Goal: Task Accomplishment & Management: Complete application form

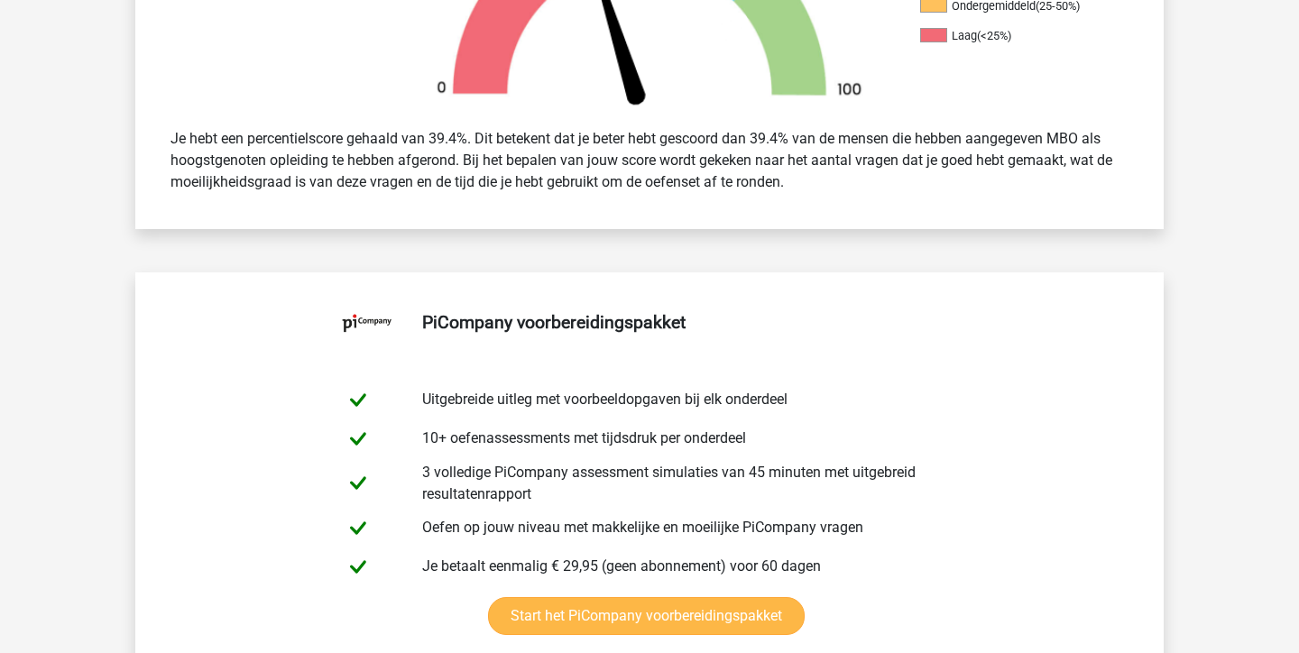
scroll to position [462, 0]
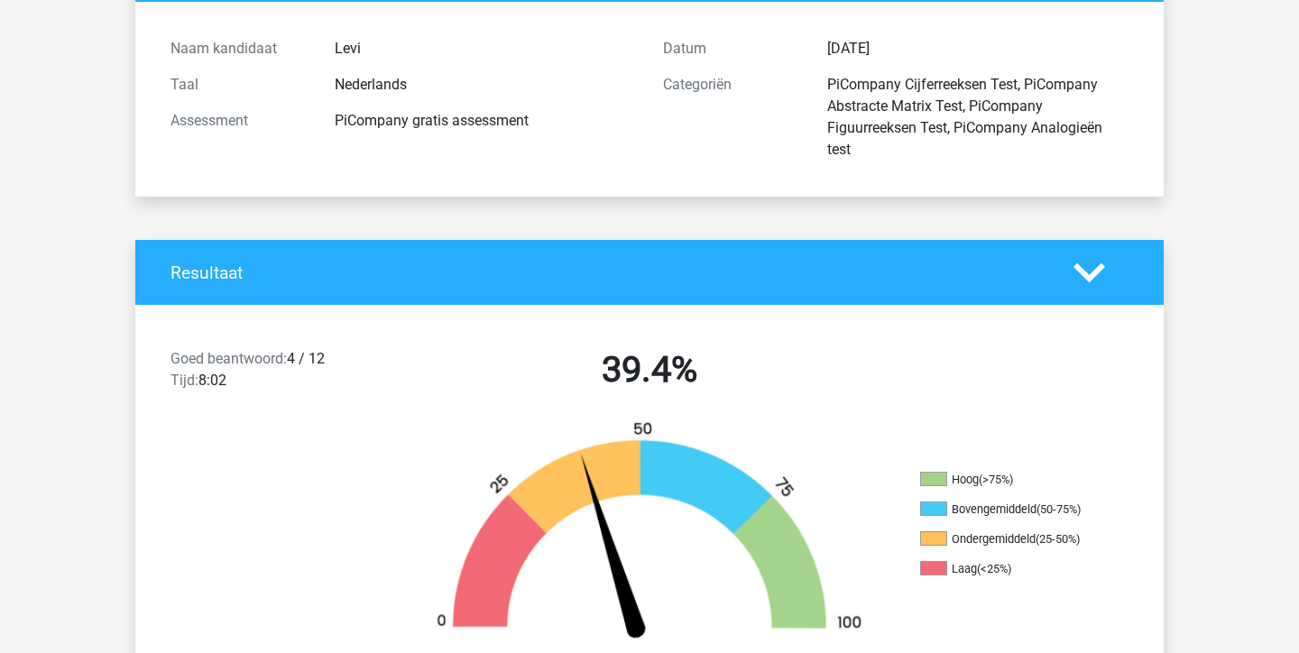
scroll to position [178, 0]
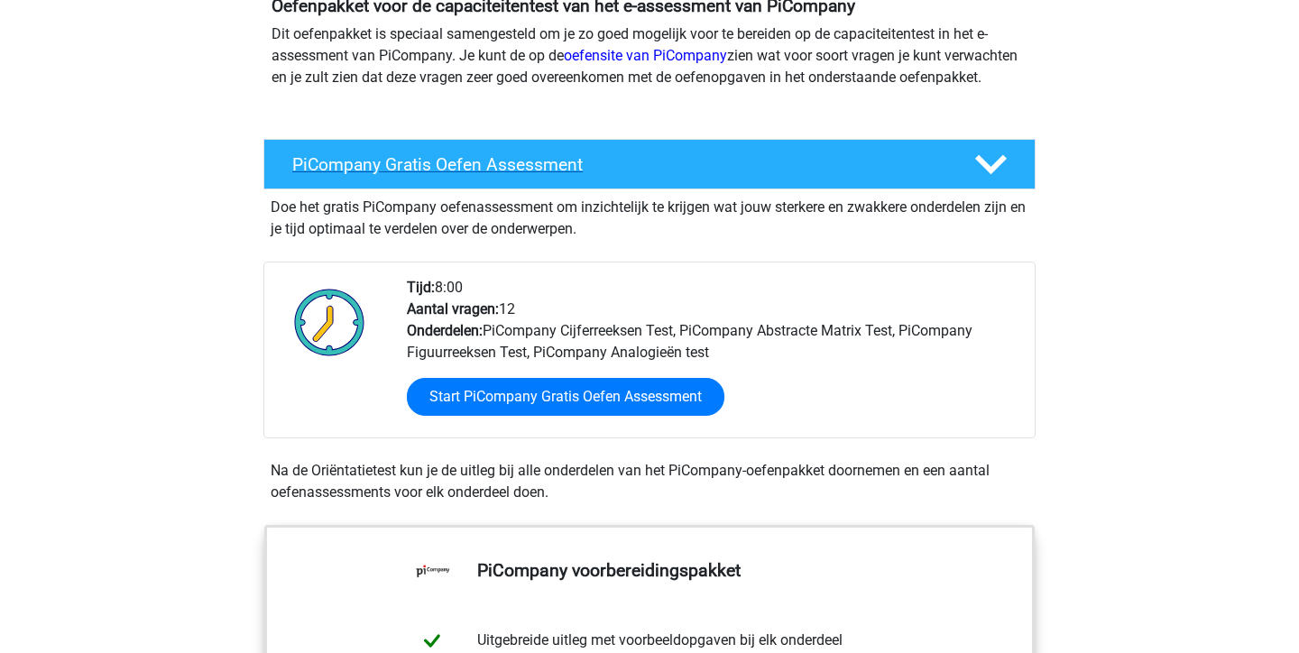
scroll to position [238, 0]
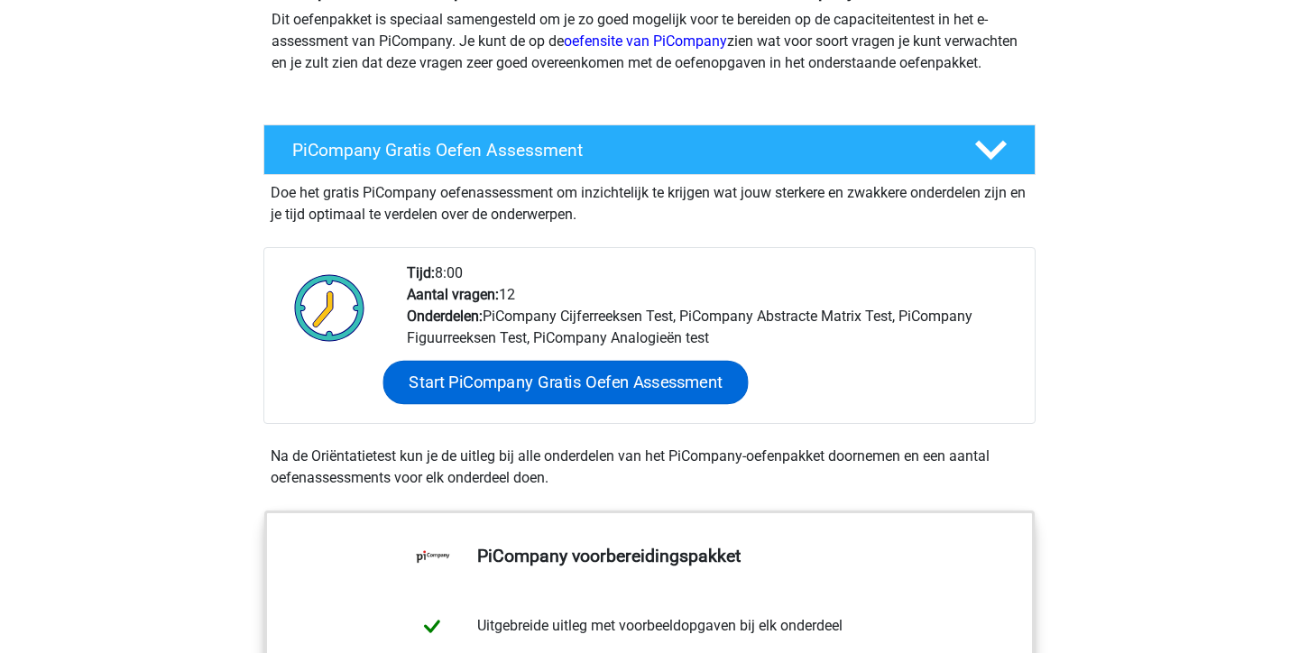
click at [553, 404] on link "Start PiCompany Gratis Oefen Assessment" at bounding box center [565, 382] width 365 height 43
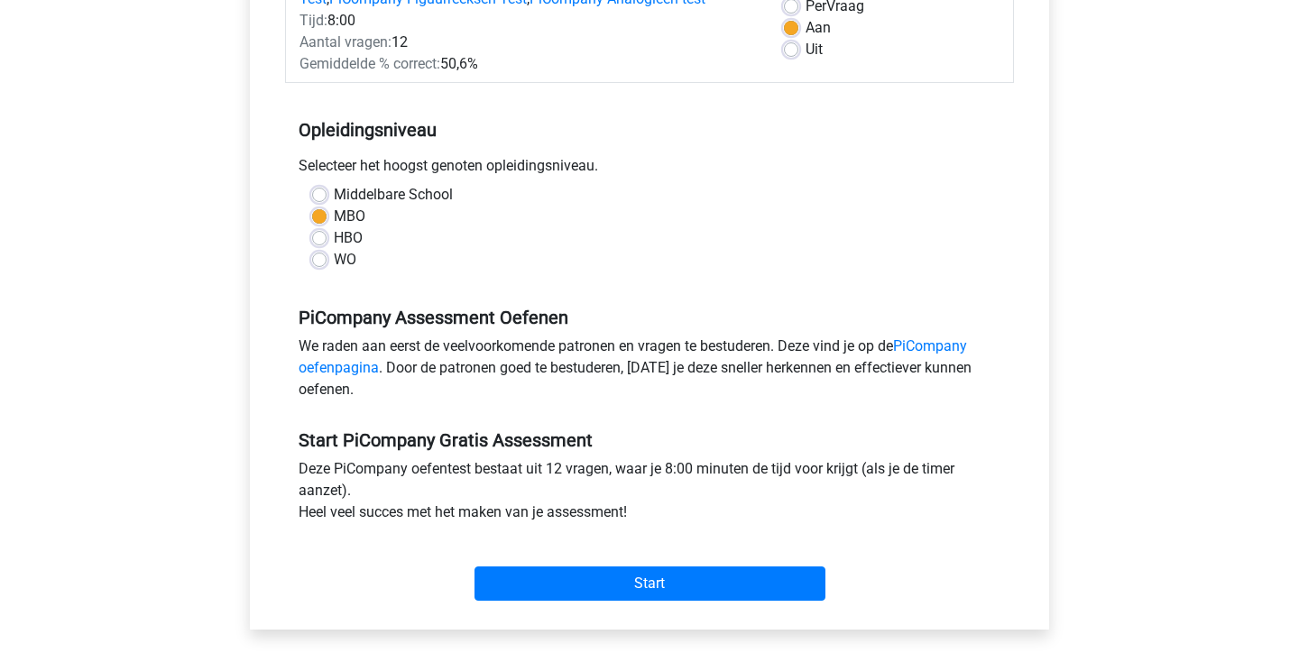
scroll to position [288, 0]
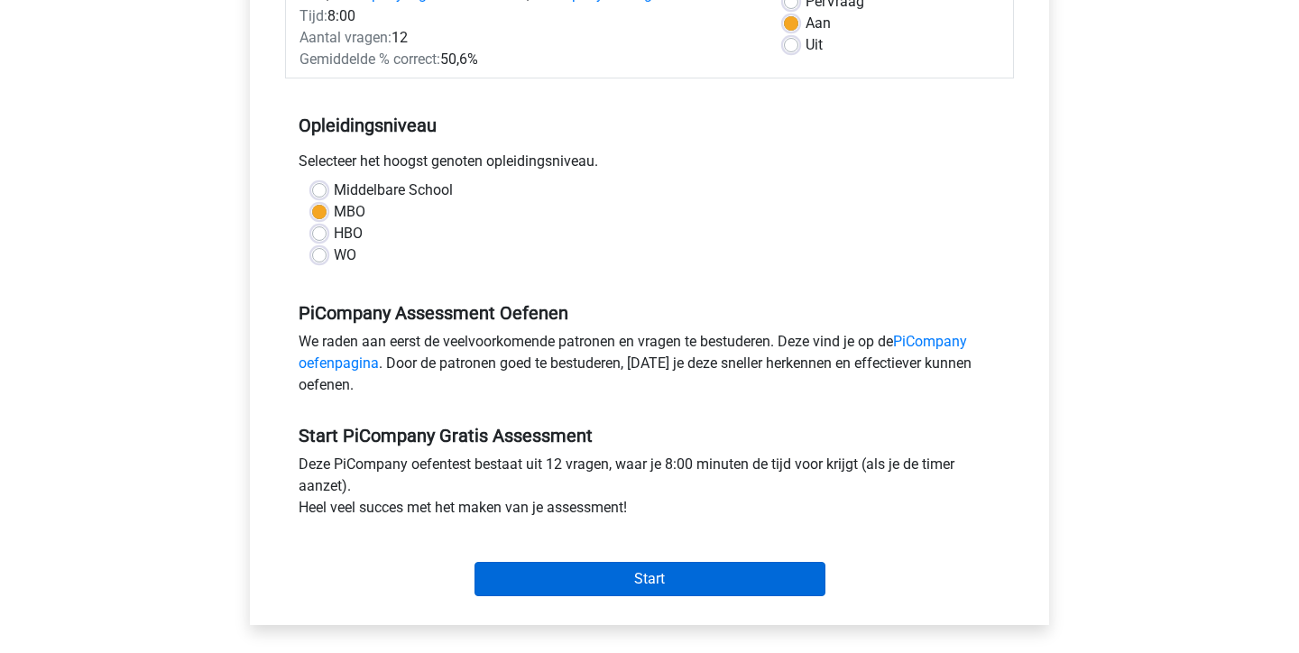
click at [611, 596] on input "Start" at bounding box center [649, 579] width 351 height 34
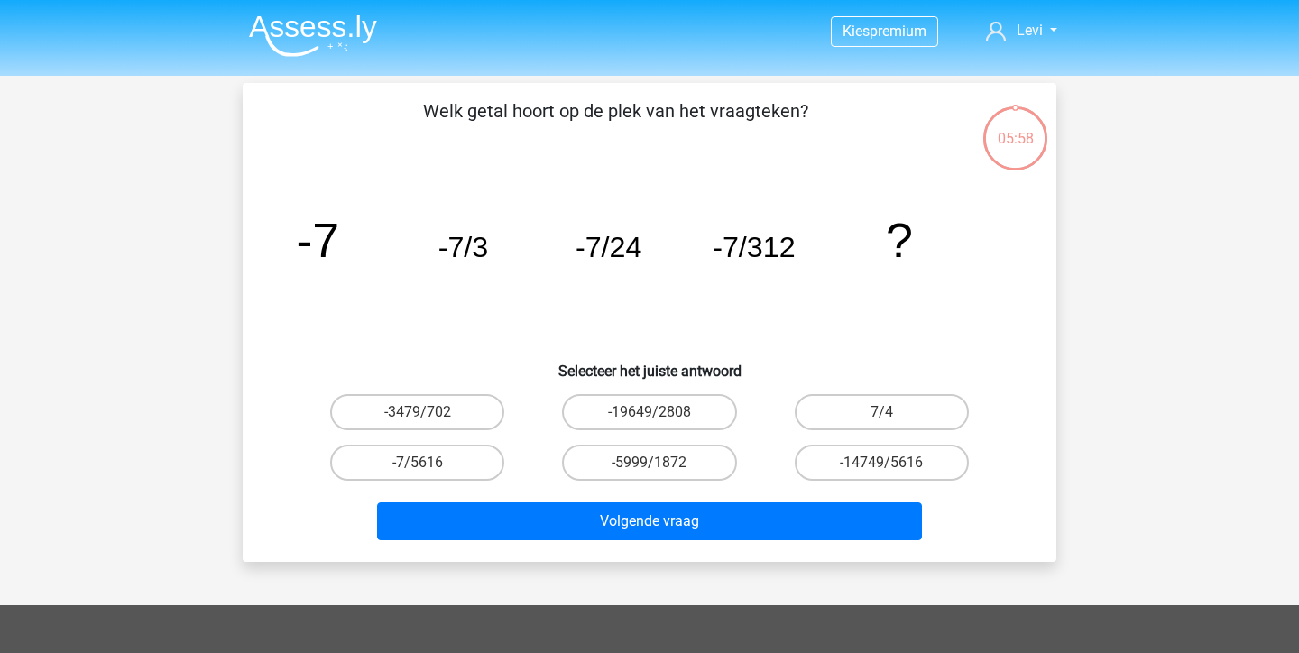
click at [419, 470] on input "-7/5616" at bounding box center [424, 469] width 12 height 12
radio input "true"
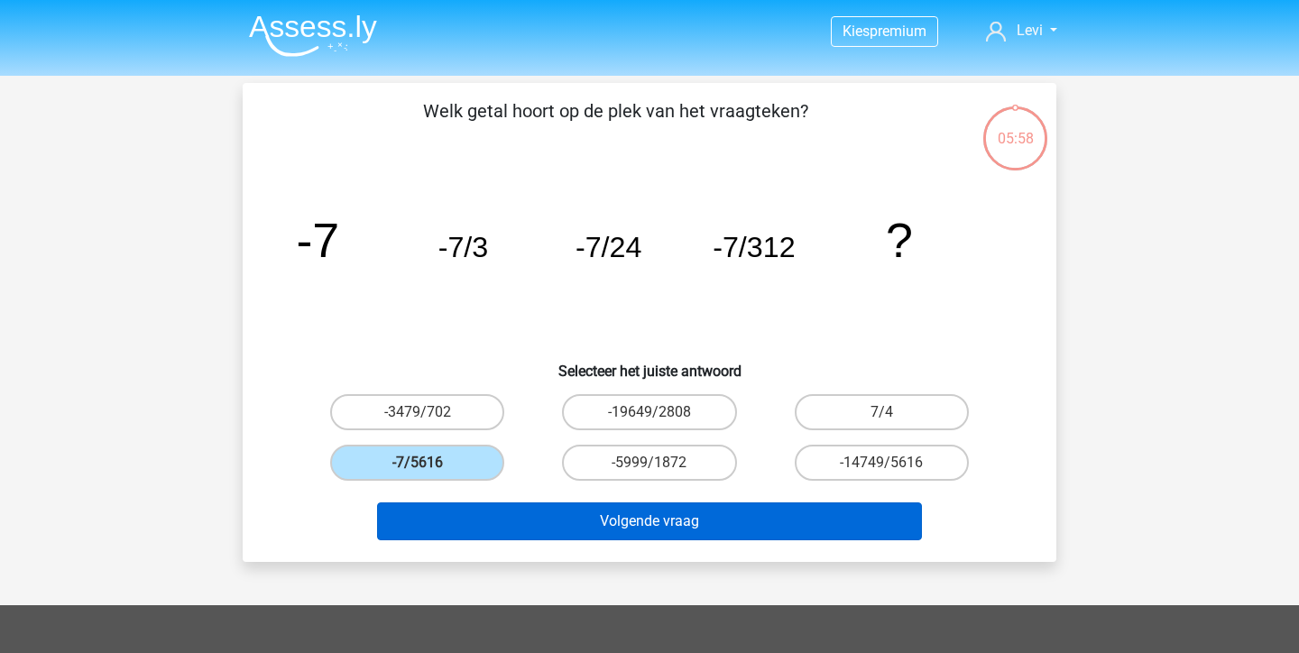
click at [549, 506] on button "Volgende vraag" at bounding box center [650, 521] width 546 height 38
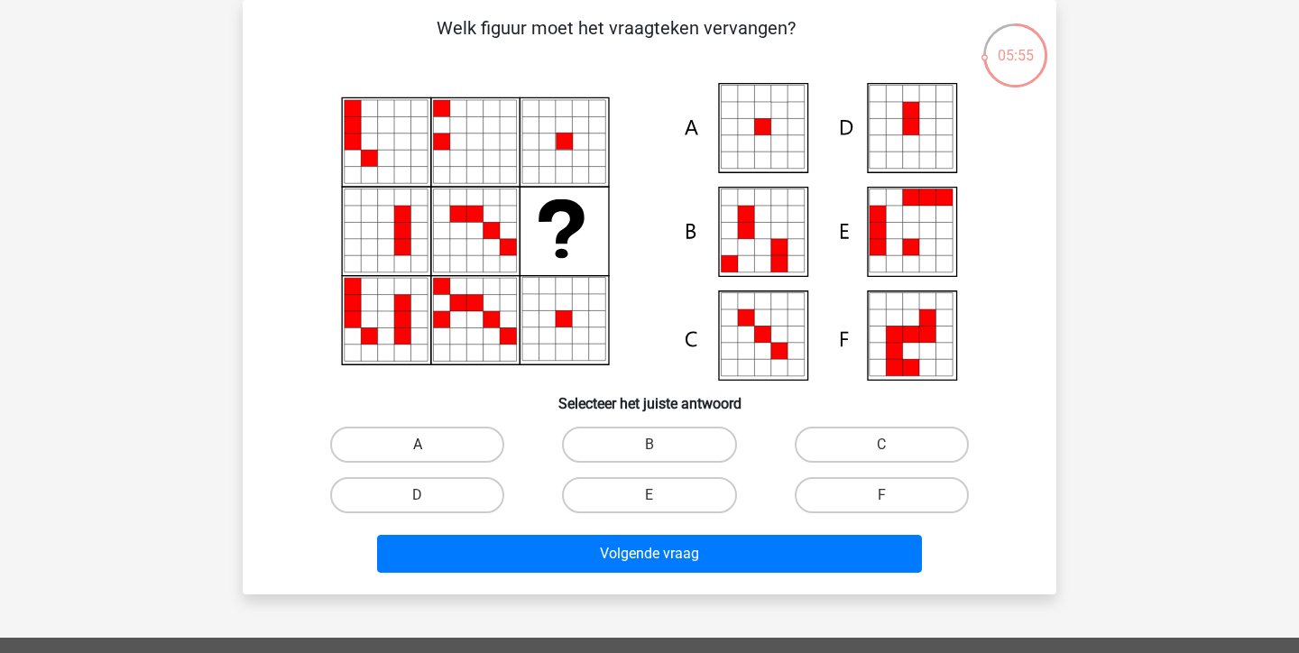
click at [429, 450] on label "A" at bounding box center [417, 445] width 174 height 36
click at [429, 450] on input "A" at bounding box center [424, 451] width 12 height 12
radio input "true"
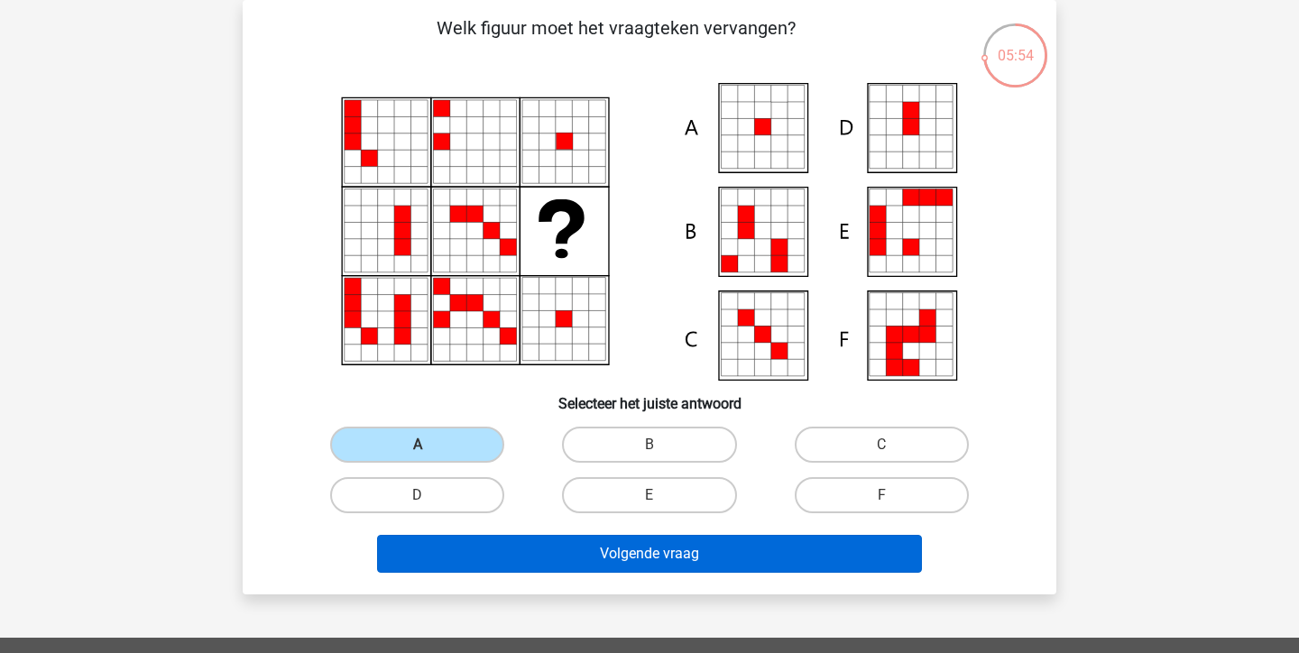
click at [577, 565] on button "Volgende vraag" at bounding box center [650, 554] width 546 height 38
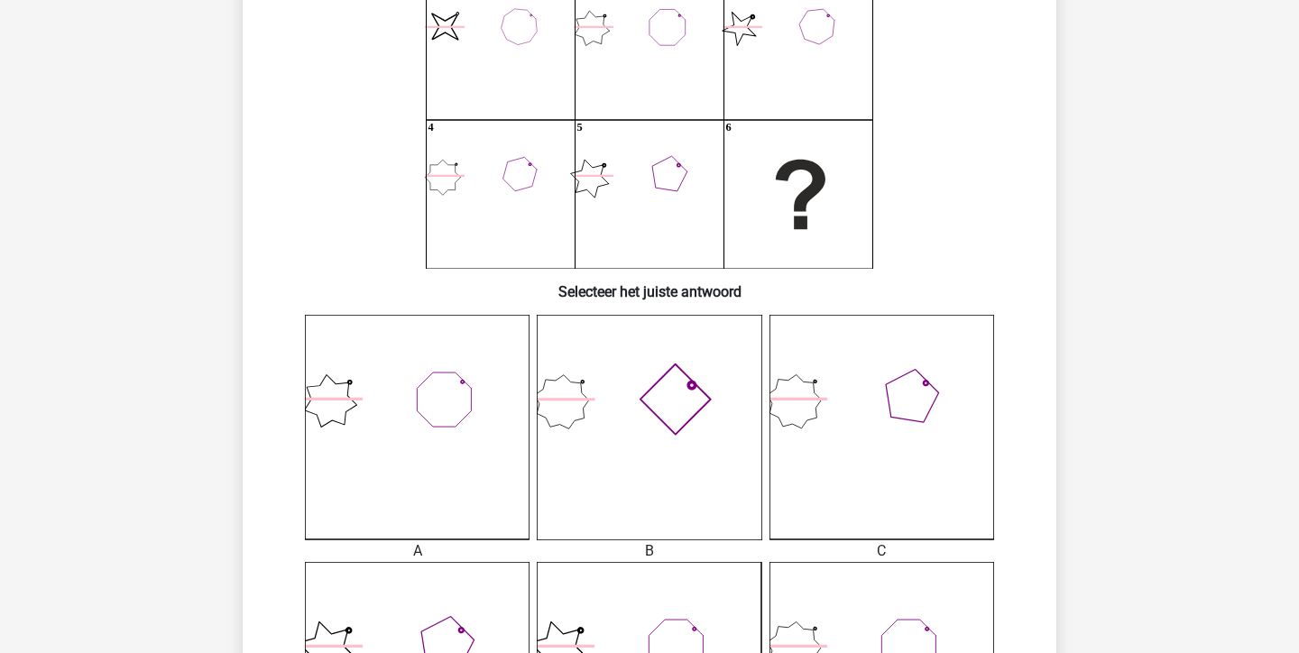
scroll to position [167, 0]
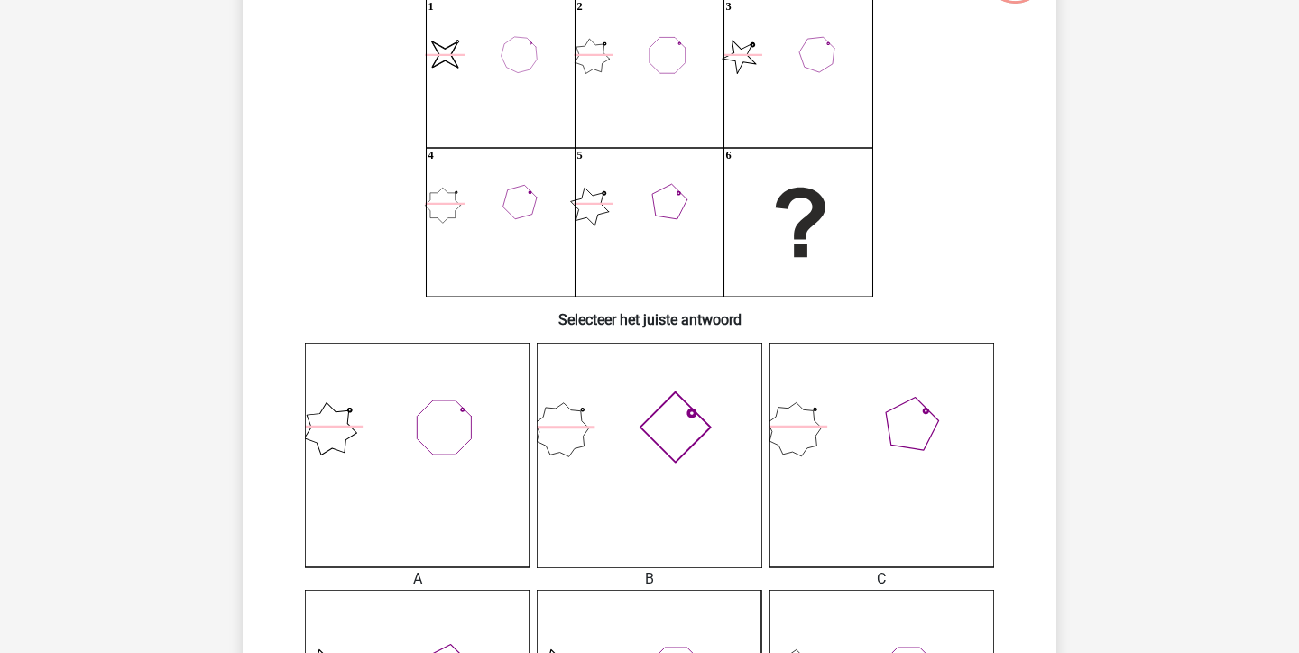
click at [689, 454] on icon at bounding box center [649, 455] width 225 height 225
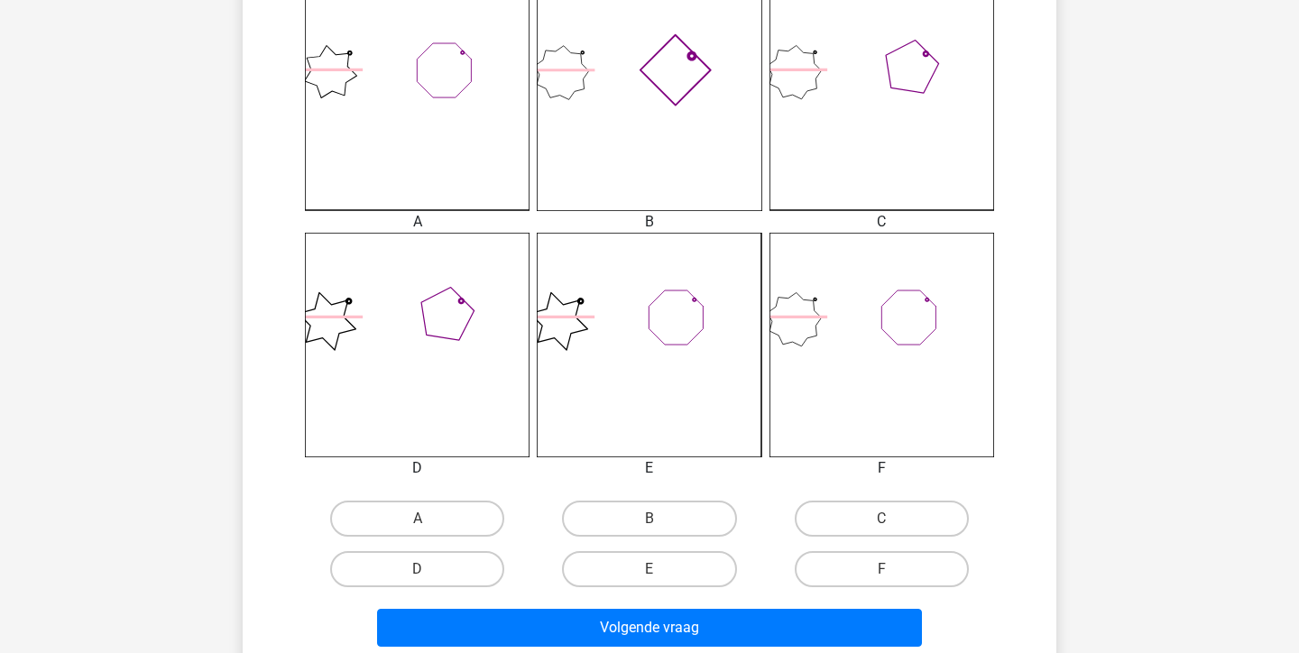
scroll to position [545, 0]
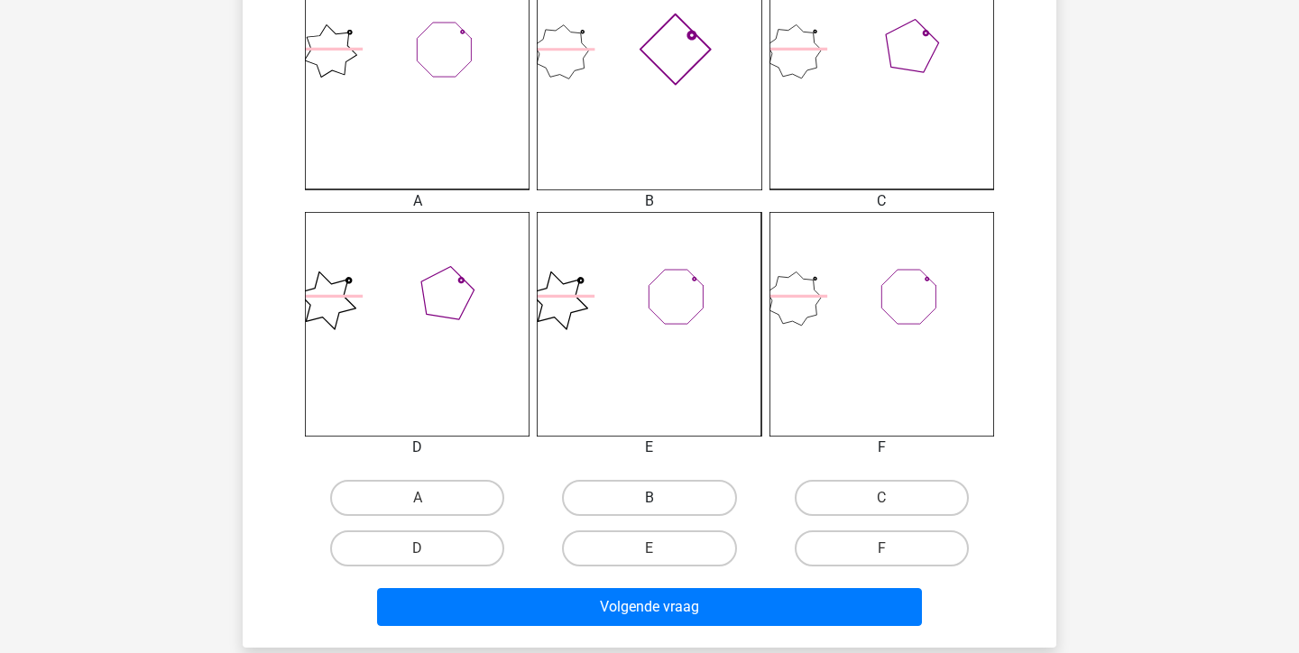
click at [605, 496] on label "B" at bounding box center [649, 498] width 174 height 36
click at [649, 498] on input "B" at bounding box center [655, 504] width 12 height 12
radio input "true"
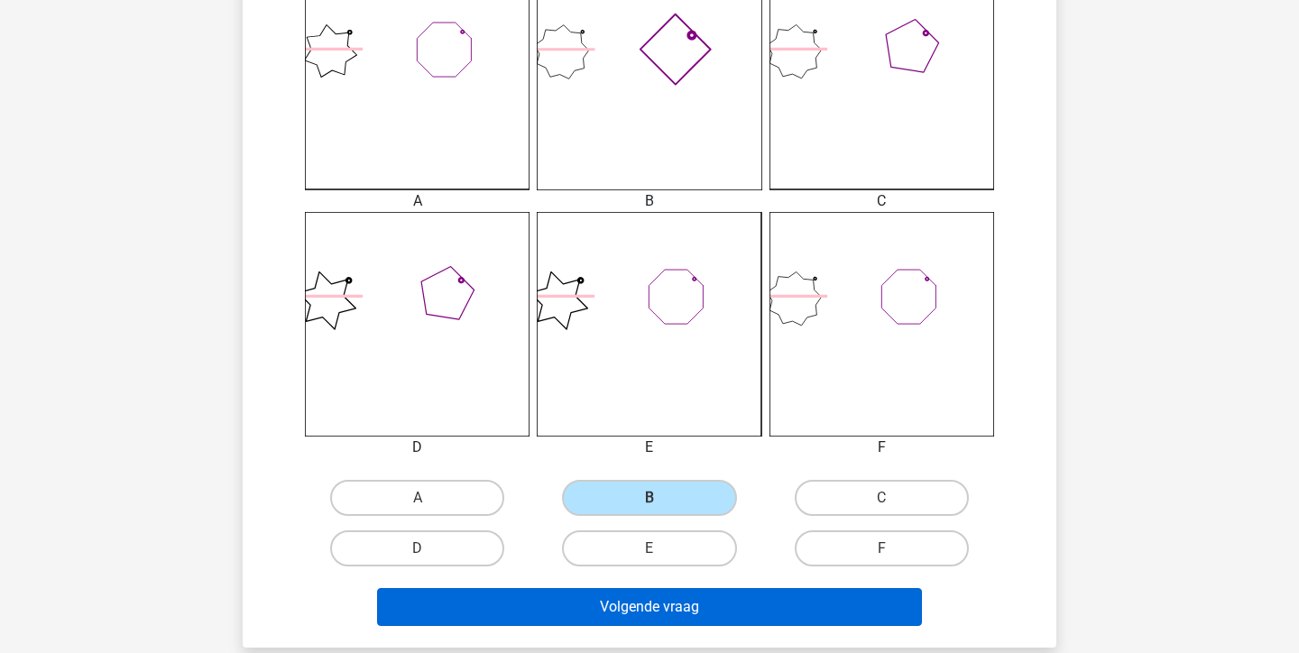
click at [627, 598] on button "Volgende vraag" at bounding box center [650, 607] width 546 height 38
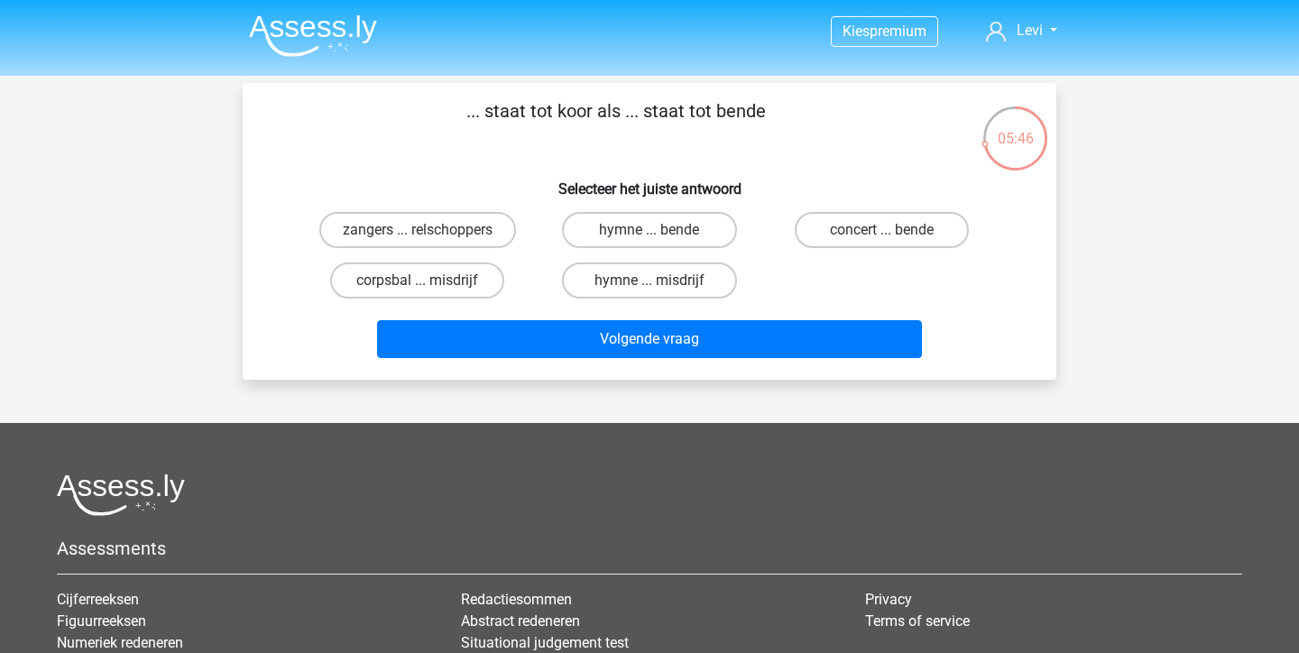
scroll to position [0, 0]
click at [449, 239] on label "zangers ... relschoppers" at bounding box center [417, 230] width 197 height 36
click at [429, 239] on input "zangers ... relschoppers" at bounding box center [424, 236] width 12 height 12
radio input "true"
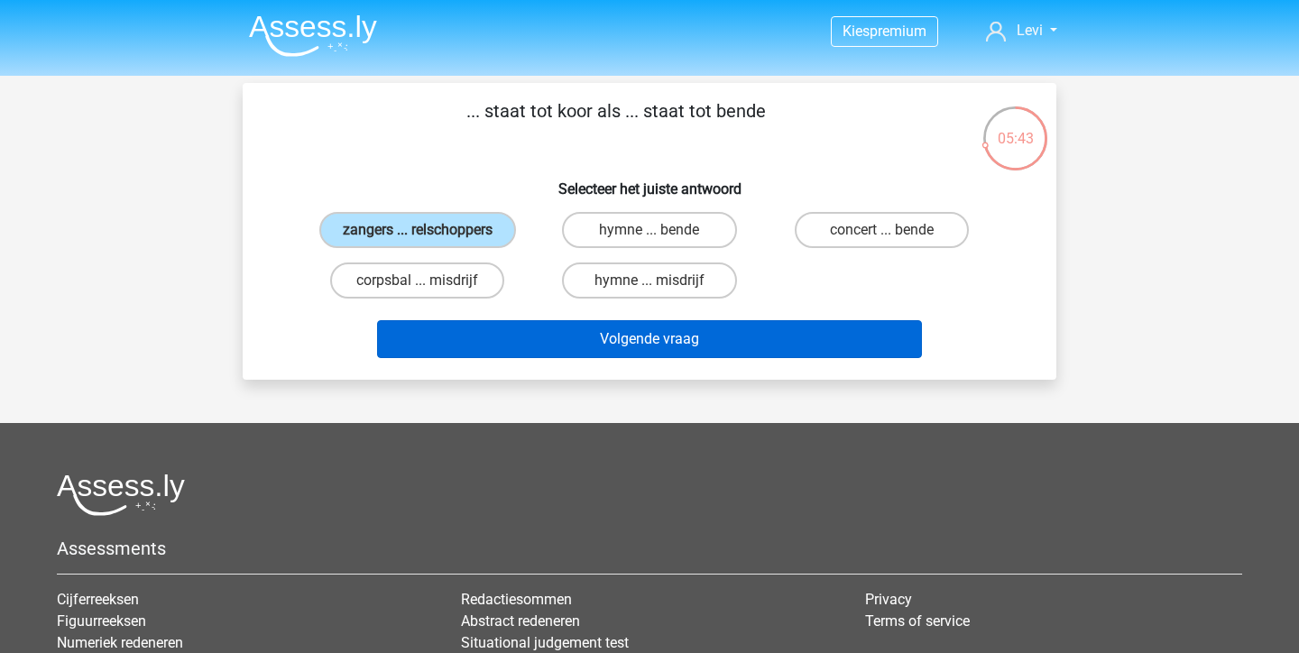
click at [631, 341] on button "Volgende vraag" at bounding box center [650, 339] width 546 height 38
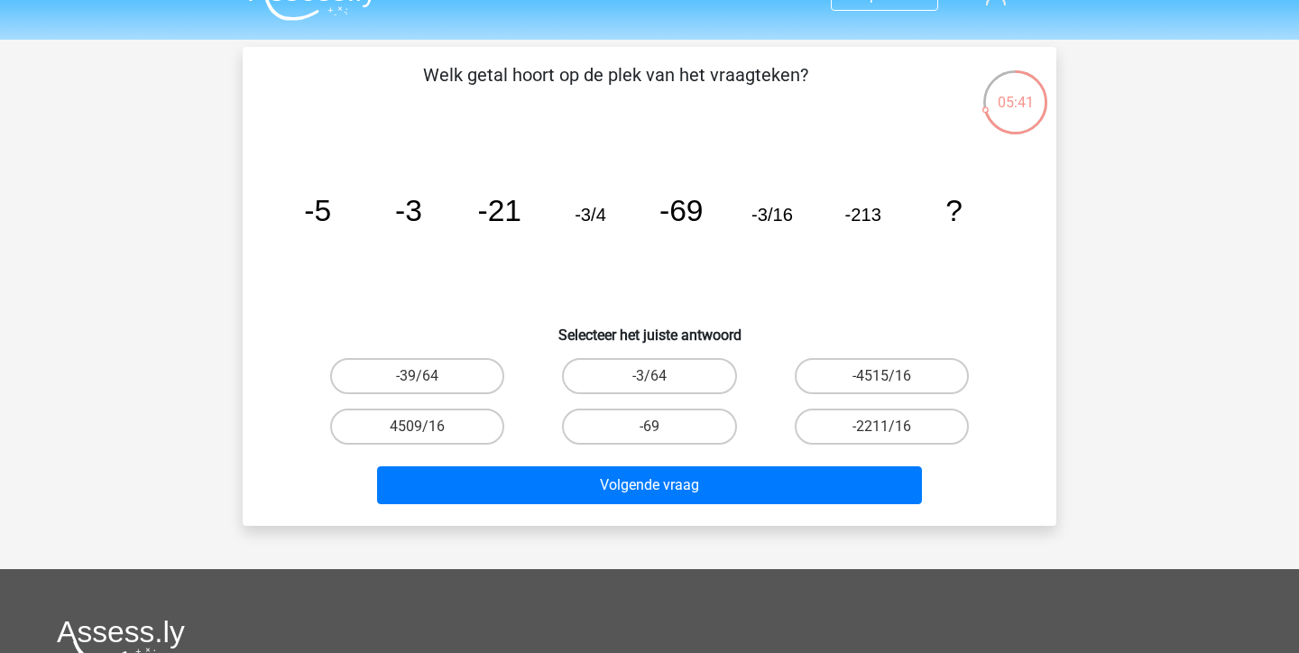
scroll to position [33, 0]
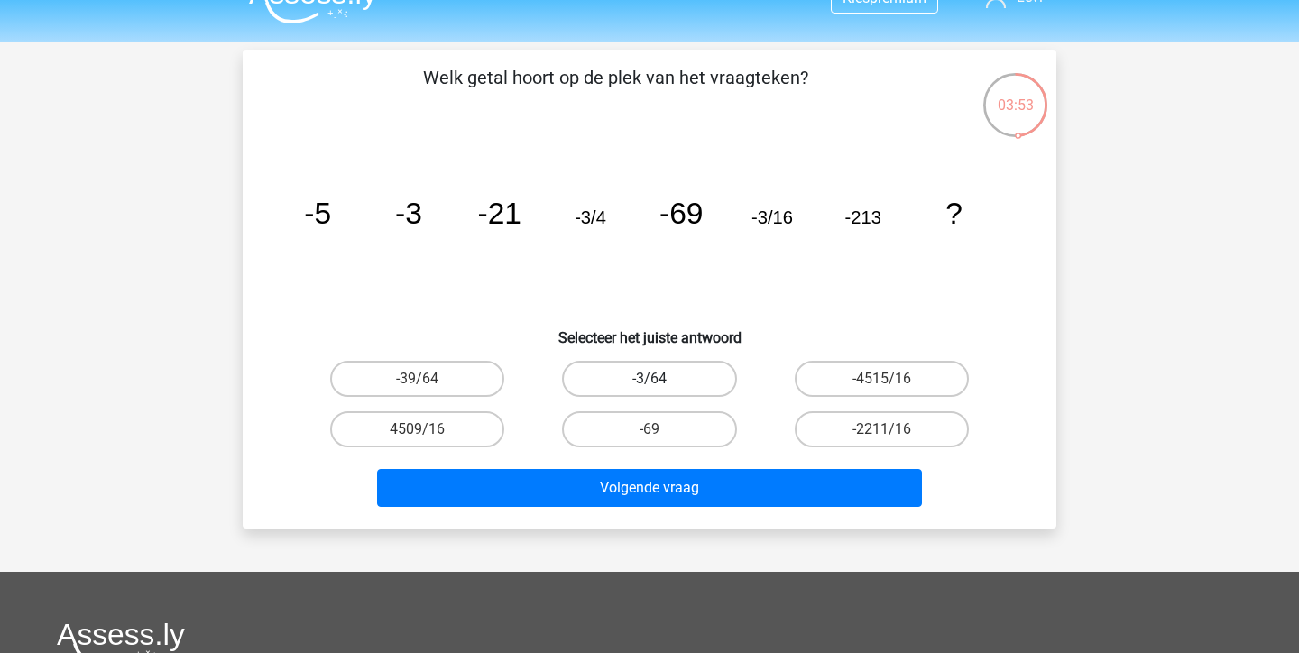
click at [674, 372] on label "-3/64" at bounding box center [649, 379] width 174 height 36
click at [661, 379] on input "-3/64" at bounding box center [655, 385] width 12 height 12
radio input "true"
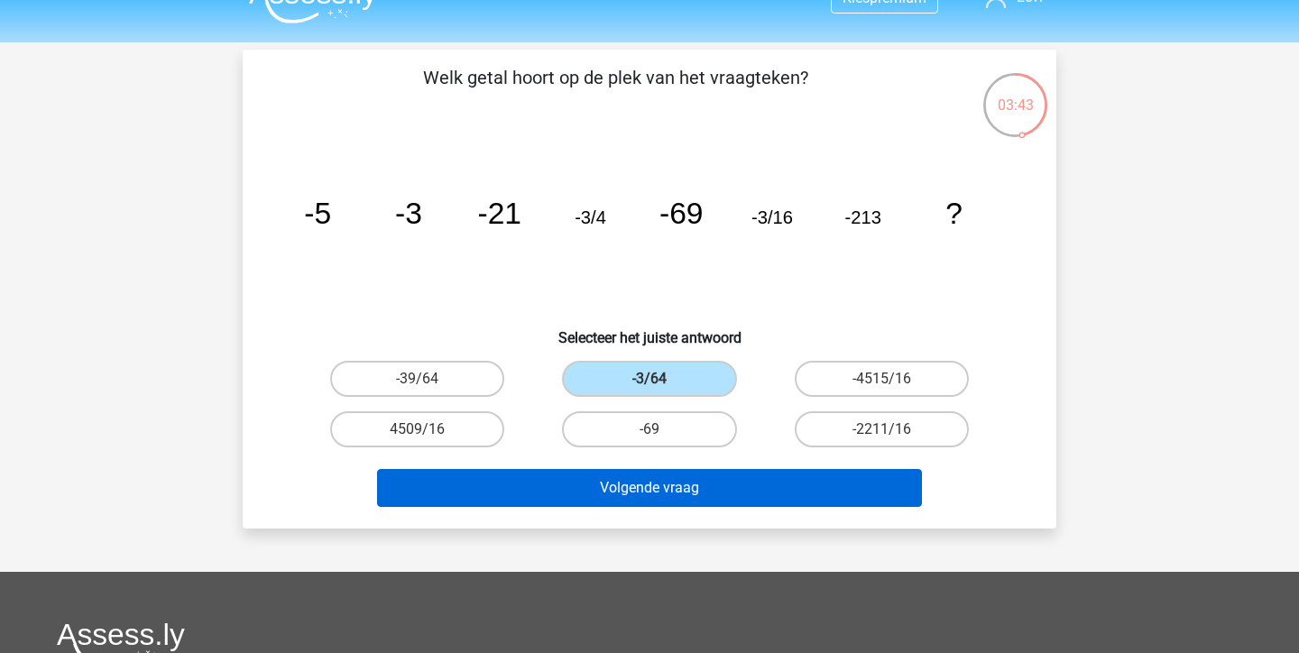
click at [678, 485] on button "Volgende vraag" at bounding box center [650, 488] width 546 height 38
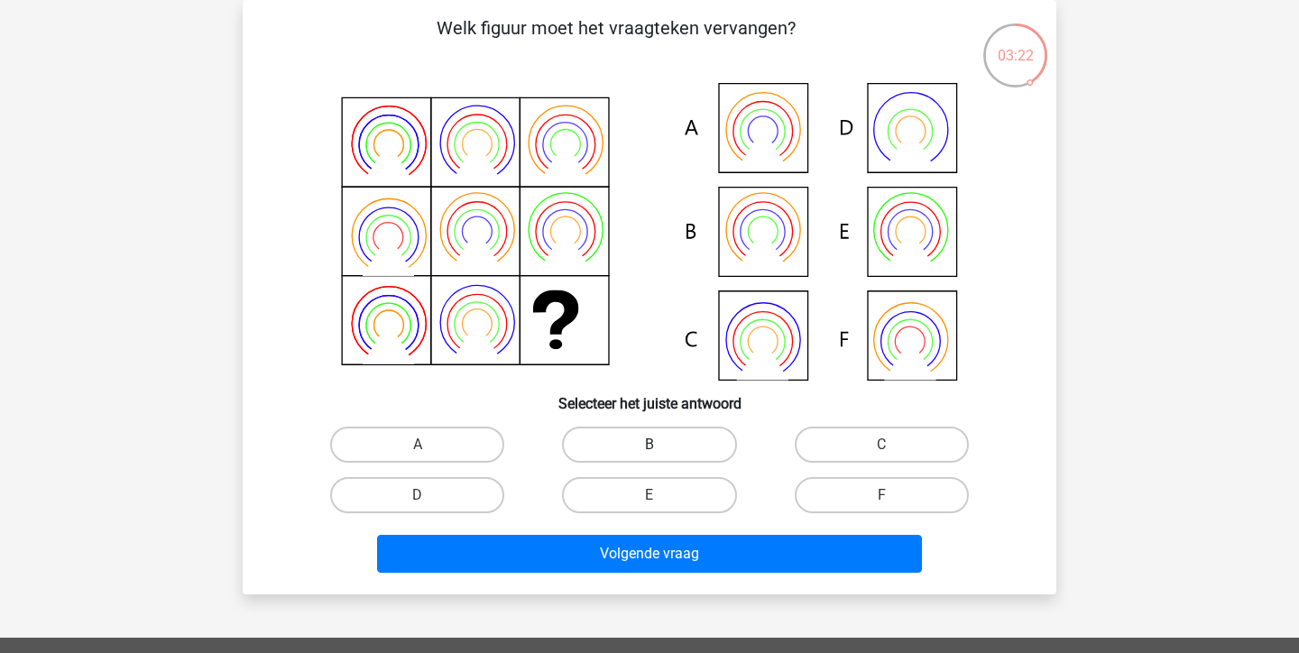
click at [590, 443] on label "B" at bounding box center [649, 445] width 174 height 36
click at [649, 445] on input "B" at bounding box center [655, 451] width 12 height 12
radio input "true"
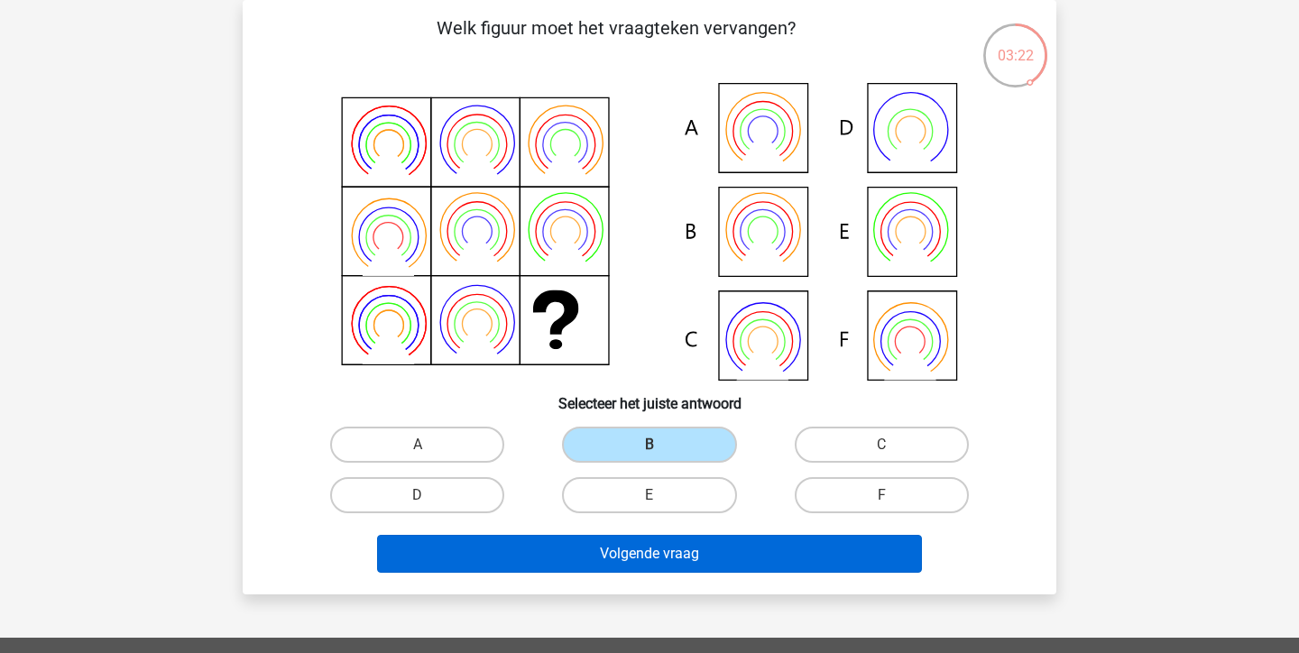
click at [667, 554] on button "Volgende vraag" at bounding box center [650, 554] width 546 height 38
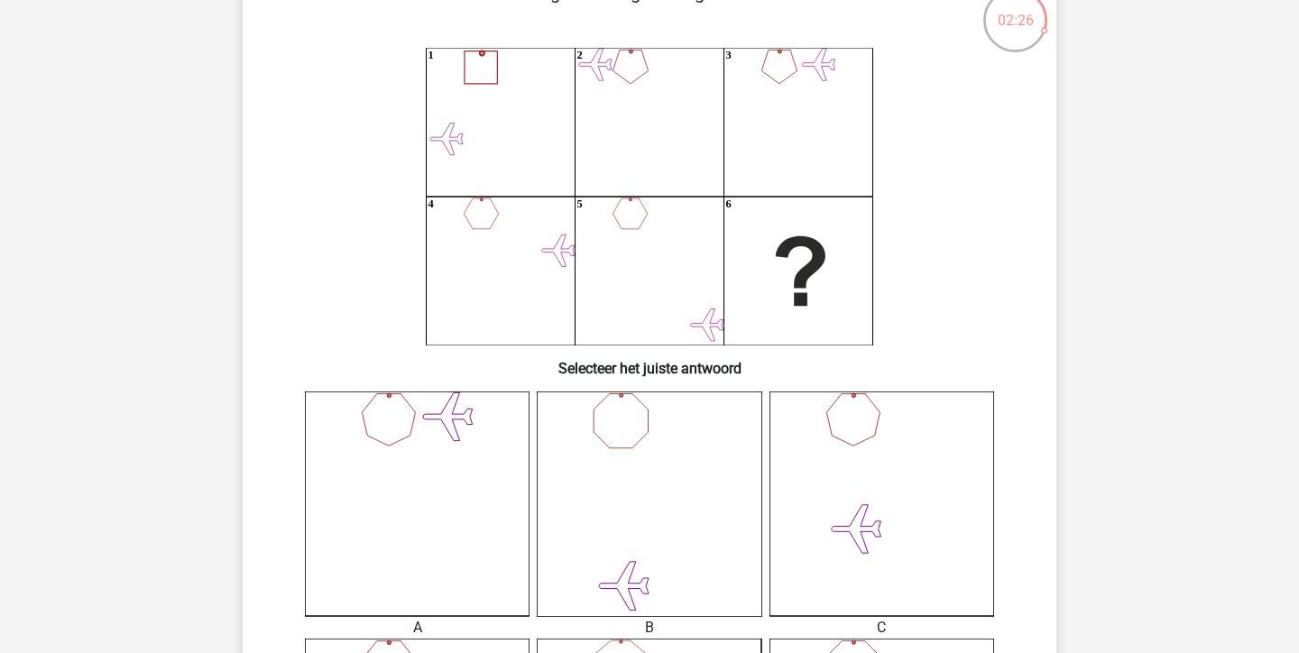
scroll to position [143, 0]
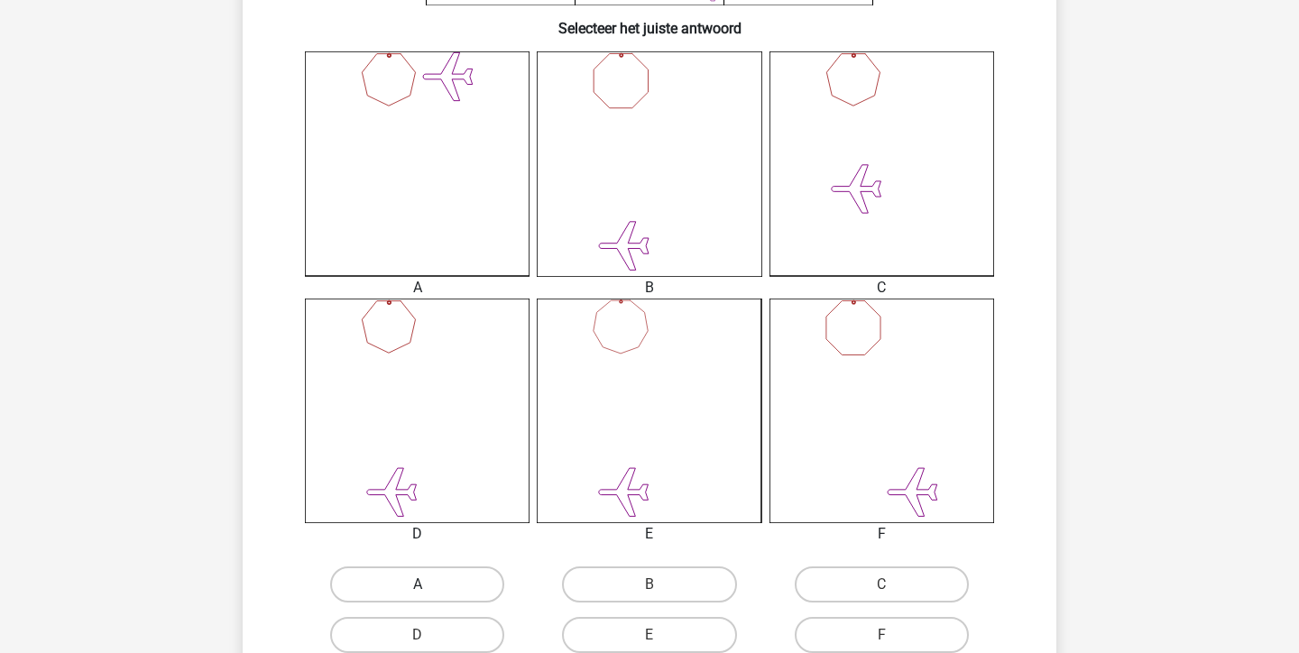
click at [428, 593] on label "A" at bounding box center [417, 584] width 174 height 36
click at [428, 593] on input "A" at bounding box center [424, 591] width 12 height 12
radio input "true"
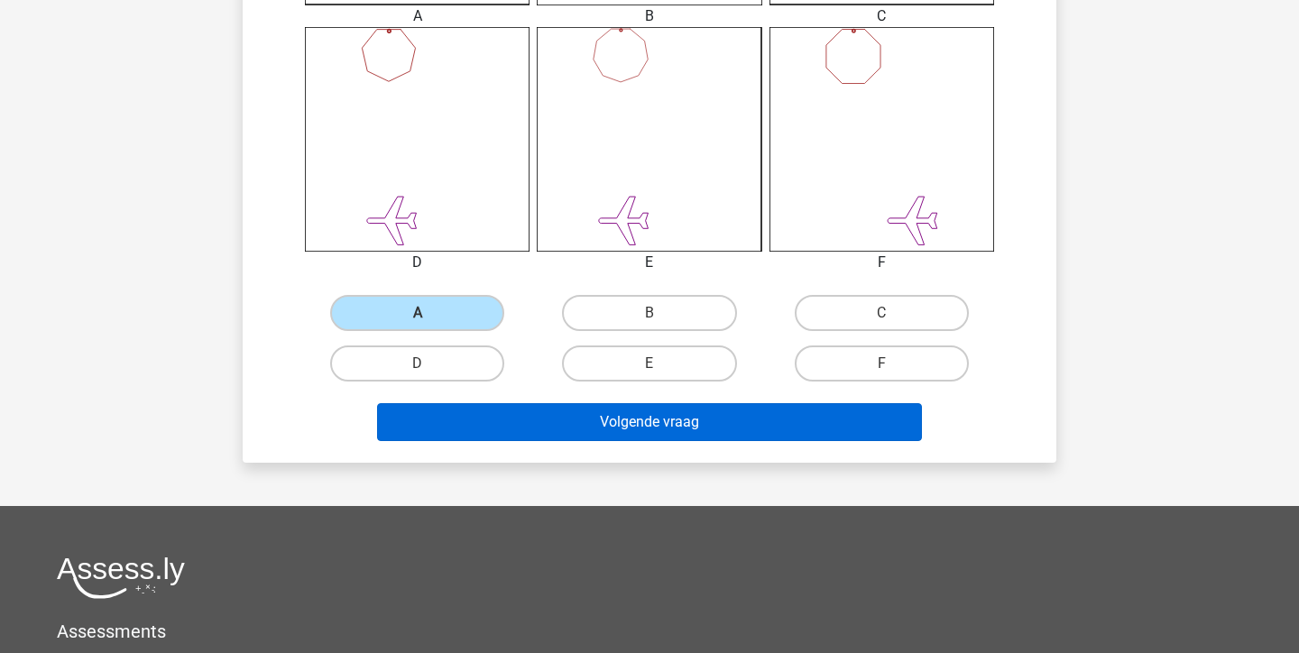
click at [735, 419] on button "Volgende vraag" at bounding box center [650, 422] width 546 height 38
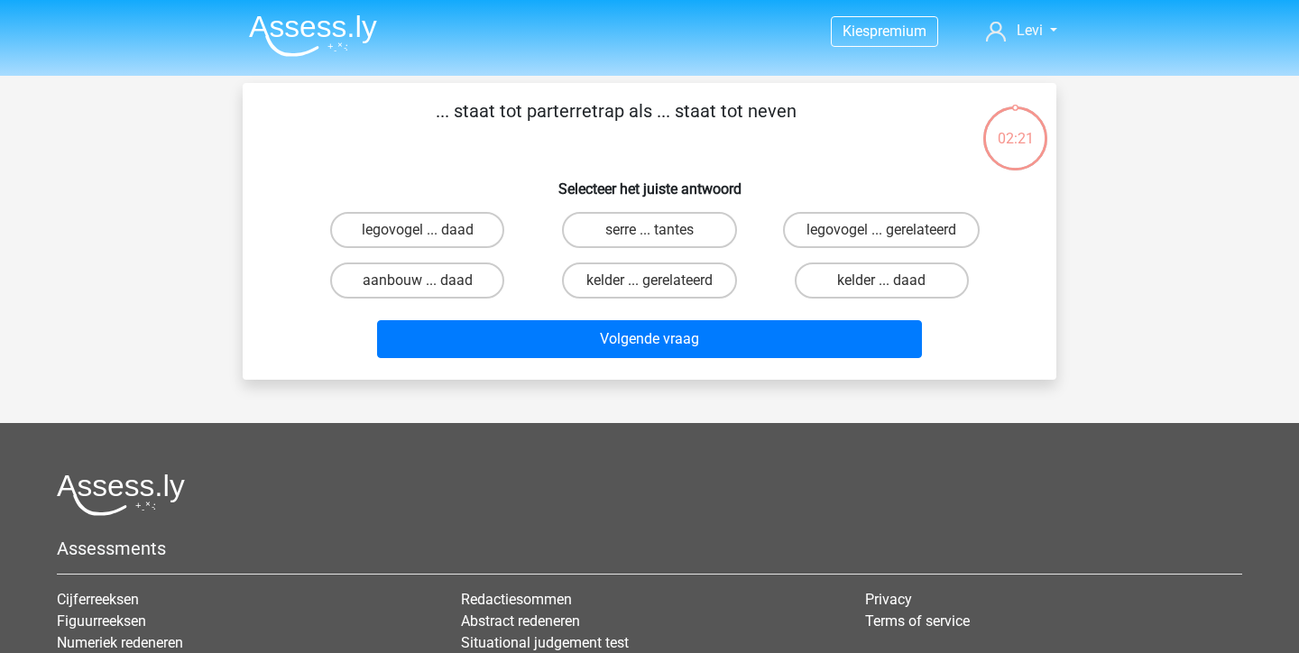
scroll to position [0, 0]
click at [696, 227] on label "serre ... tantes" at bounding box center [649, 230] width 174 height 36
click at [661, 230] on input "serre ... tantes" at bounding box center [655, 236] width 12 height 12
radio input "true"
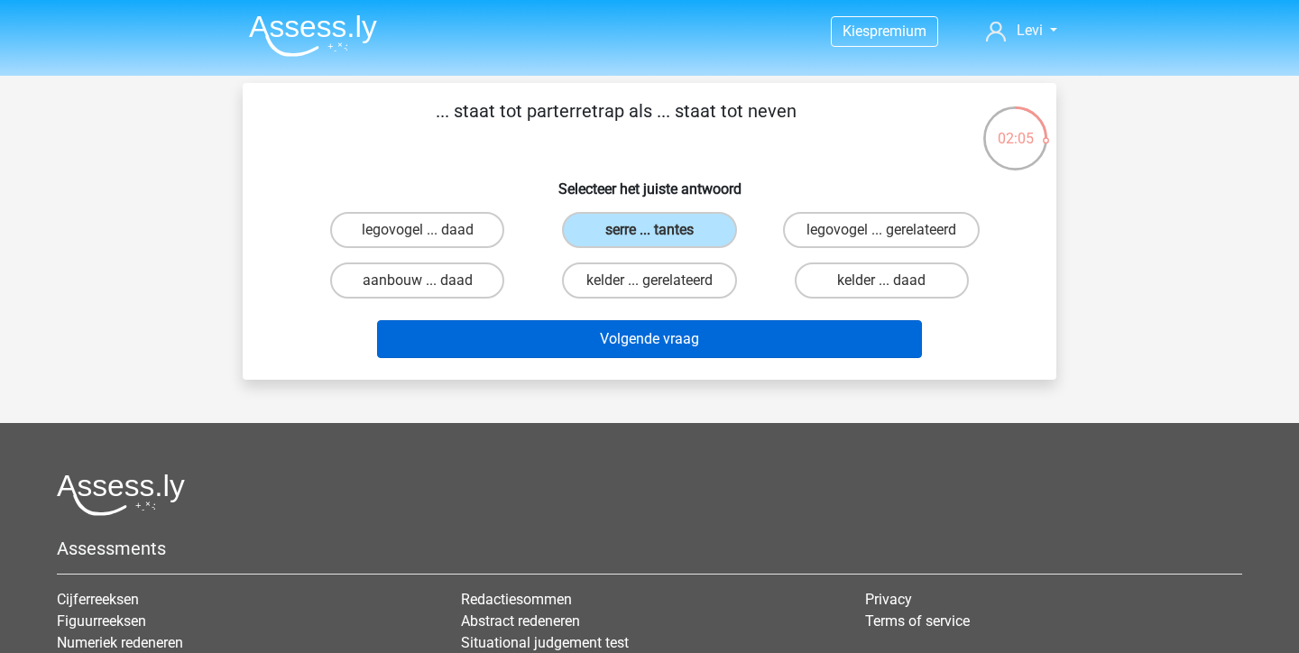
click at [677, 343] on button "Volgende vraag" at bounding box center [650, 339] width 546 height 38
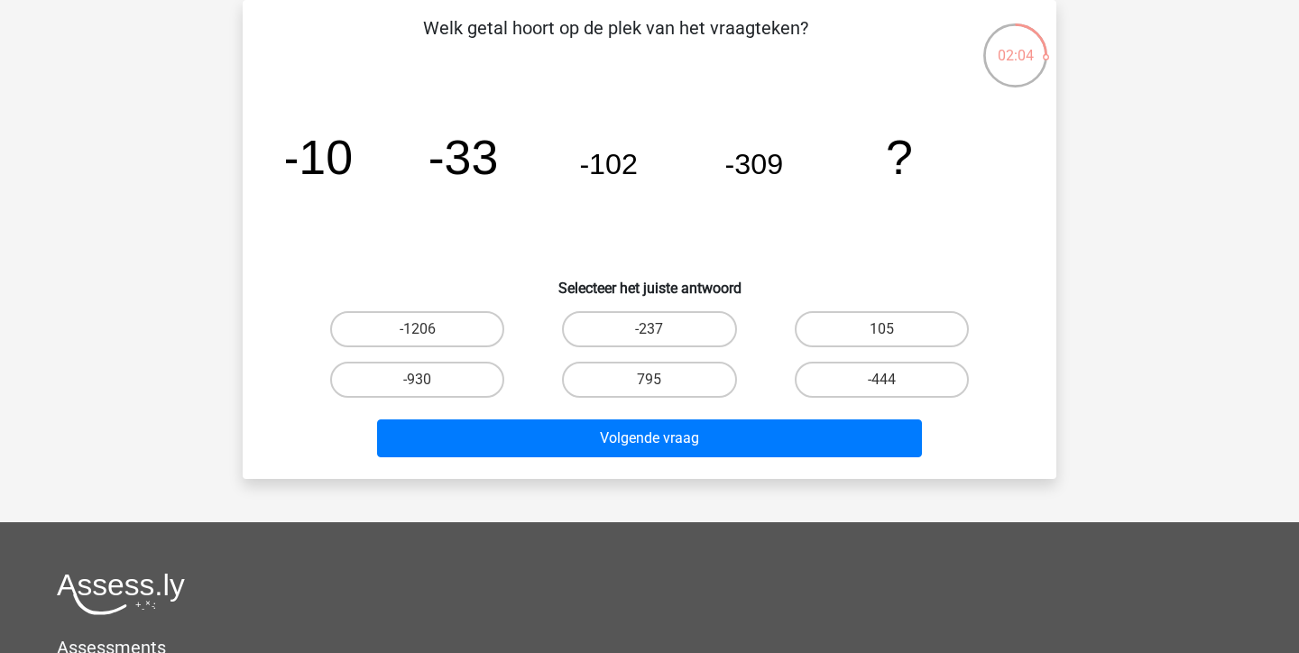
scroll to position [78, 0]
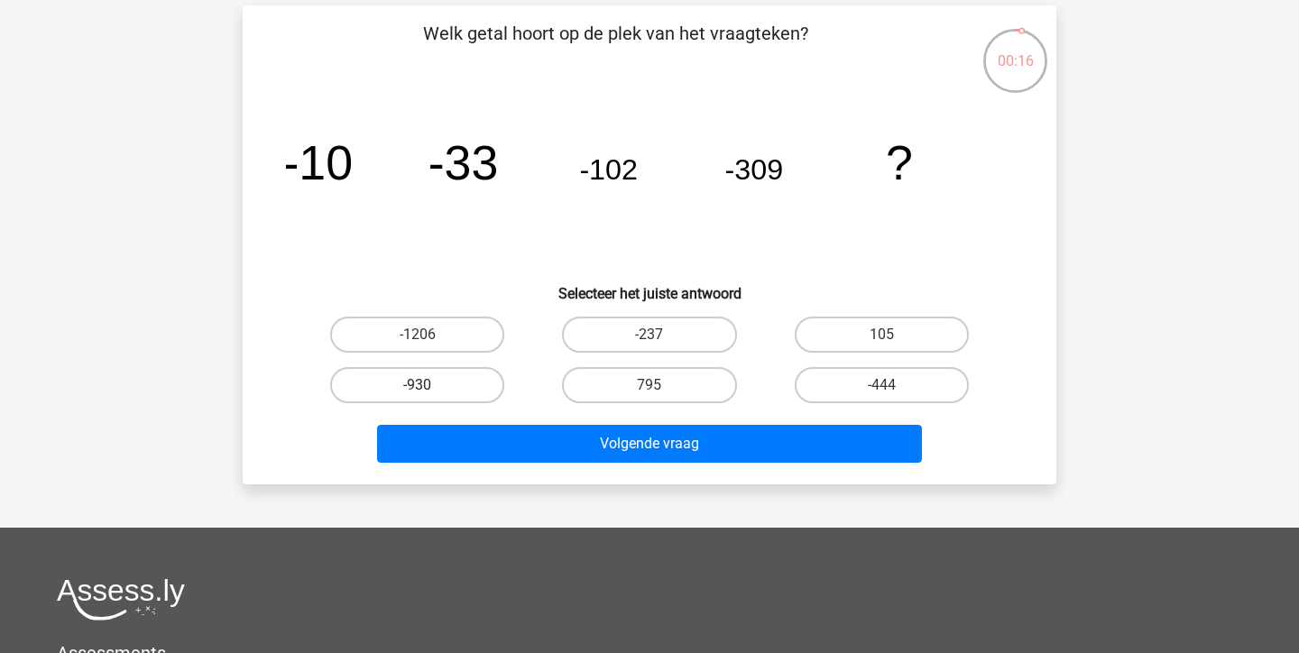
click at [402, 393] on label "-930" at bounding box center [417, 385] width 174 height 36
click at [418, 393] on input "-930" at bounding box center [424, 391] width 12 height 12
radio input "true"
click at [566, 421] on div "Volgende vraag" at bounding box center [650, 440] width 756 height 60
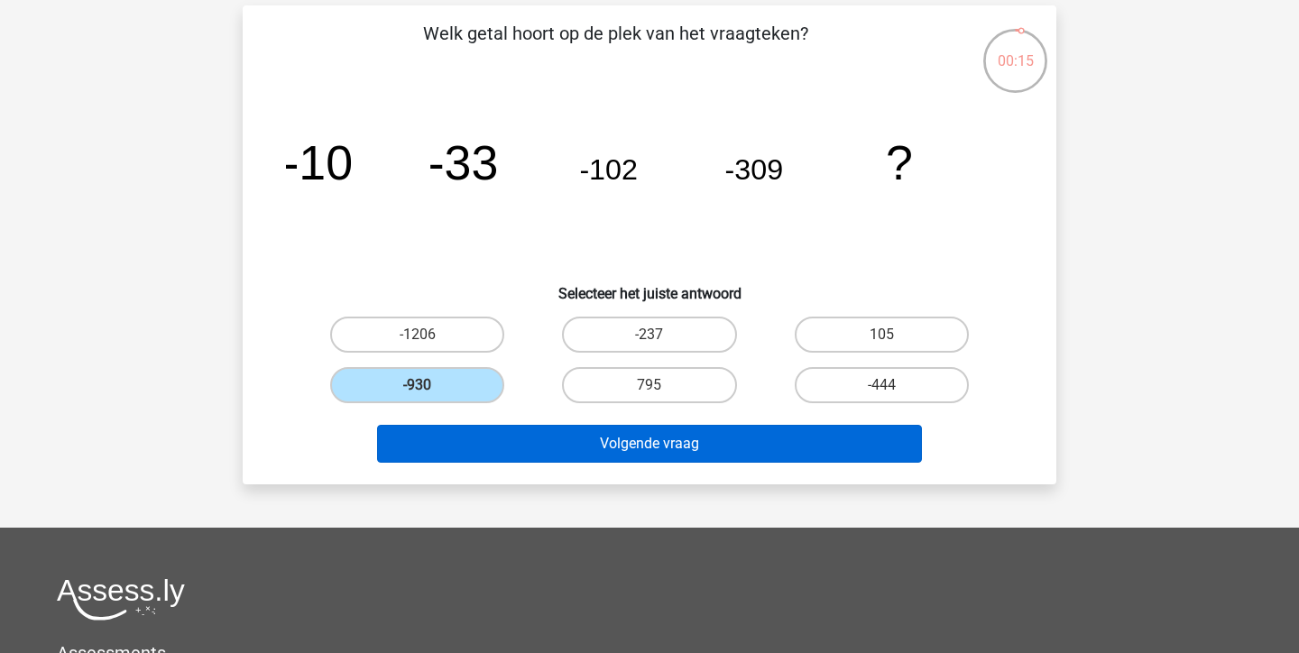
click at [566, 438] on button "Volgende vraag" at bounding box center [650, 444] width 546 height 38
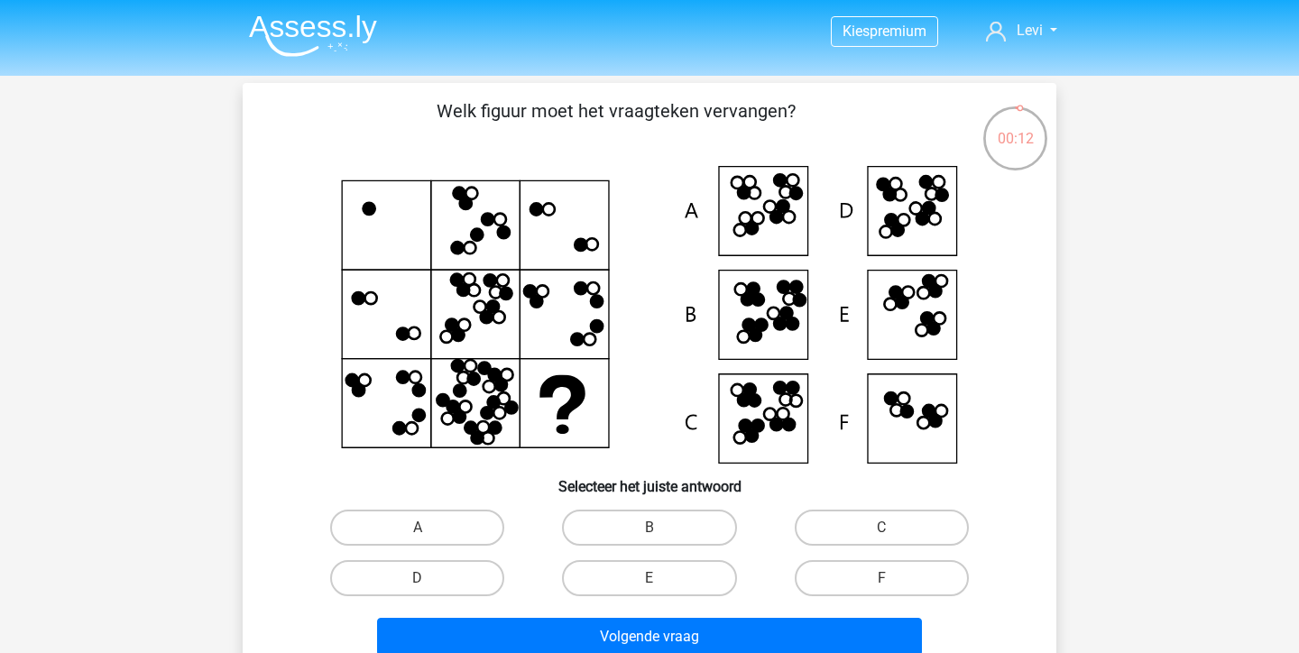
scroll to position [41, 0]
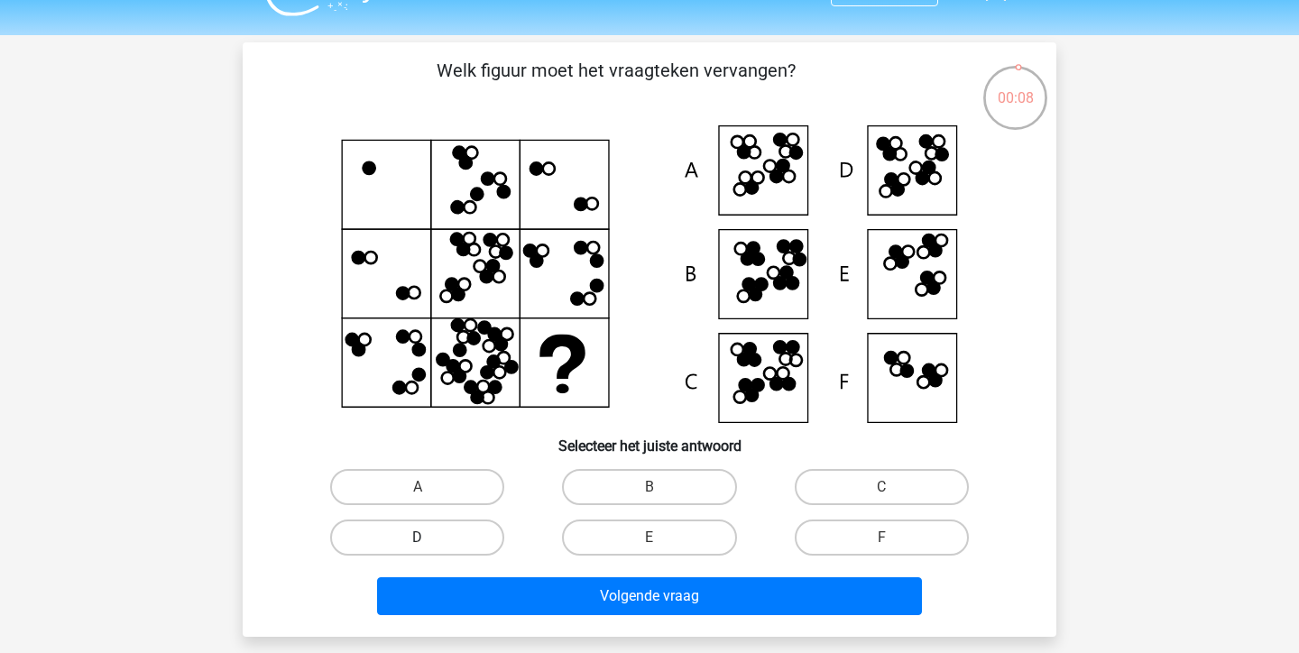
click at [471, 538] on label "D" at bounding box center [417, 538] width 174 height 36
click at [429, 538] on input "D" at bounding box center [424, 544] width 12 height 12
radio input "true"
click at [512, 569] on div "Volgende vraag" at bounding box center [650, 593] width 756 height 60
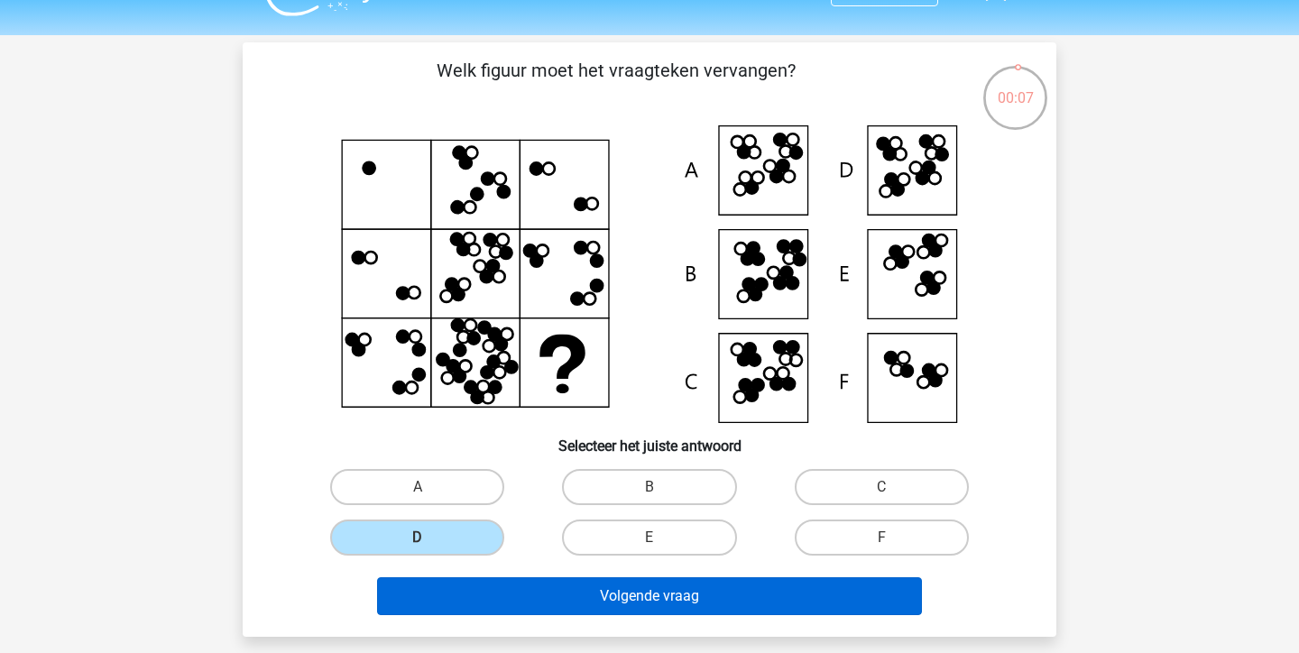
click at [512, 600] on button "Volgende vraag" at bounding box center [650, 596] width 546 height 38
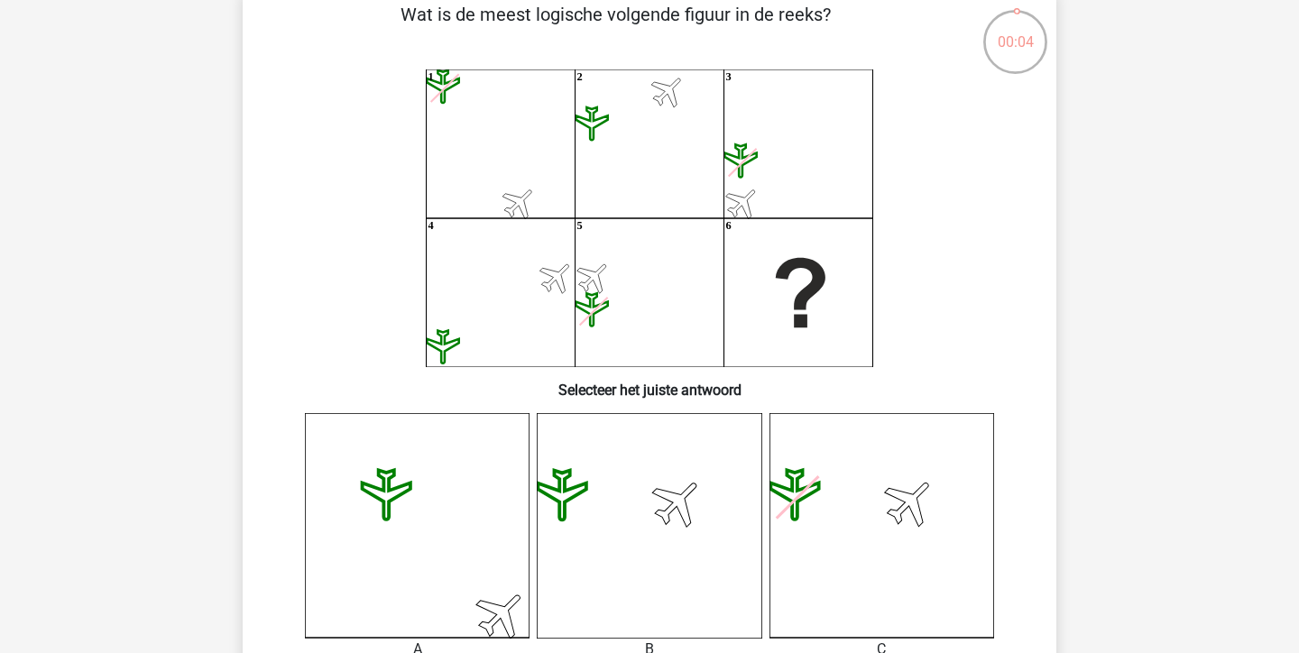
scroll to position [109, 0]
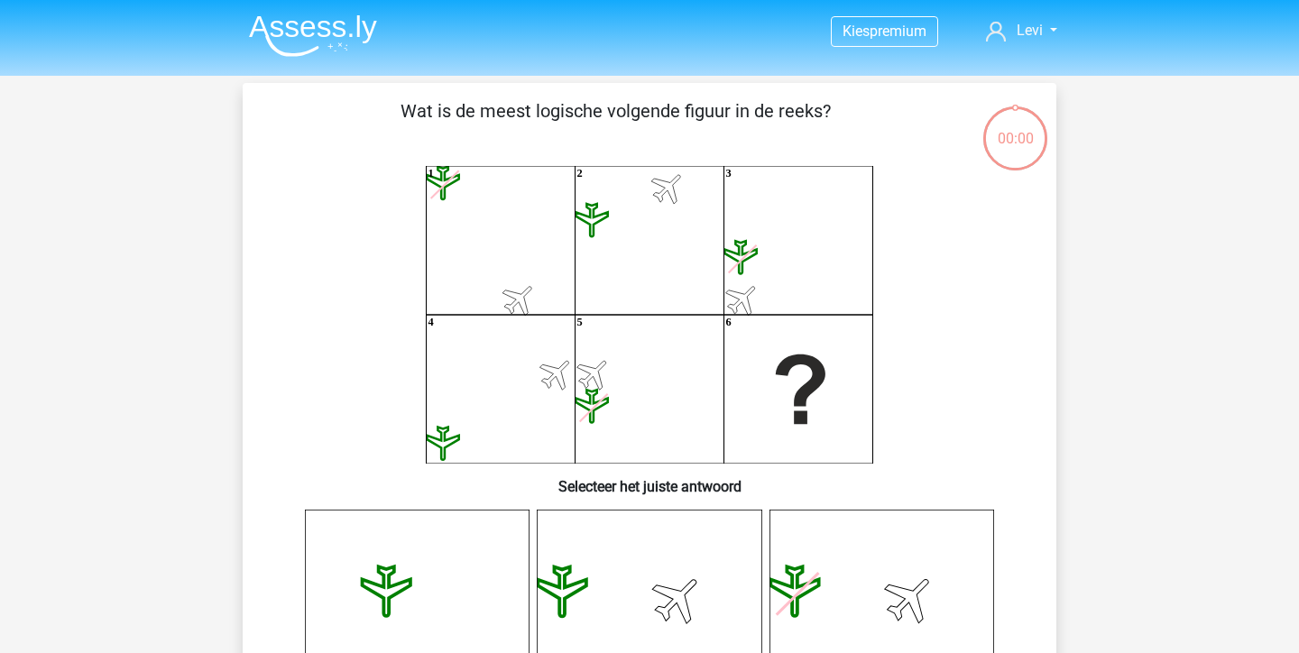
scroll to position [109, 0]
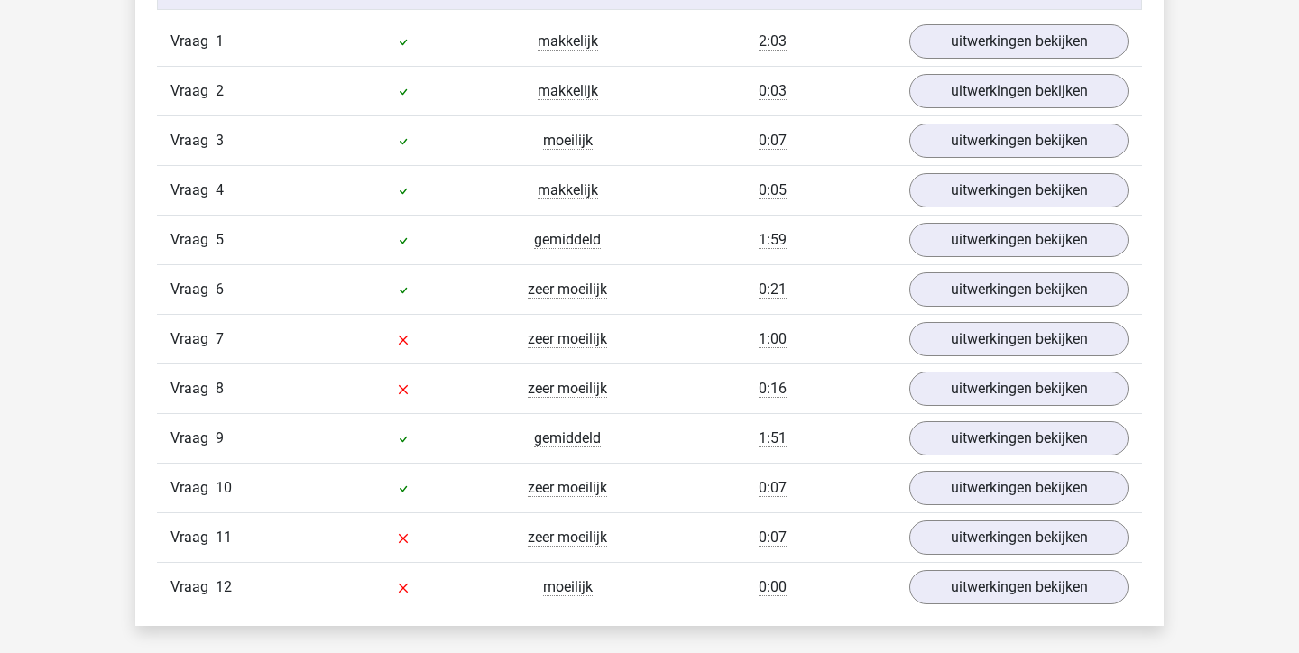
scroll to position [2096, 0]
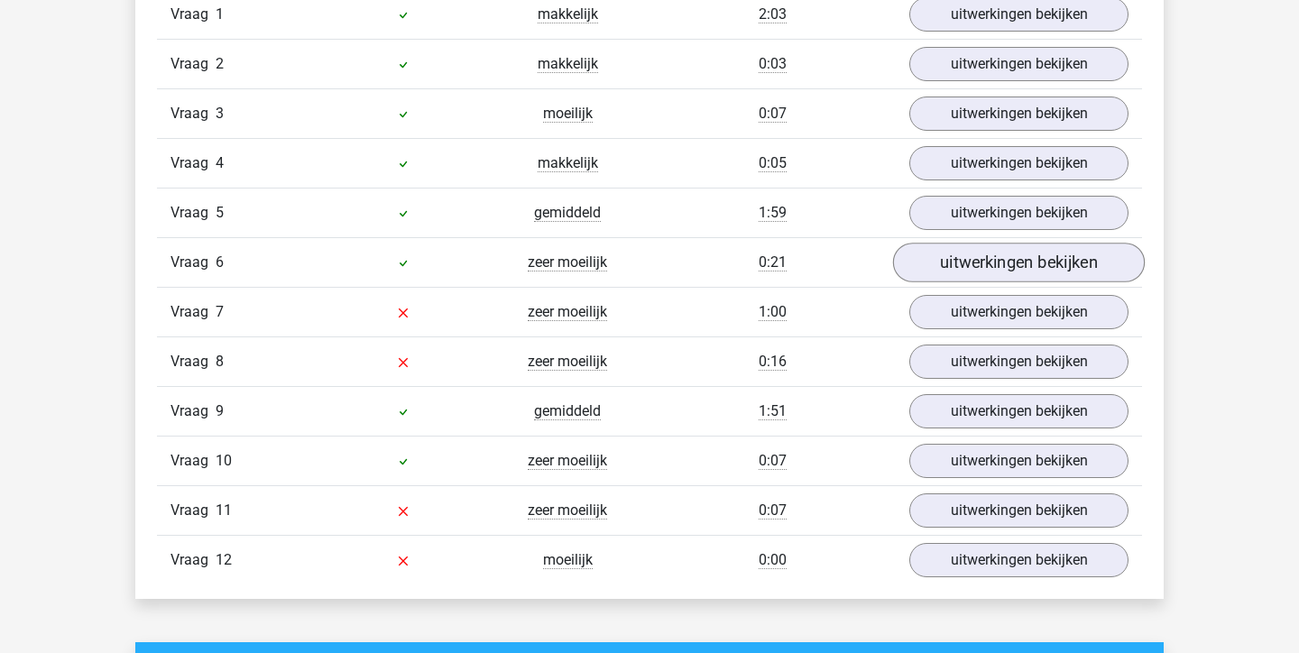
click at [1012, 266] on link "uitwerkingen bekijken" at bounding box center [1019, 263] width 252 height 40
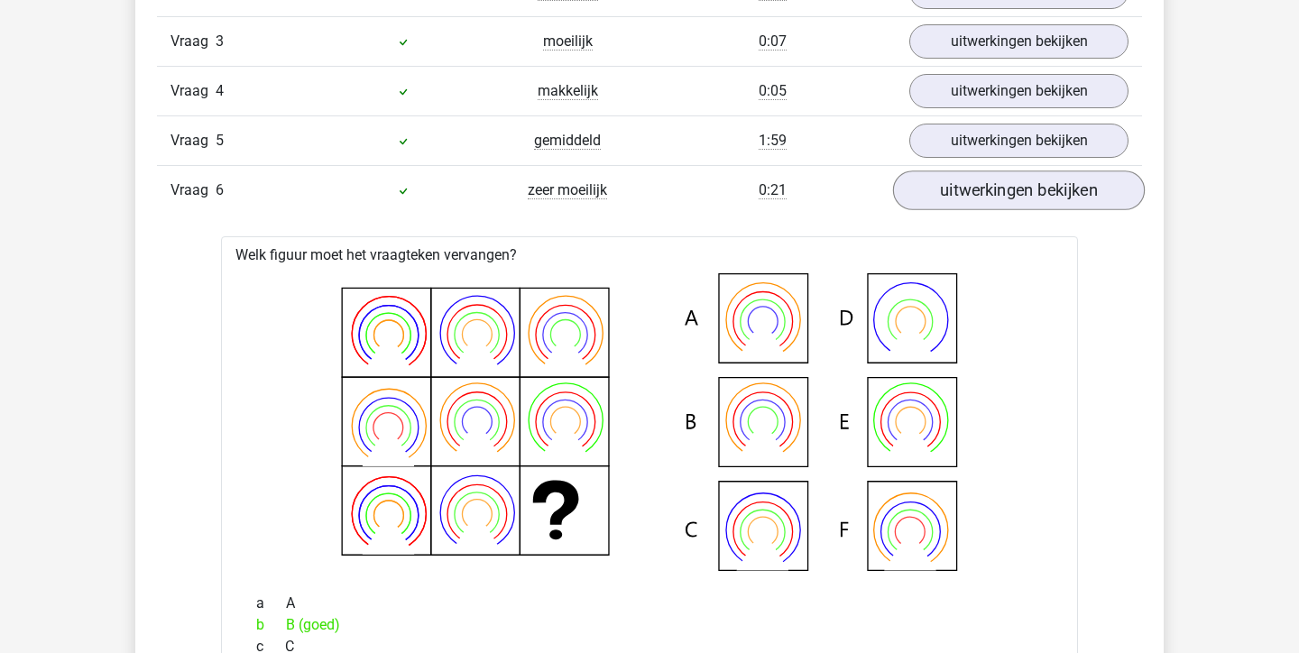
scroll to position [2164, 0]
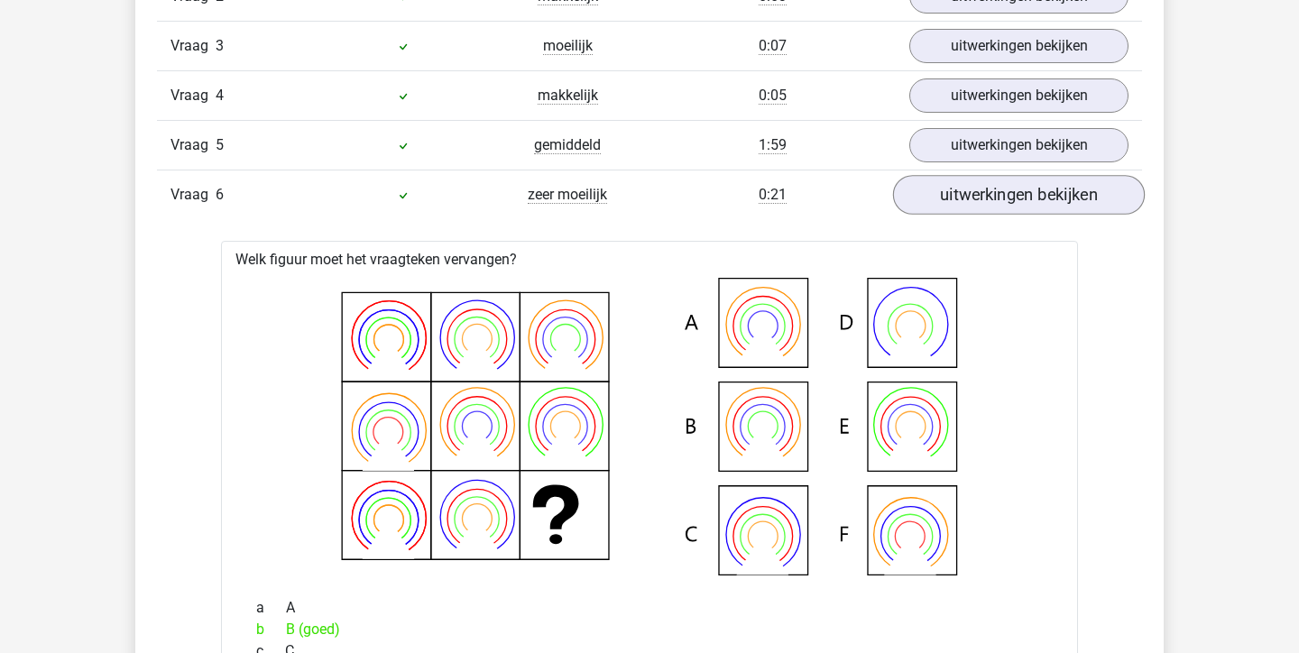
click at [986, 183] on link "uitwerkingen bekijken" at bounding box center [1019, 195] width 252 height 40
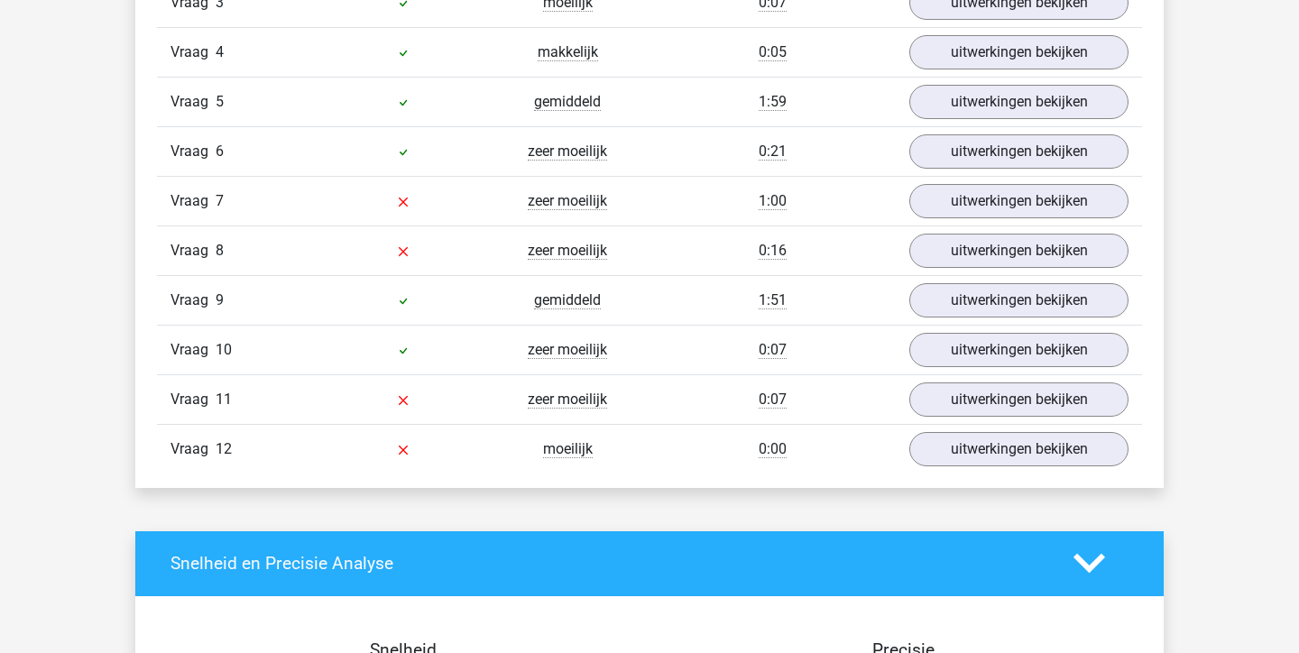
scroll to position [2208, 0]
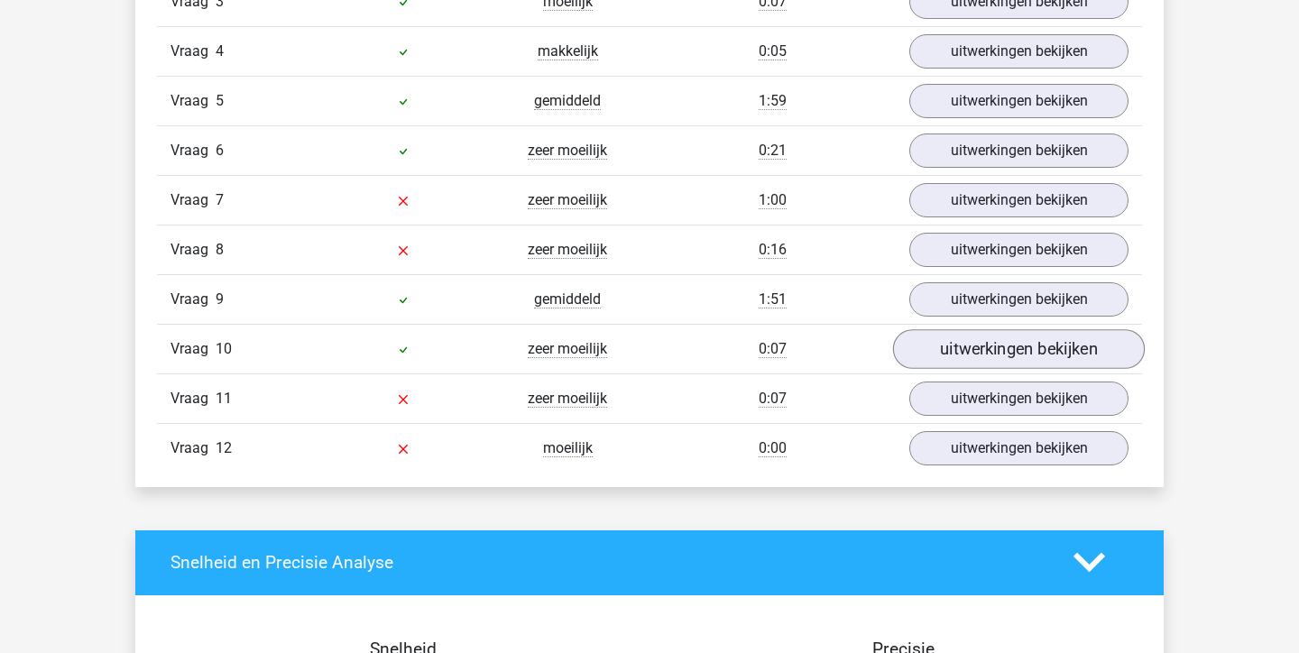
click at [978, 349] on link "uitwerkingen bekijken" at bounding box center [1019, 349] width 252 height 40
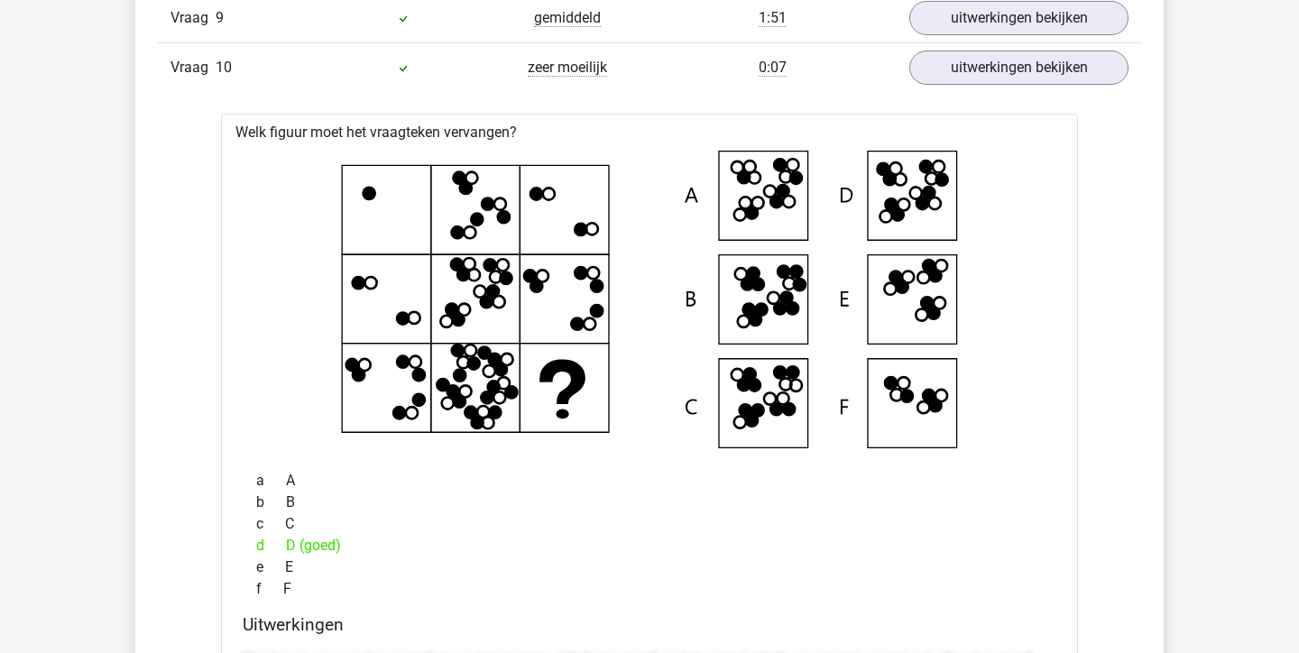
scroll to position [2330, 0]
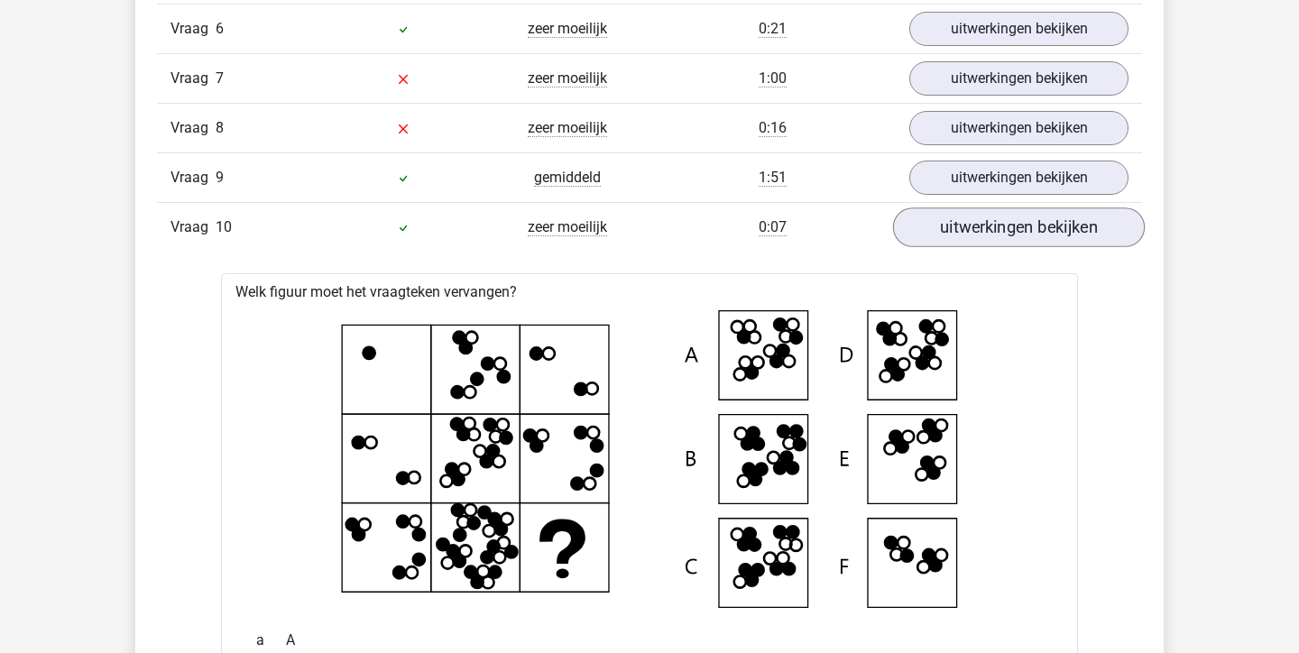
click at [972, 221] on link "uitwerkingen bekijken" at bounding box center [1019, 227] width 252 height 40
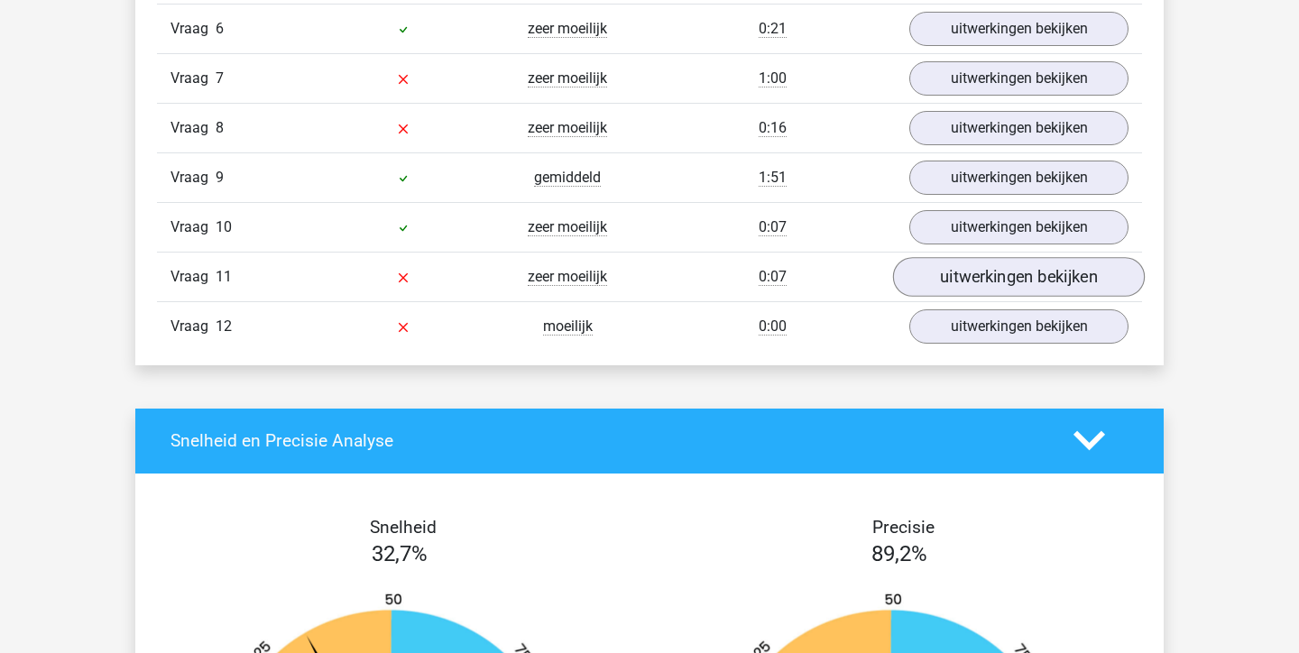
click at [975, 285] on link "uitwerkingen bekijken" at bounding box center [1019, 277] width 252 height 40
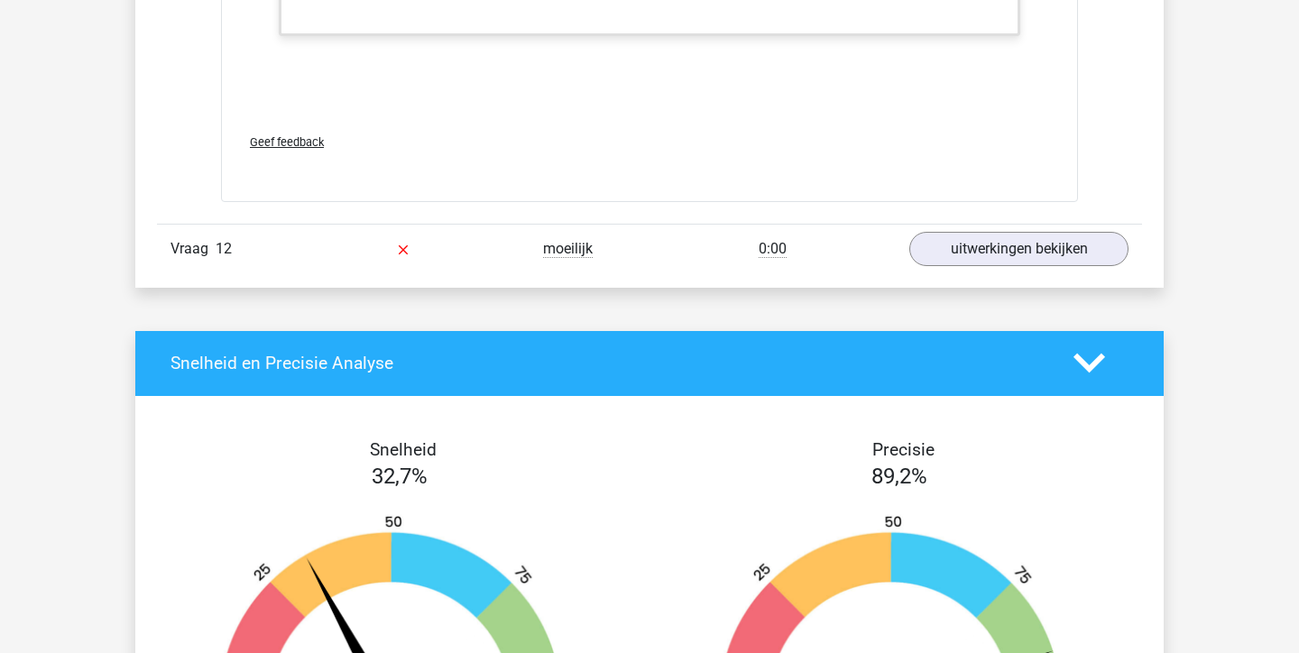
scroll to position [4056, 0]
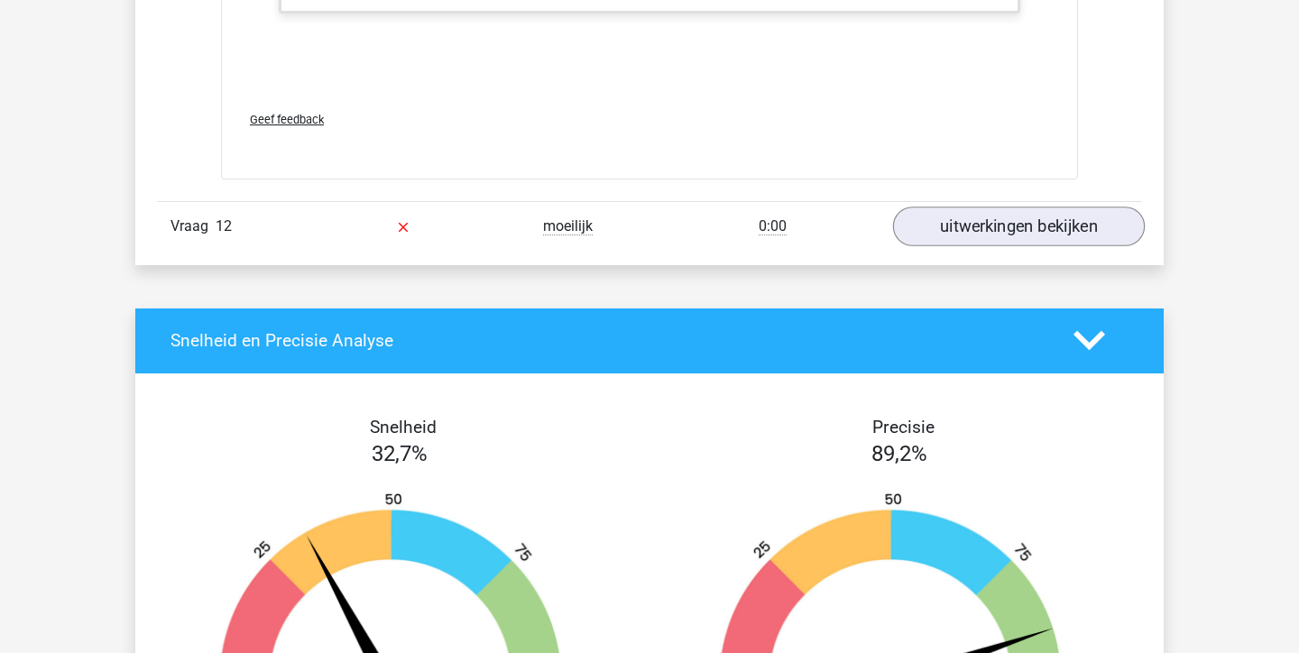
click at [990, 230] on link "uitwerkingen bekijken" at bounding box center [1019, 227] width 252 height 40
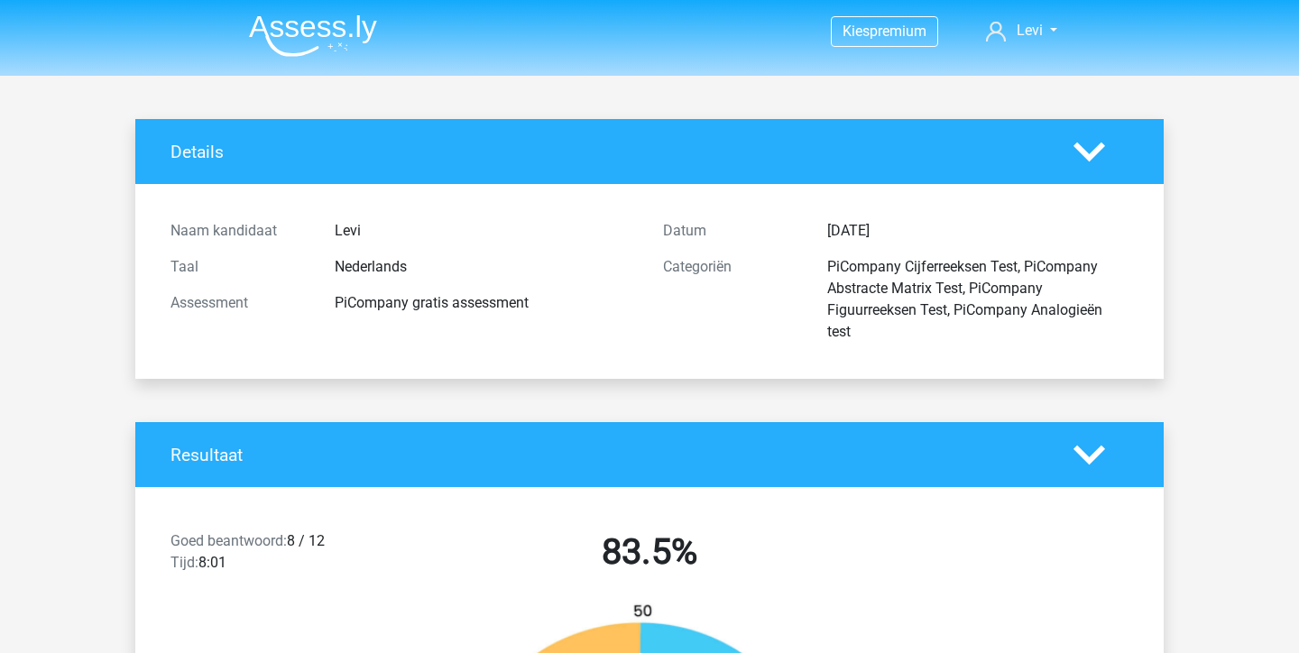
scroll to position [0, 0]
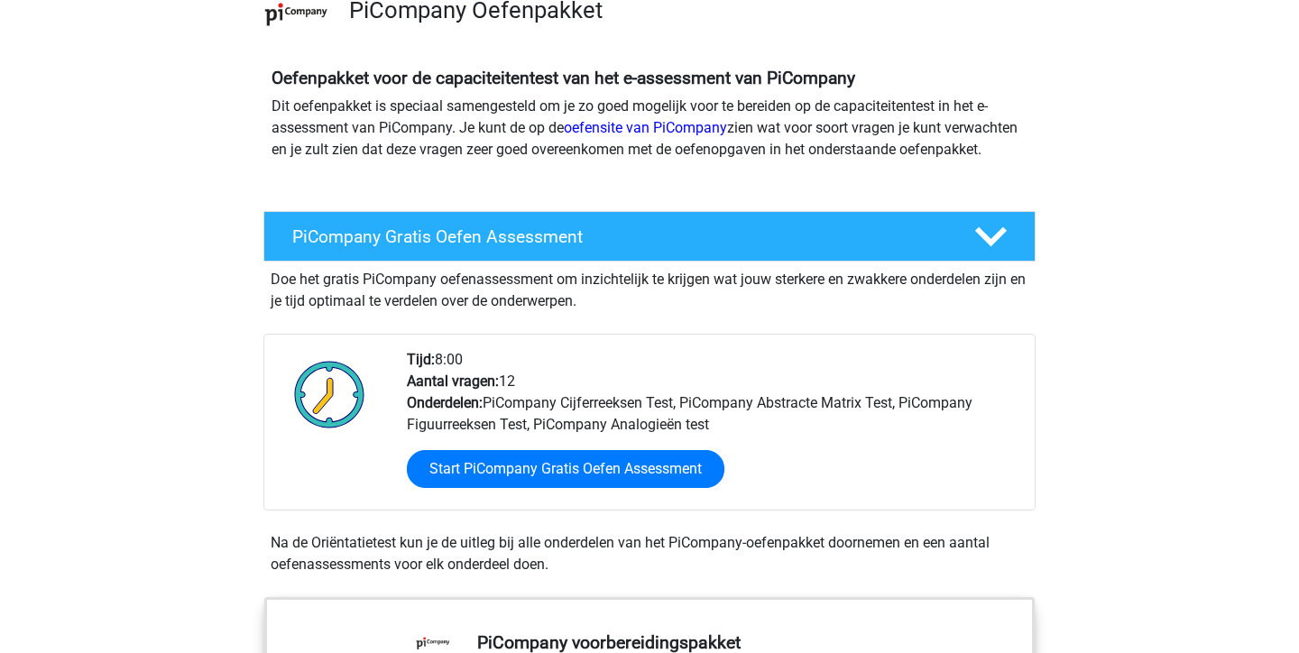
scroll to position [179, 0]
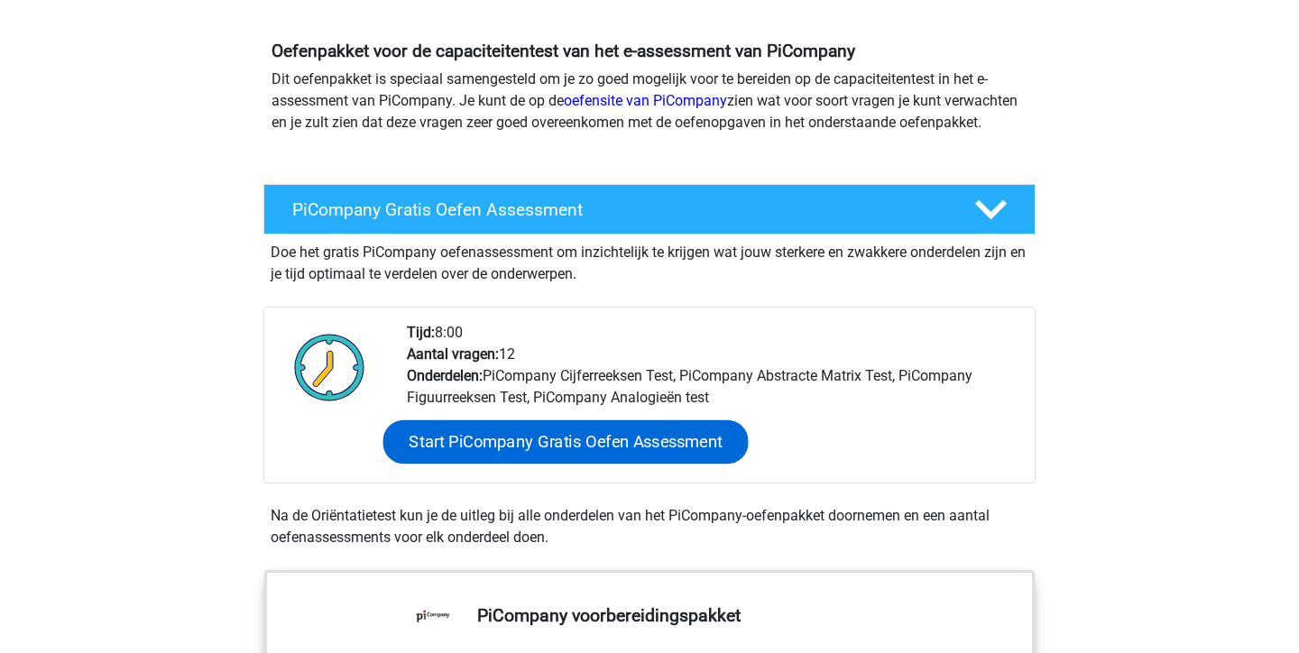
click at [547, 464] on link "Start PiCompany Gratis Oefen Assessment" at bounding box center [565, 441] width 365 height 43
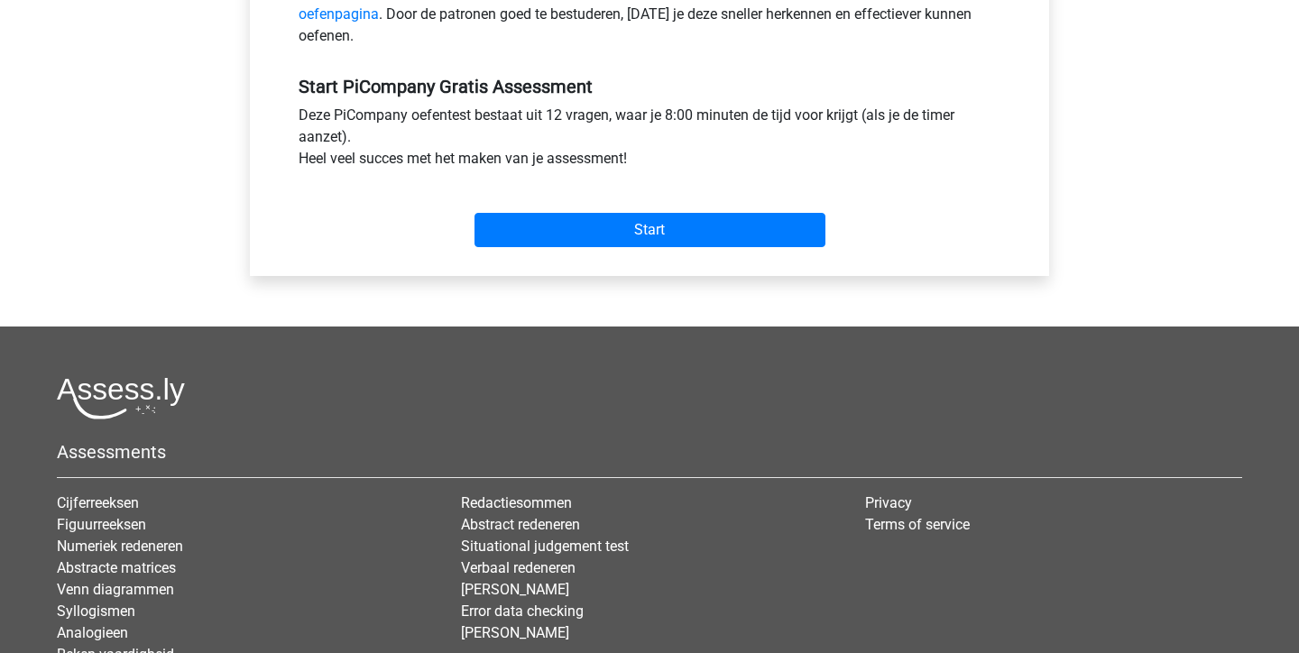
scroll to position [642, 0]
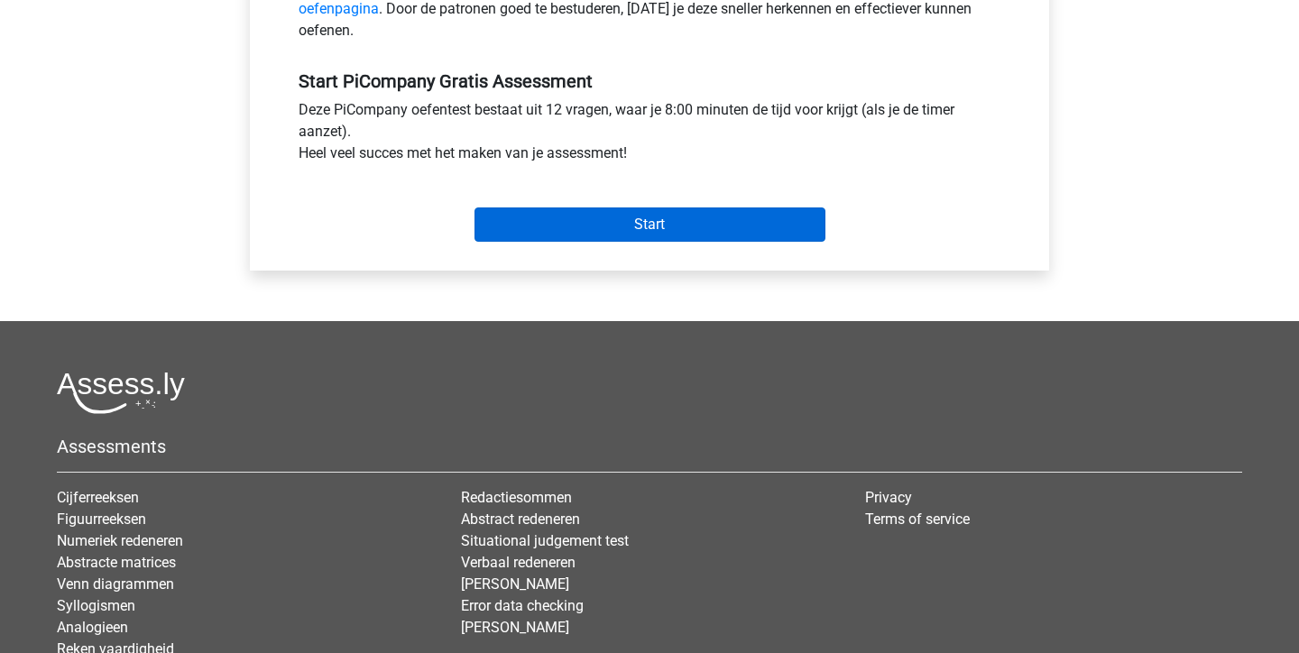
click at [599, 242] on input "Start" at bounding box center [649, 224] width 351 height 34
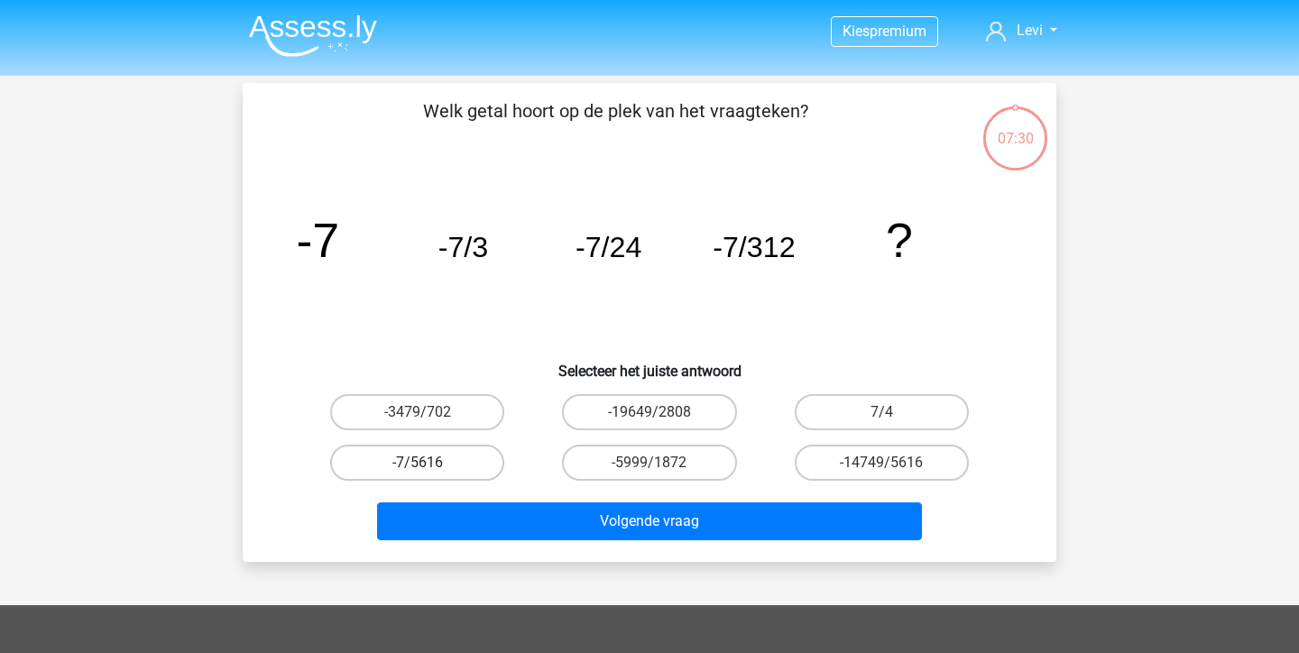
click at [391, 453] on label "-7/5616" at bounding box center [417, 463] width 174 height 36
click at [418, 463] on input "-7/5616" at bounding box center [424, 469] width 12 height 12
radio input "true"
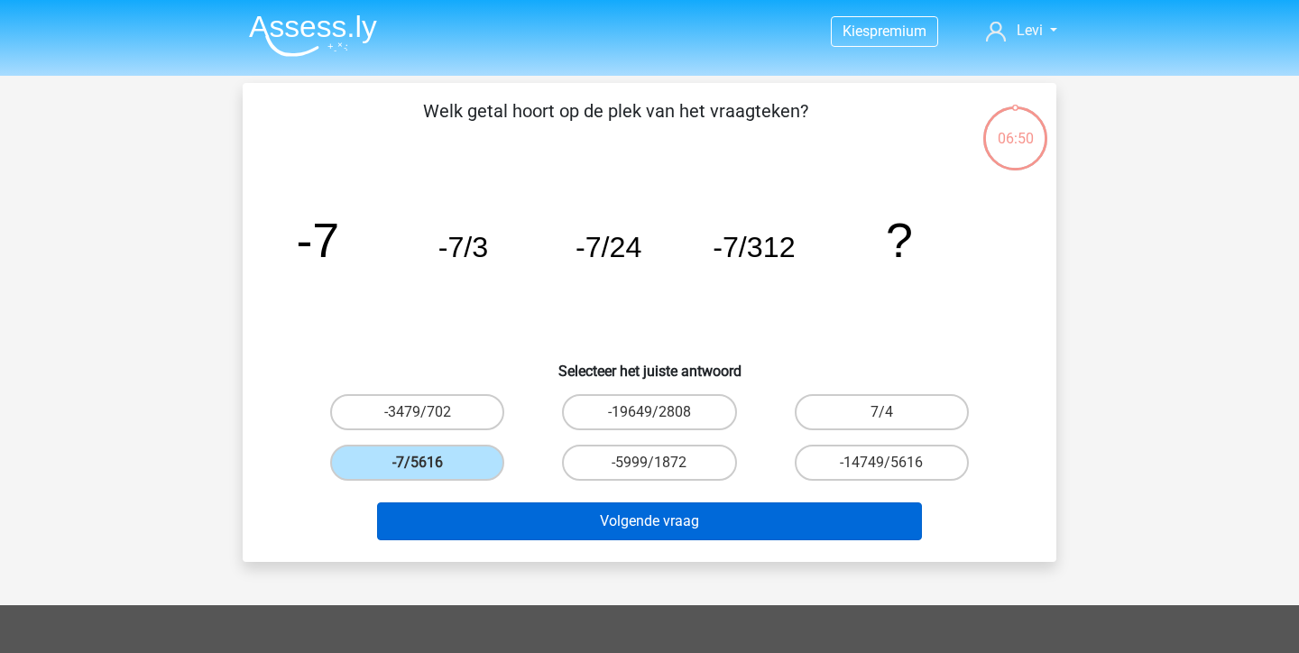
click at [584, 521] on button "Volgende vraag" at bounding box center [650, 521] width 546 height 38
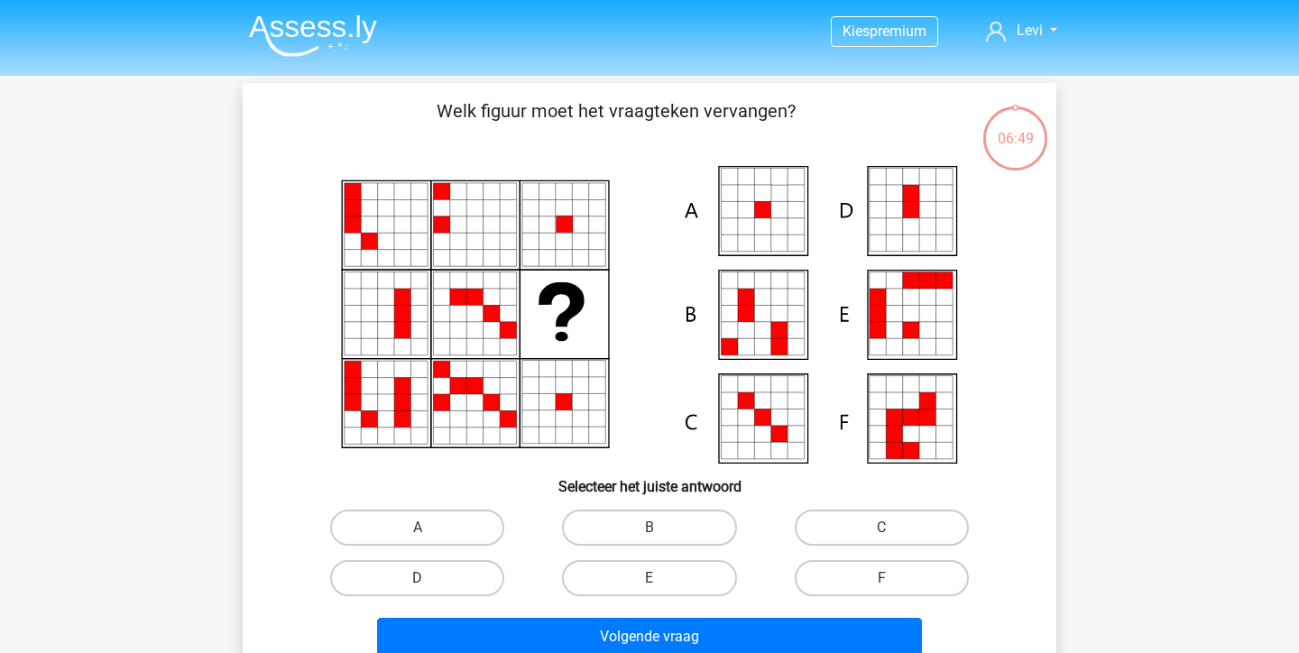
scroll to position [83, 0]
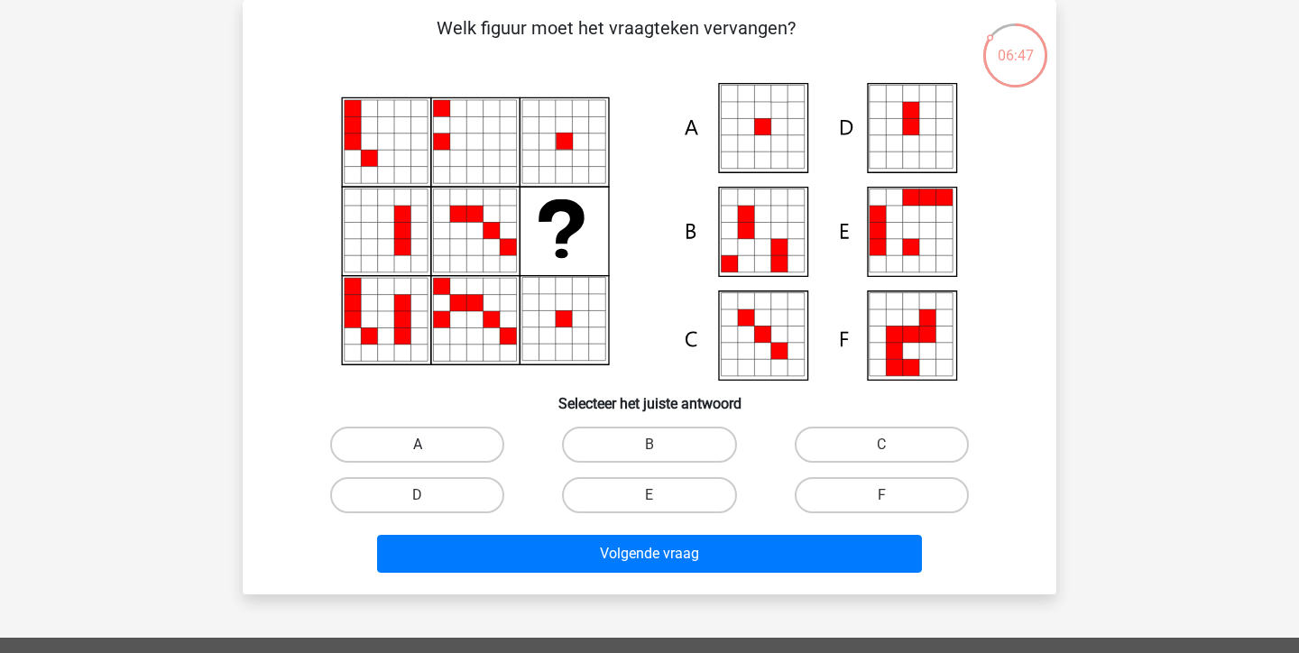
click at [465, 439] on label "A" at bounding box center [417, 445] width 174 height 36
click at [429, 445] on input "A" at bounding box center [424, 451] width 12 height 12
radio input "true"
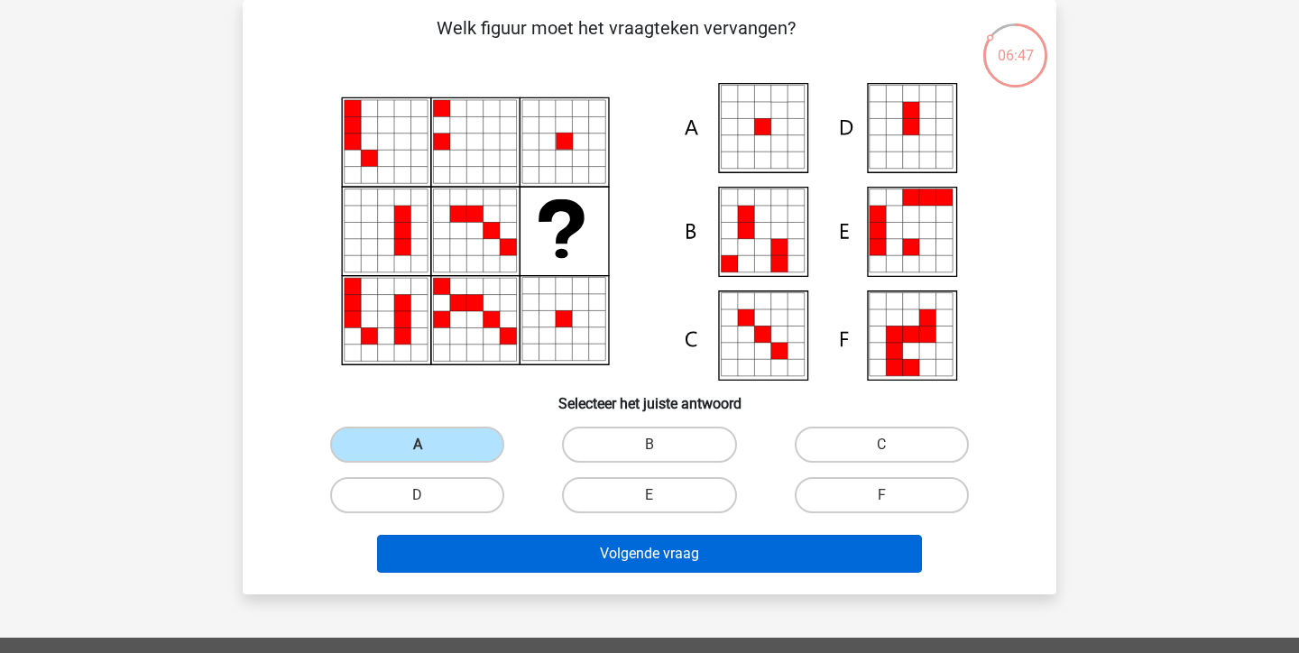
click at [587, 554] on button "Volgende vraag" at bounding box center [650, 554] width 546 height 38
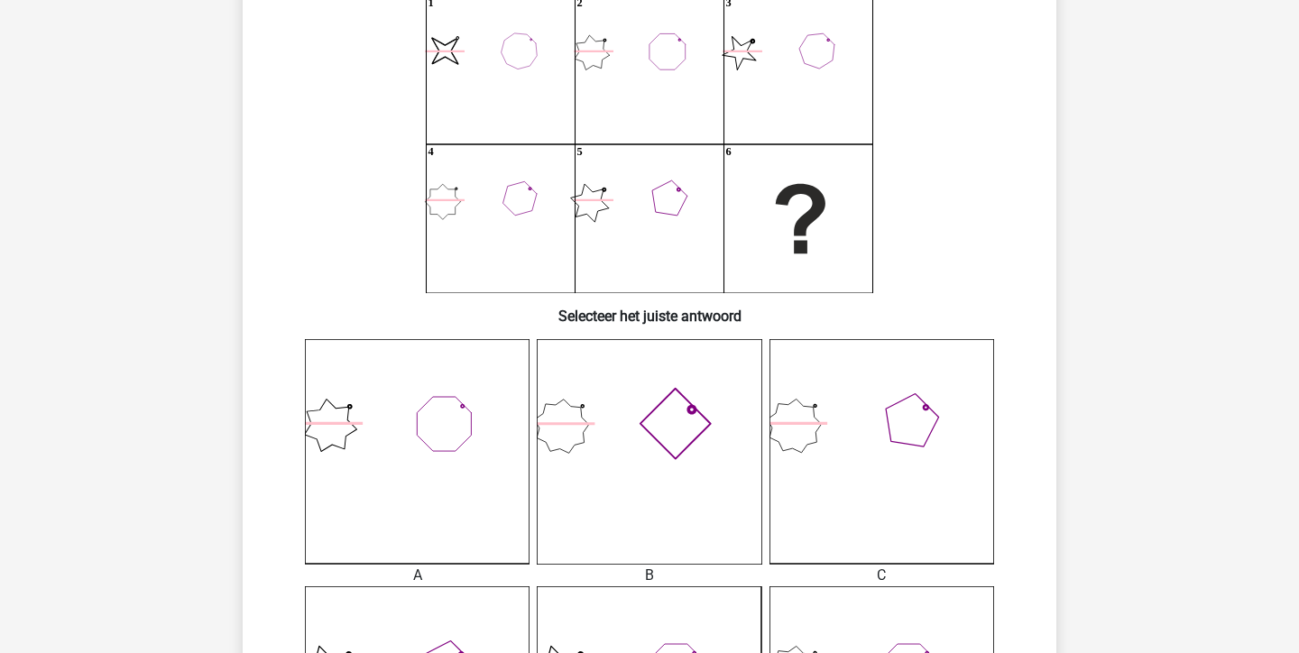
scroll to position [169, 0]
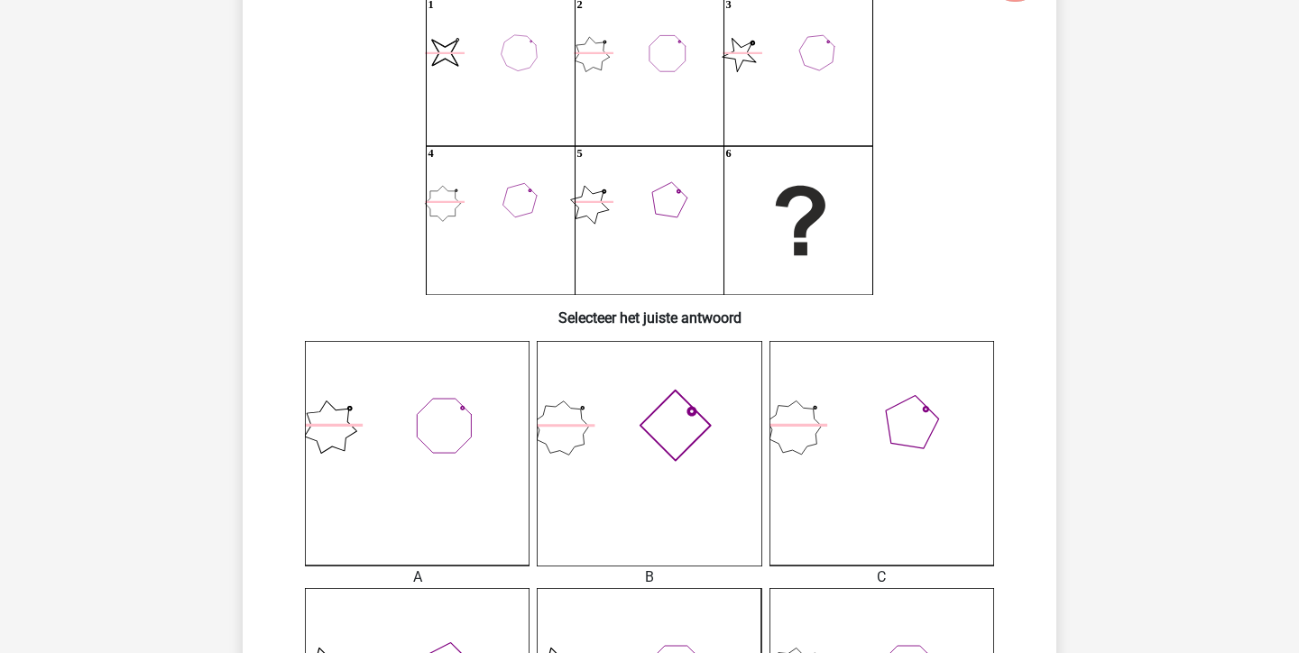
click at [652, 447] on icon at bounding box center [649, 453] width 225 height 225
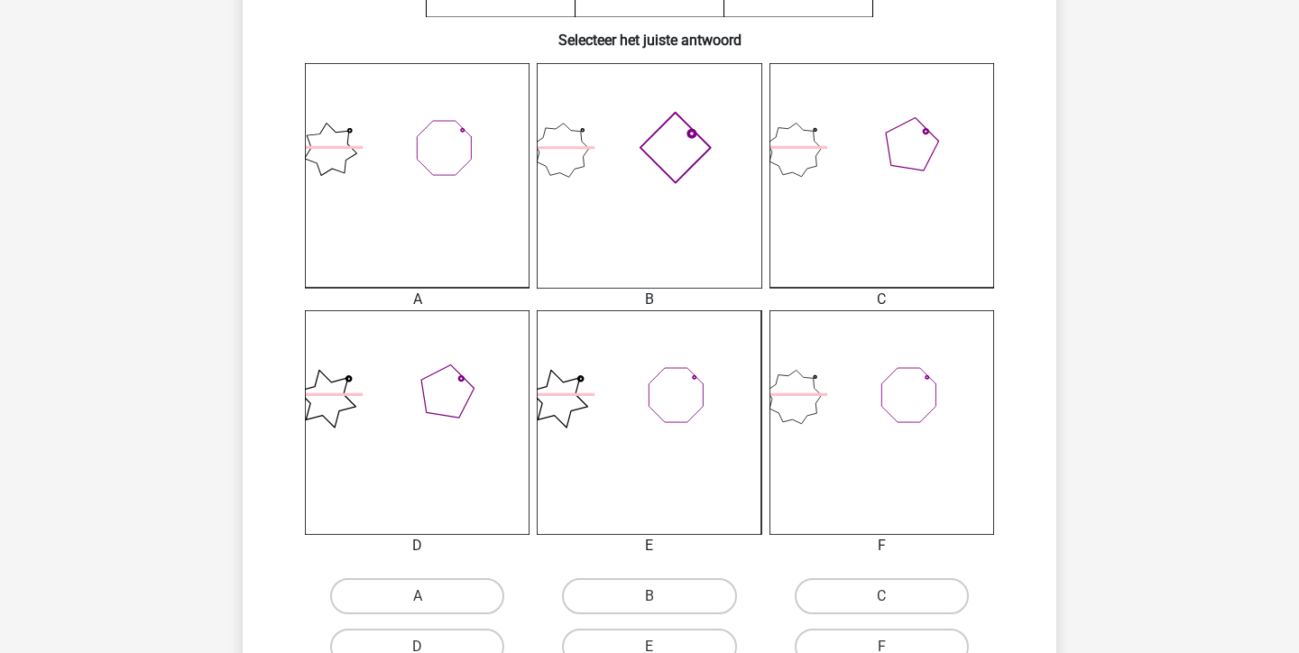
scroll to position [550, 0]
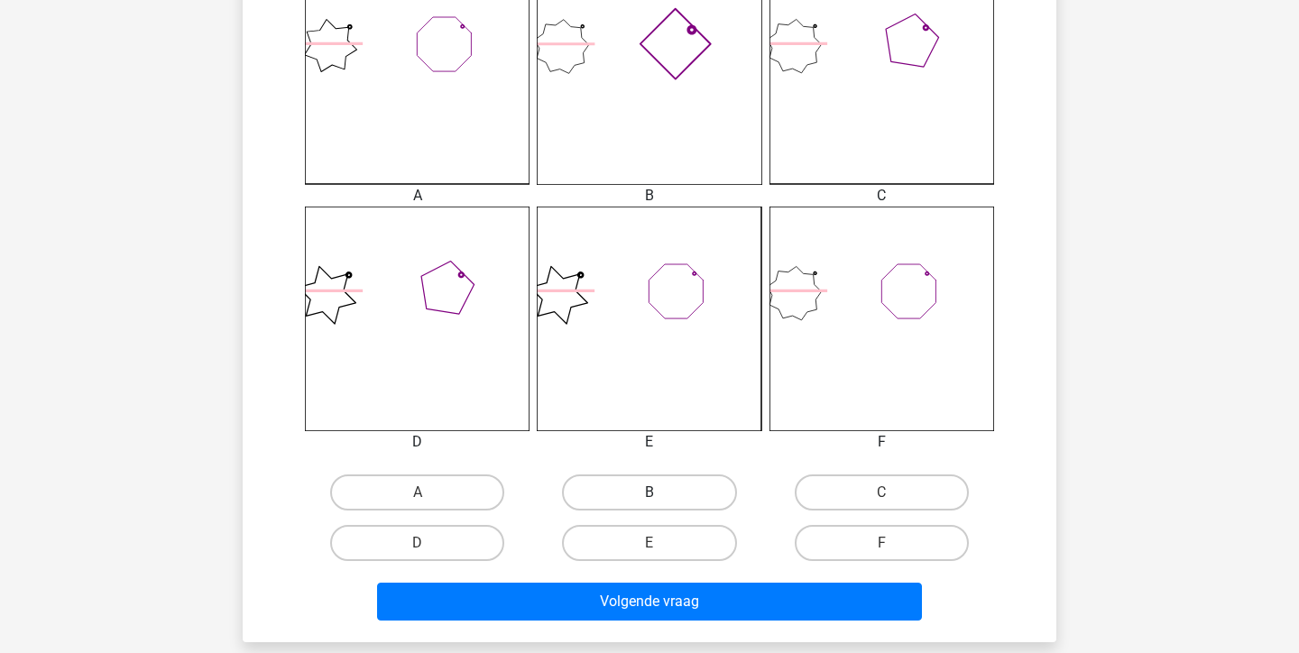
click at [654, 491] on label "B" at bounding box center [649, 492] width 174 height 36
click at [654, 493] on input "B" at bounding box center [655, 499] width 12 height 12
radio input "true"
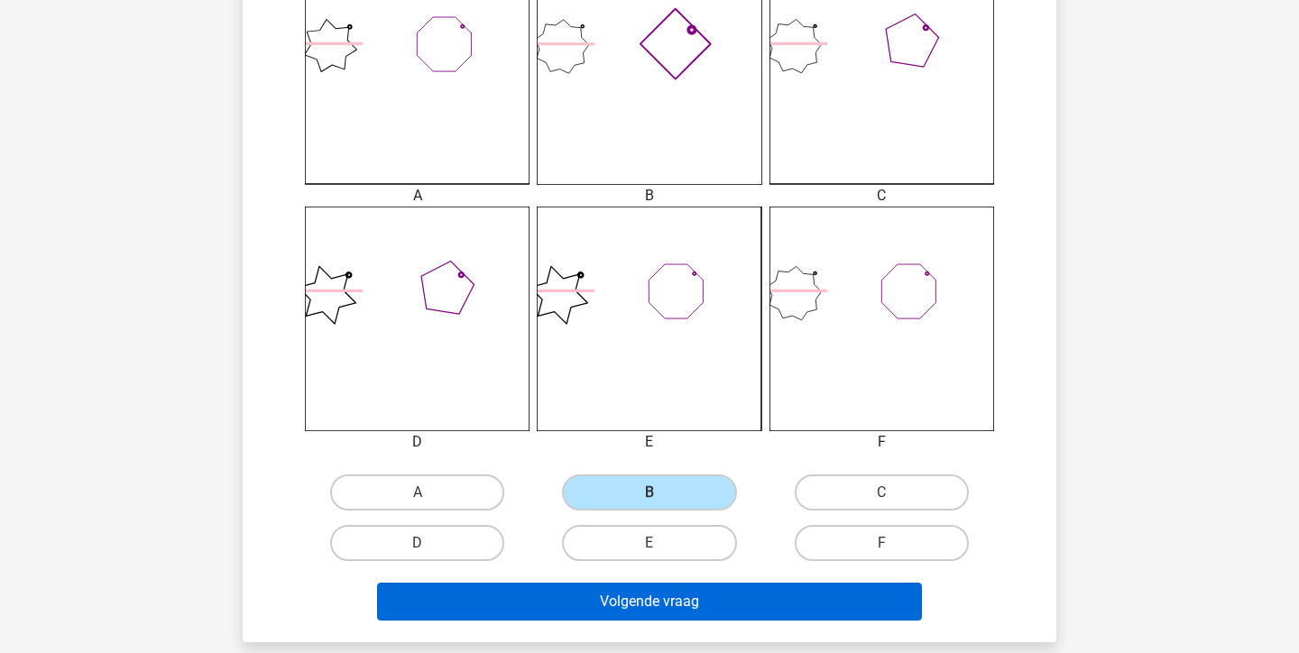
click at [652, 604] on button "Volgende vraag" at bounding box center [650, 602] width 546 height 38
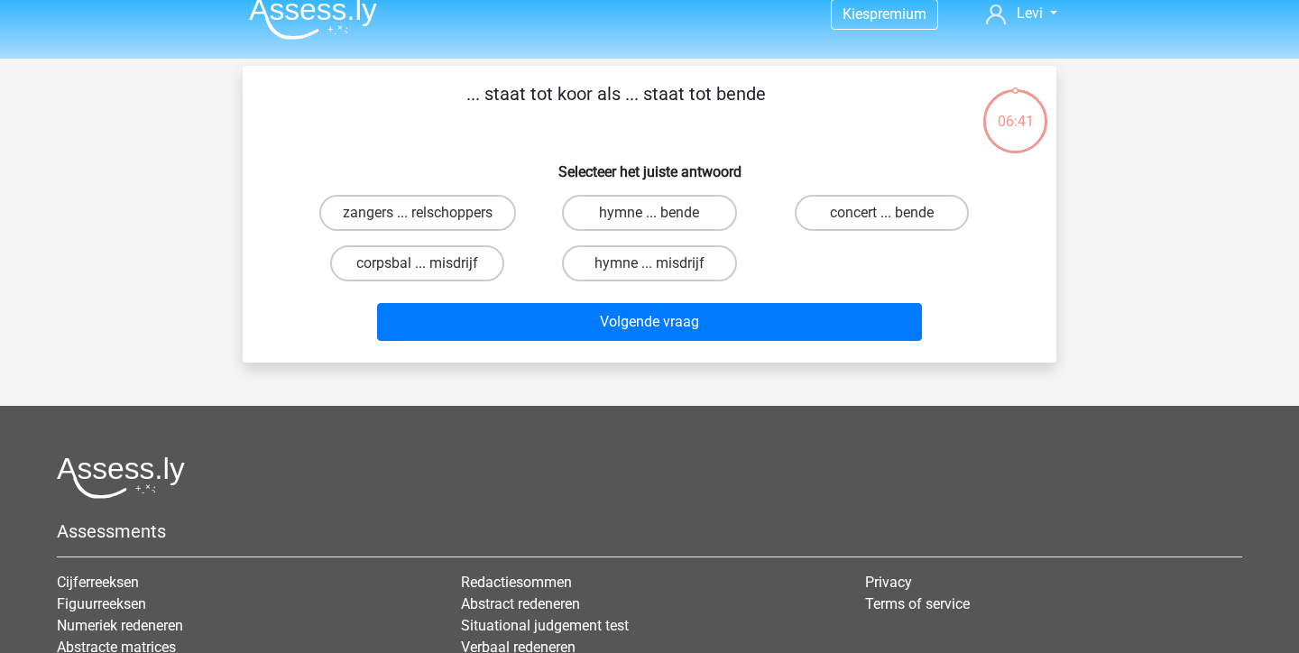
scroll to position [0, 0]
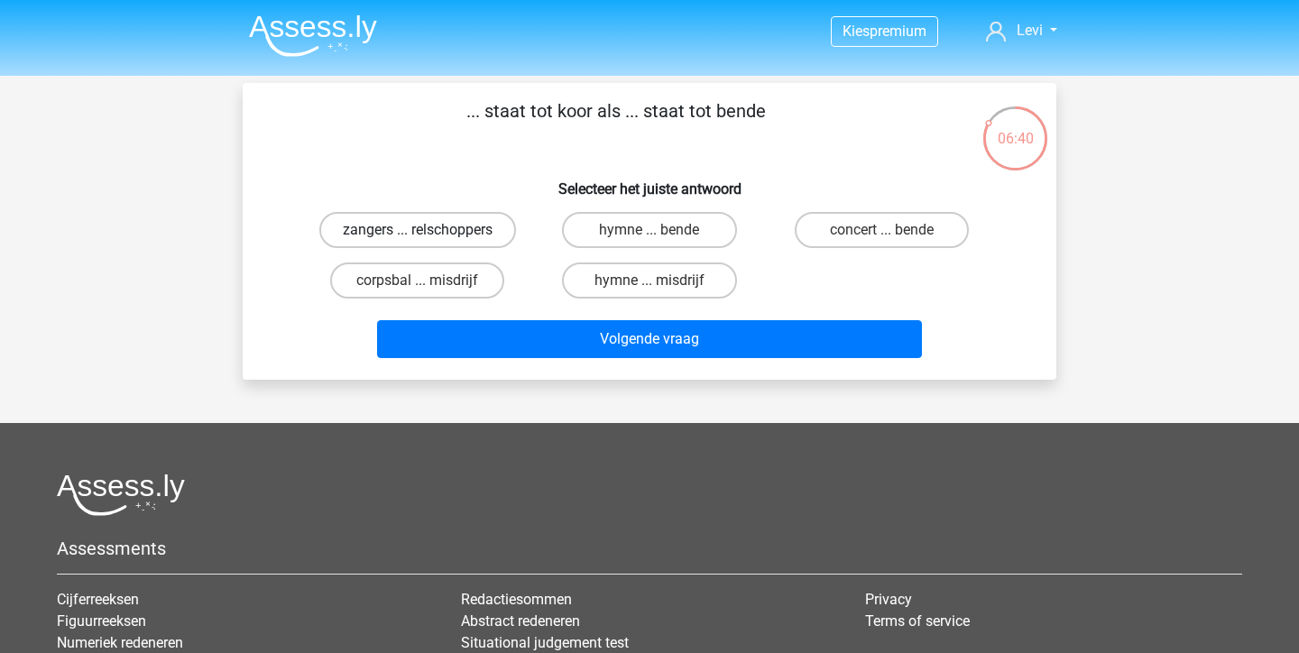
click at [435, 216] on label "zangers ... relschoppers" at bounding box center [417, 230] width 197 height 36
click at [429, 230] on input "zangers ... relschoppers" at bounding box center [424, 236] width 12 height 12
radio input "true"
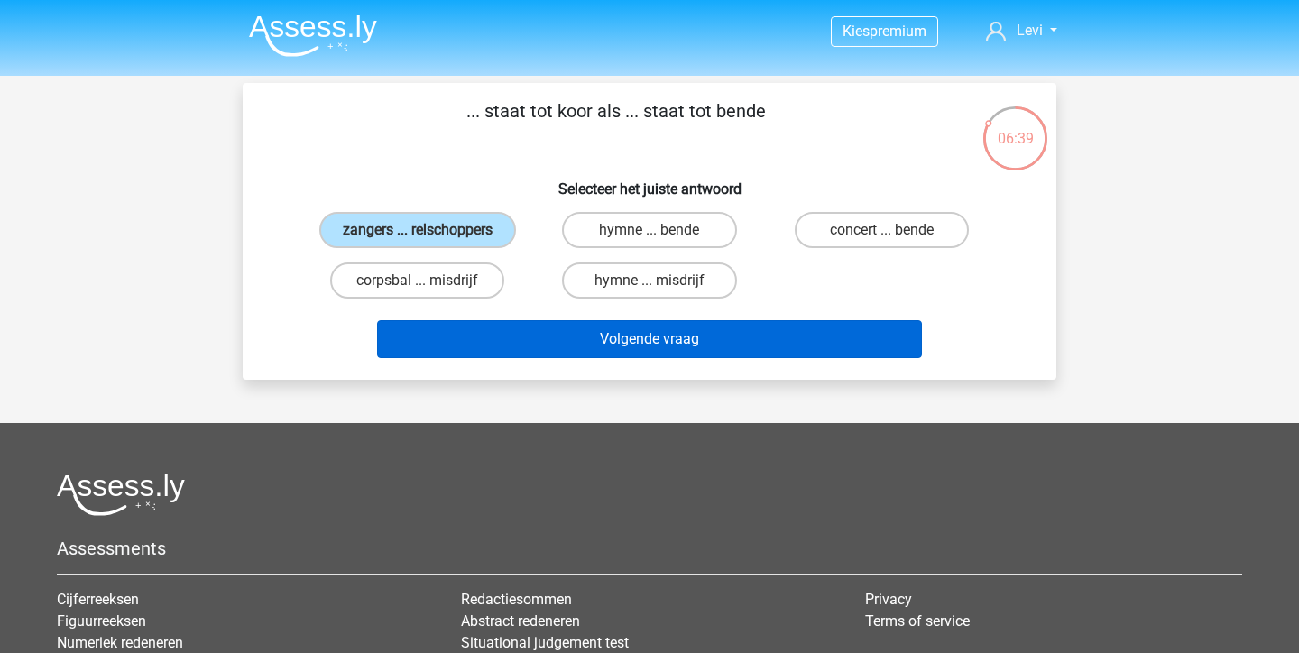
click at [654, 341] on button "Volgende vraag" at bounding box center [650, 339] width 546 height 38
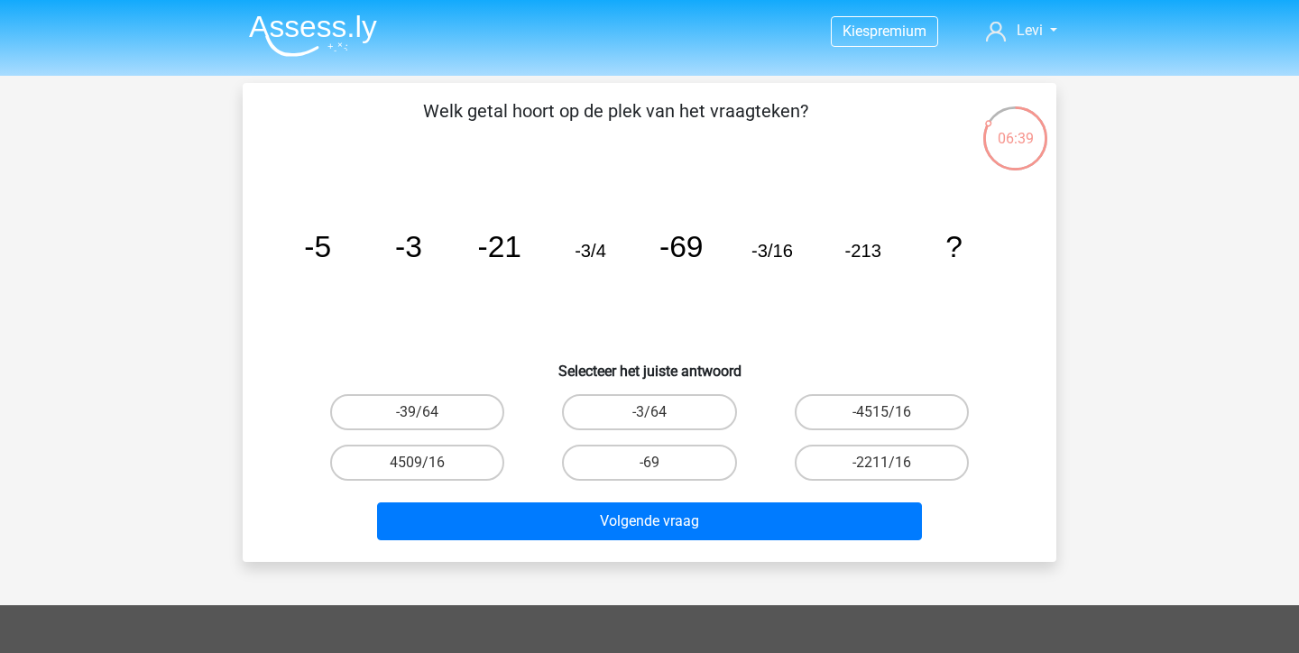
scroll to position [83, 0]
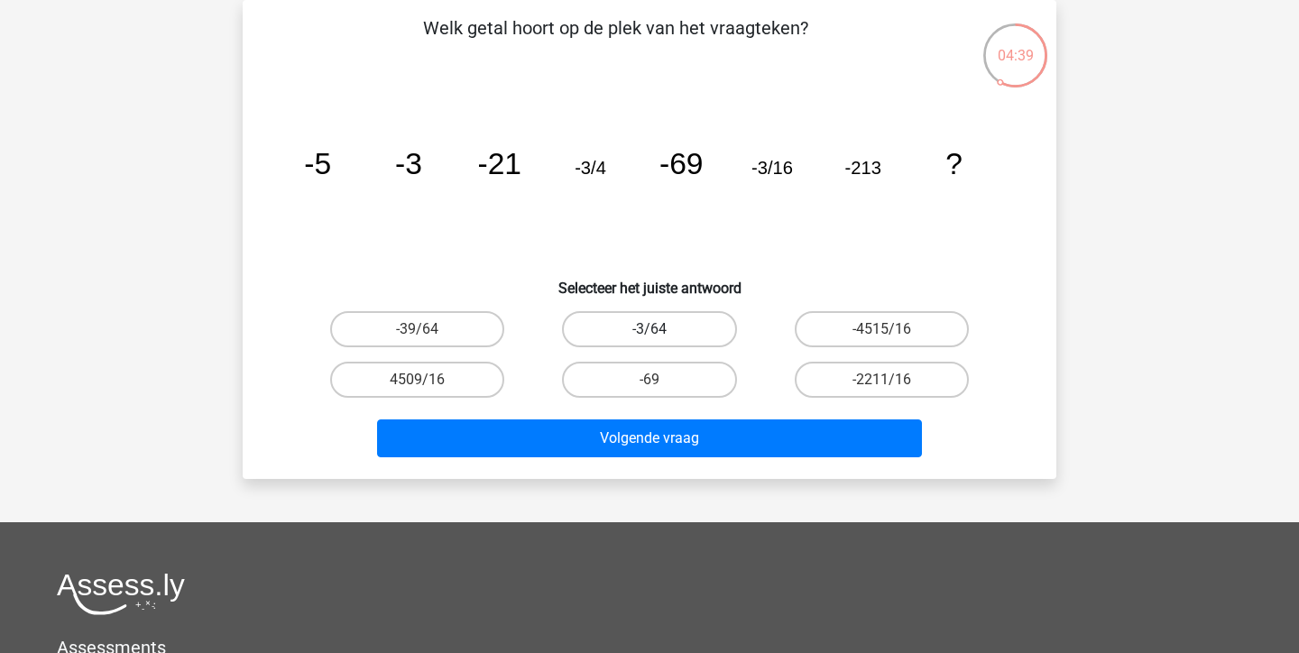
click at [714, 327] on label "-3/64" at bounding box center [649, 329] width 174 height 36
click at [661, 329] on input "-3/64" at bounding box center [655, 335] width 12 height 12
radio input "true"
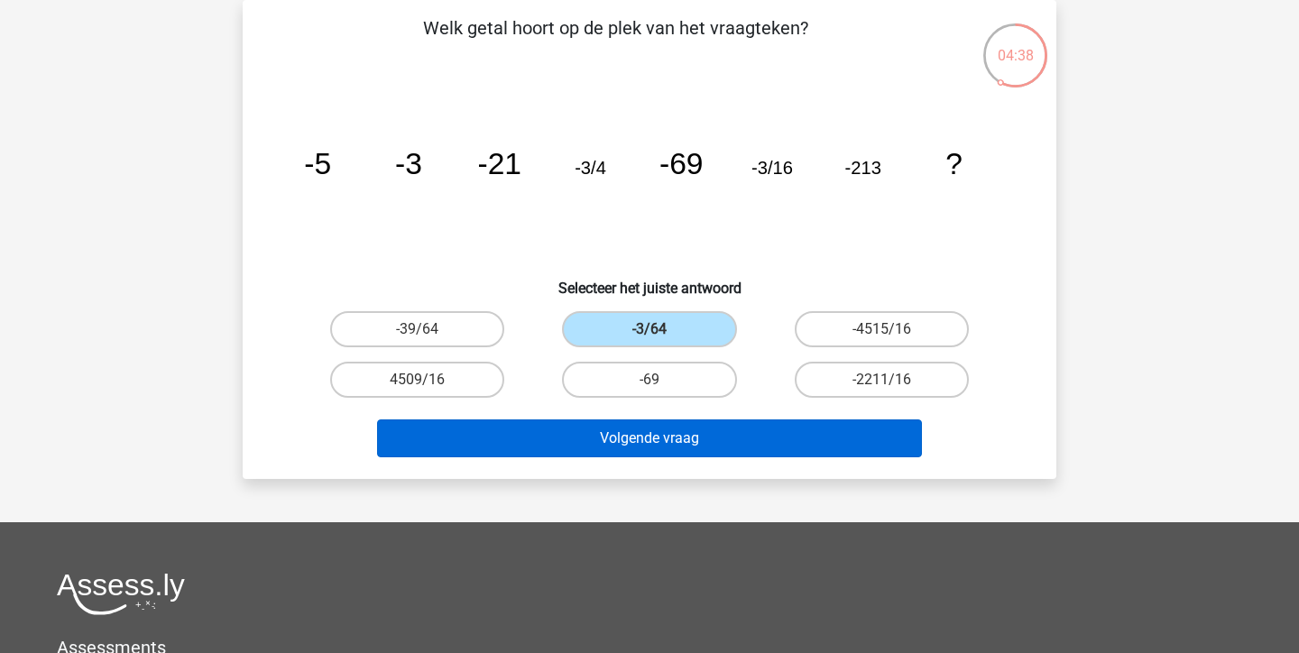
click at [728, 422] on button "Volgende vraag" at bounding box center [650, 438] width 546 height 38
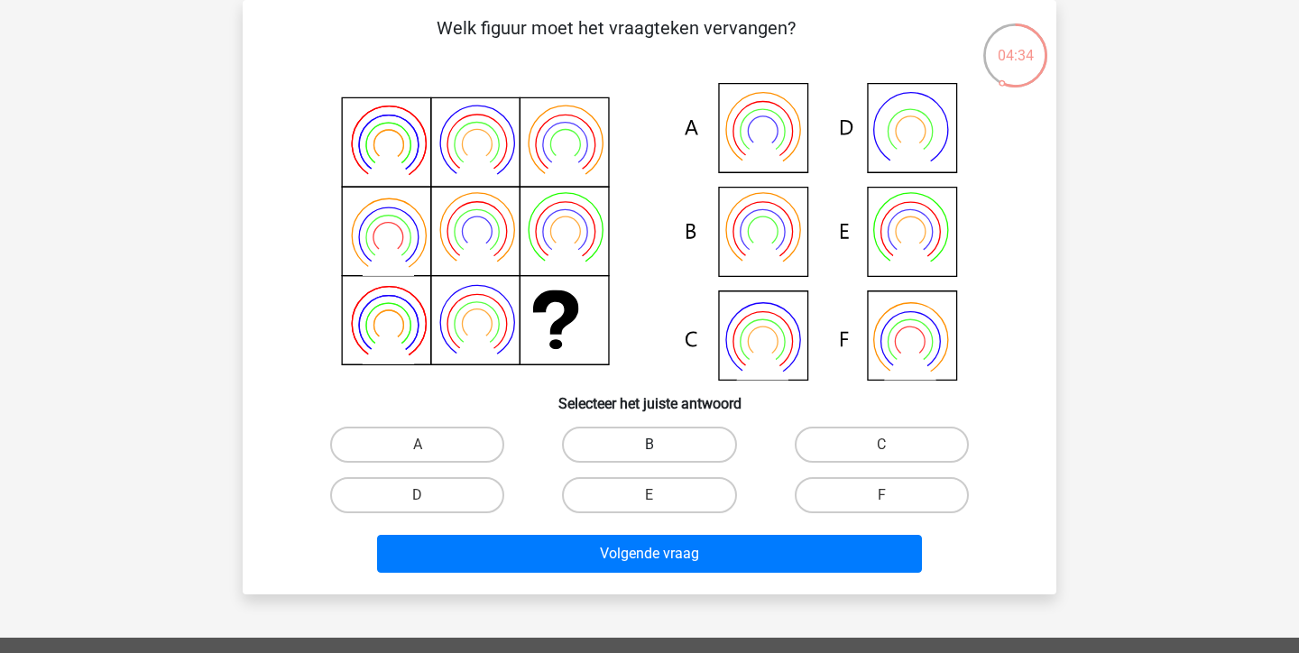
click at [653, 443] on label "B" at bounding box center [649, 445] width 174 height 36
click at [653, 445] on input "B" at bounding box center [655, 451] width 12 height 12
radio input "true"
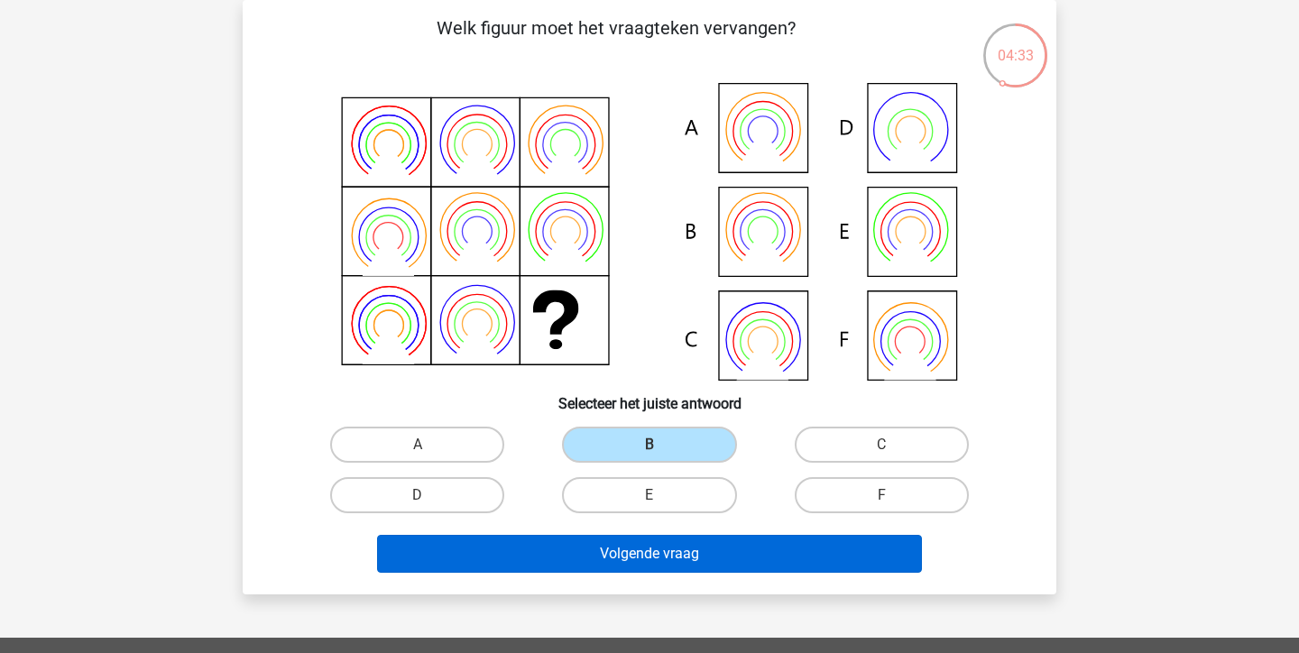
click at [649, 557] on button "Volgende vraag" at bounding box center [650, 554] width 546 height 38
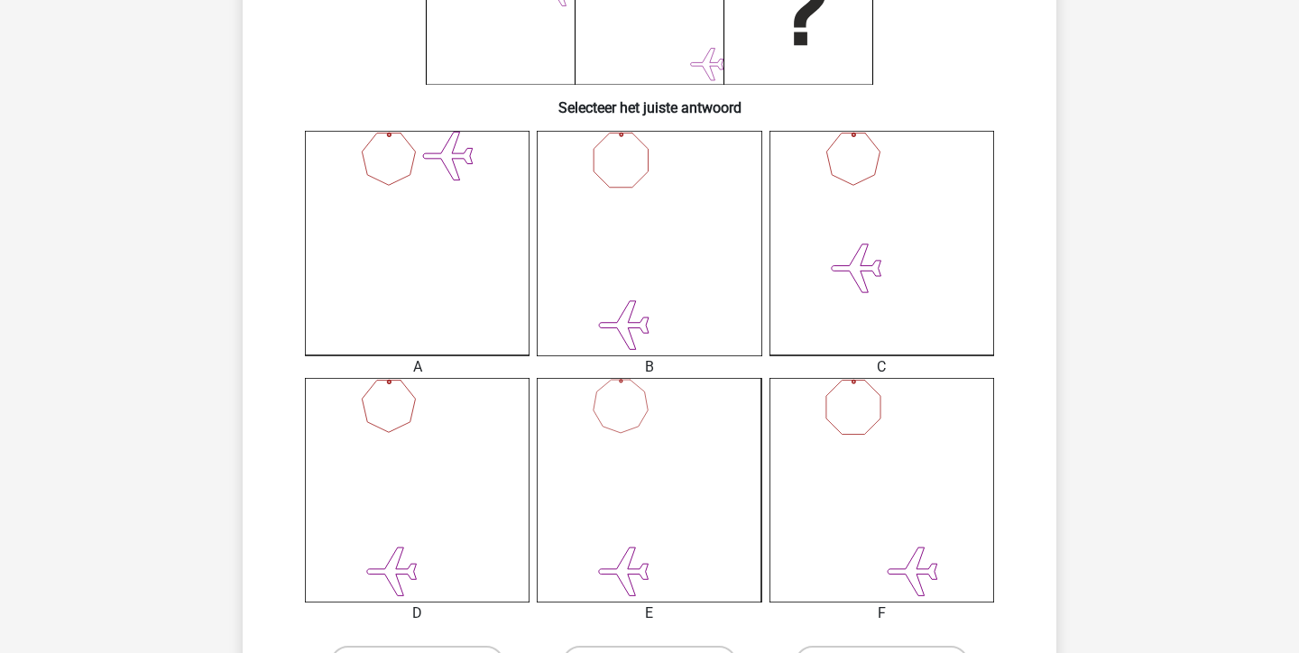
scroll to position [381, 0]
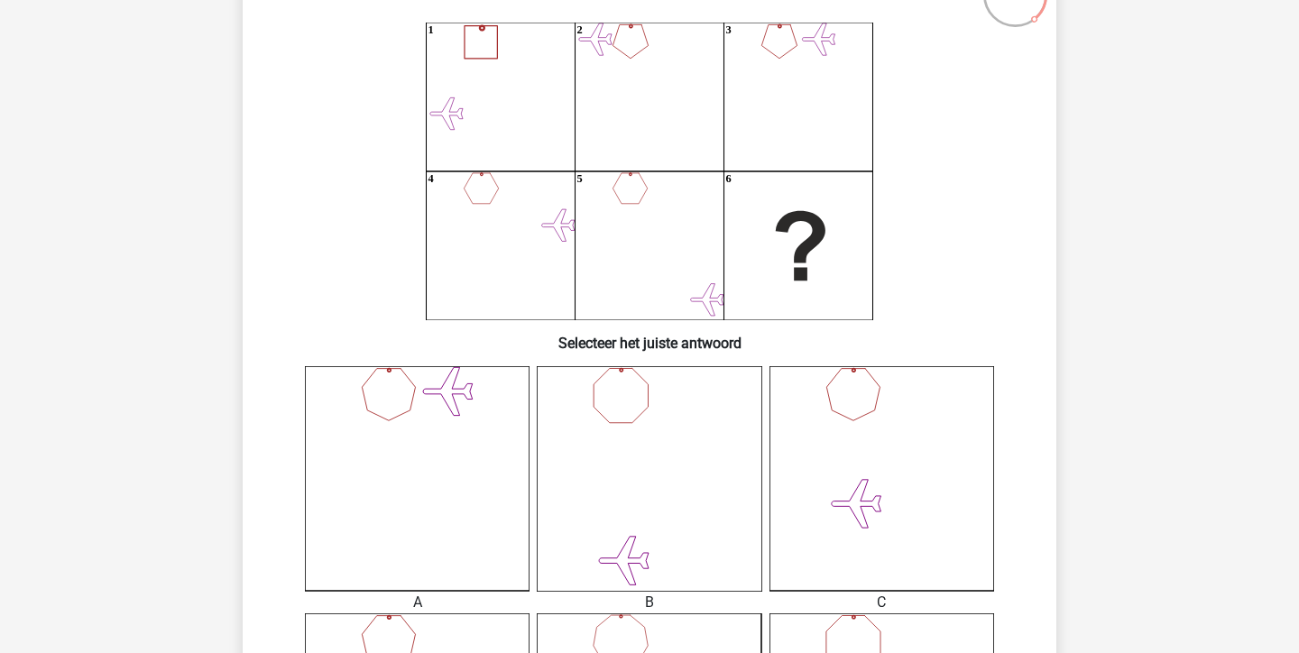
click at [668, 469] on icon at bounding box center [649, 478] width 225 height 225
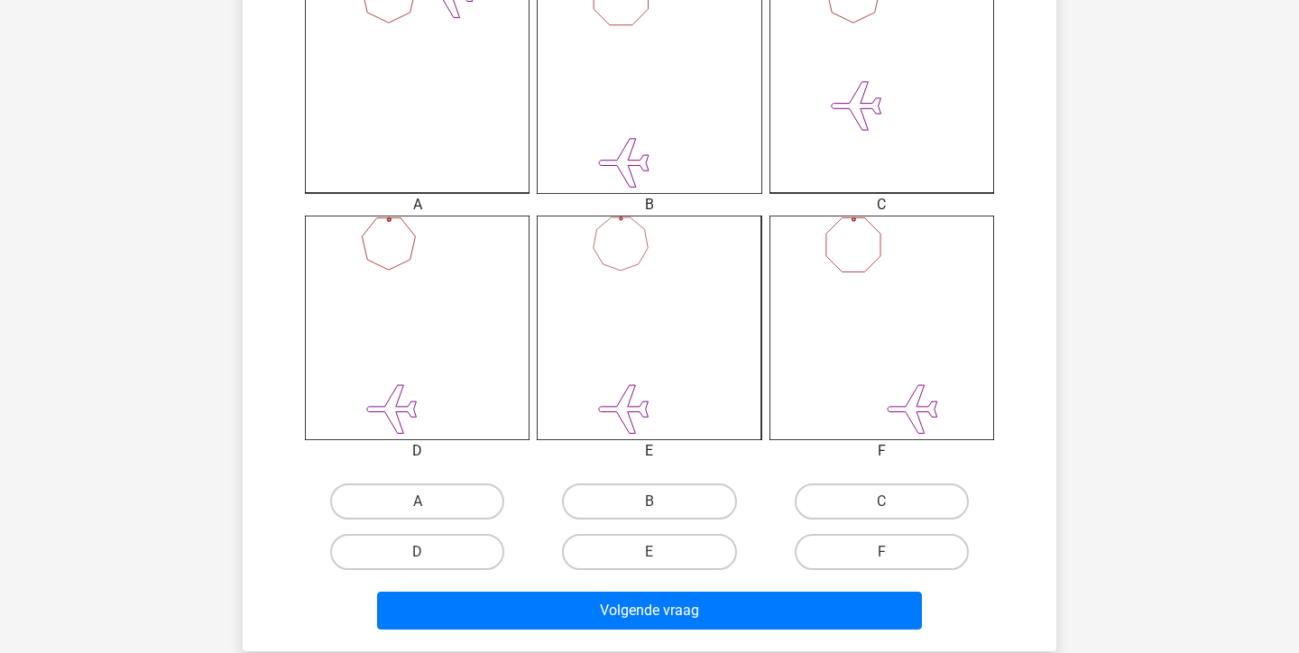
scroll to position [551, 0]
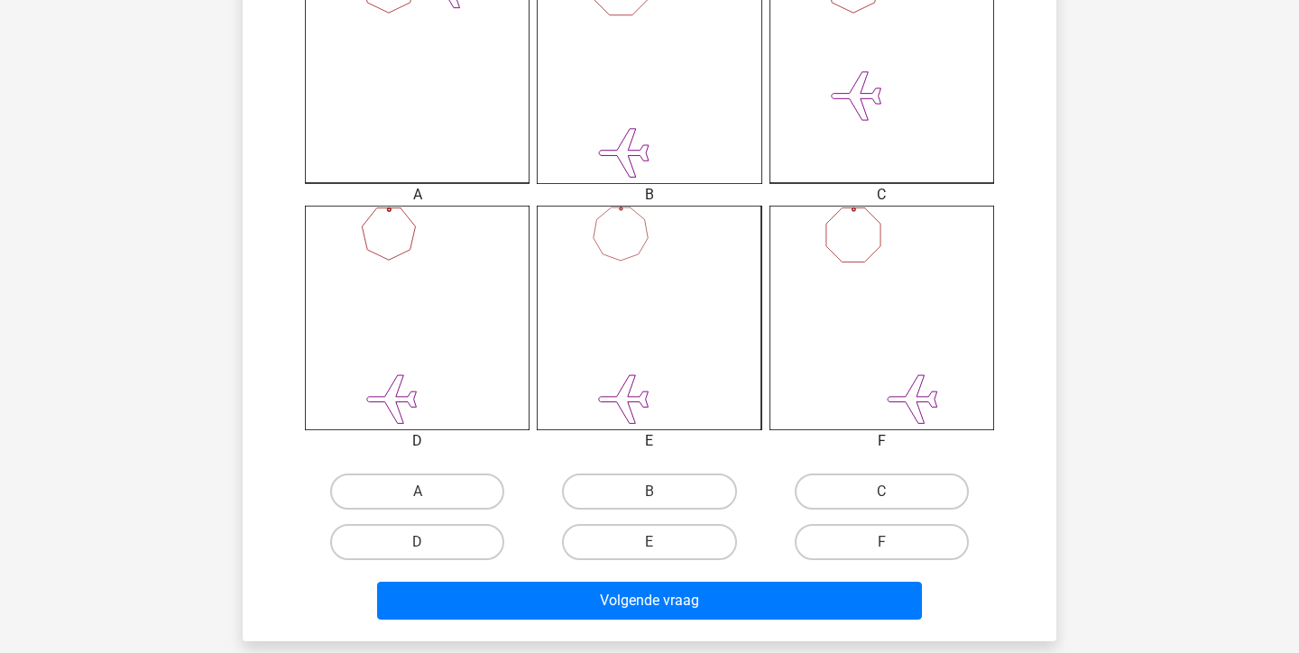
click at [668, 469] on div "B" at bounding box center [649, 491] width 232 height 51
click at [662, 484] on label "B" at bounding box center [649, 492] width 174 height 36
click at [661, 492] on input "B" at bounding box center [655, 498] width 12 height 12
radio input "true"
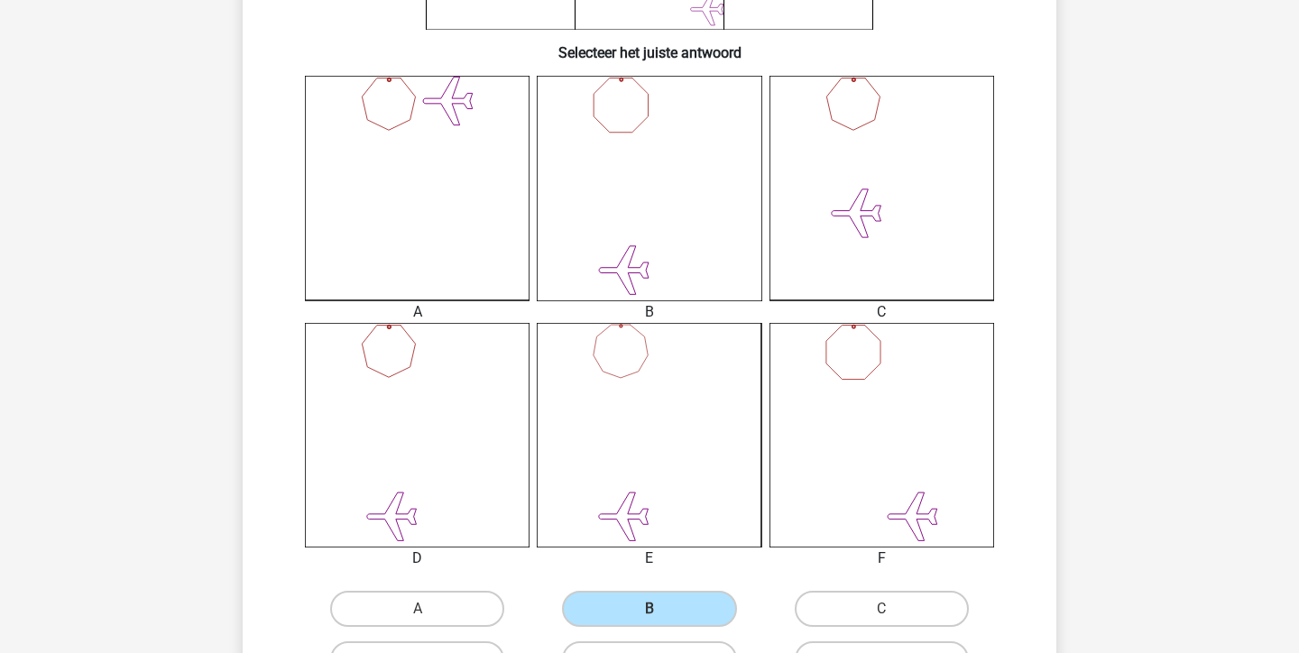
scroll to position [432, 0]
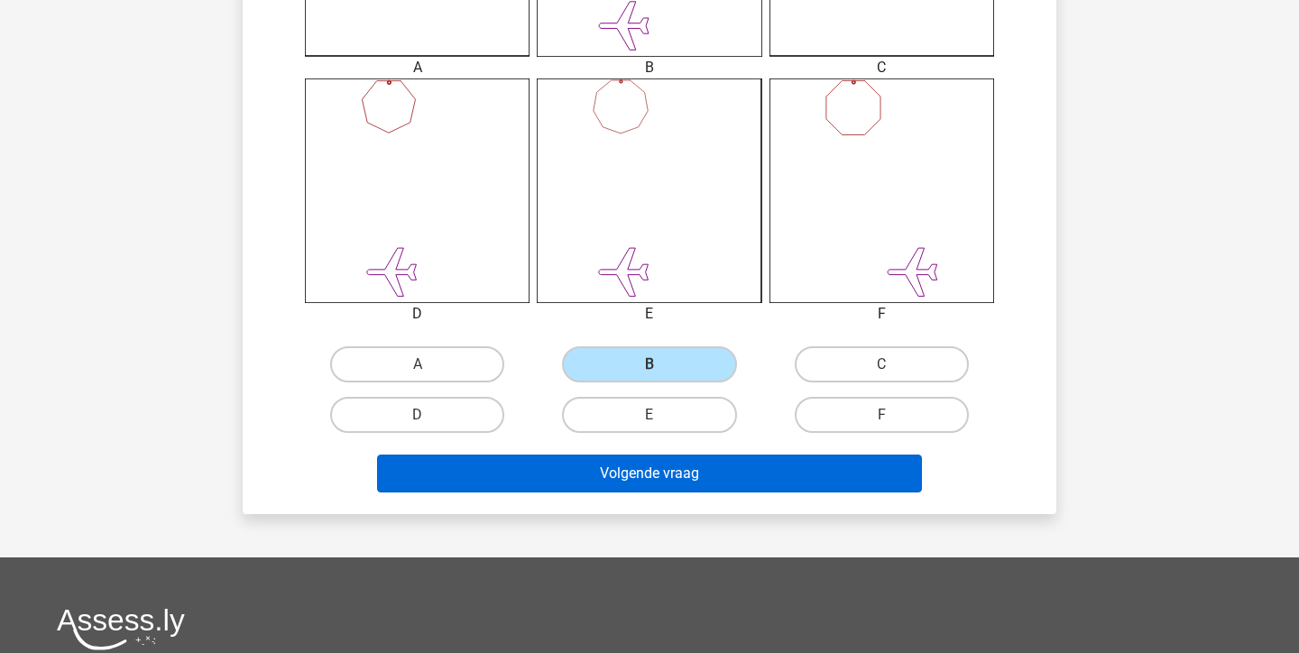
click at [632, 488] on button "Volgende vraag" at bounding box center [650, 474] width 546 height 38
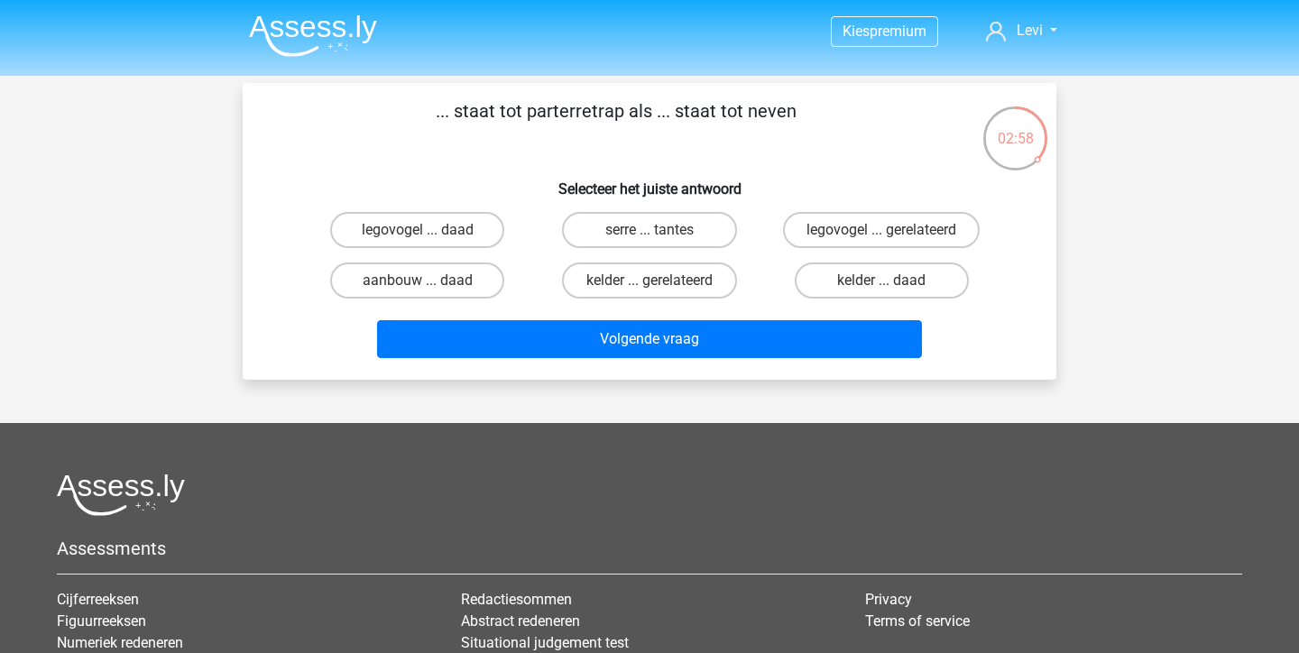
scroll to position [0, 0]
click at [659, 235] on input "serre ... tantes" at bounding box center [655, 236] width 12 height 12
radio input "true"
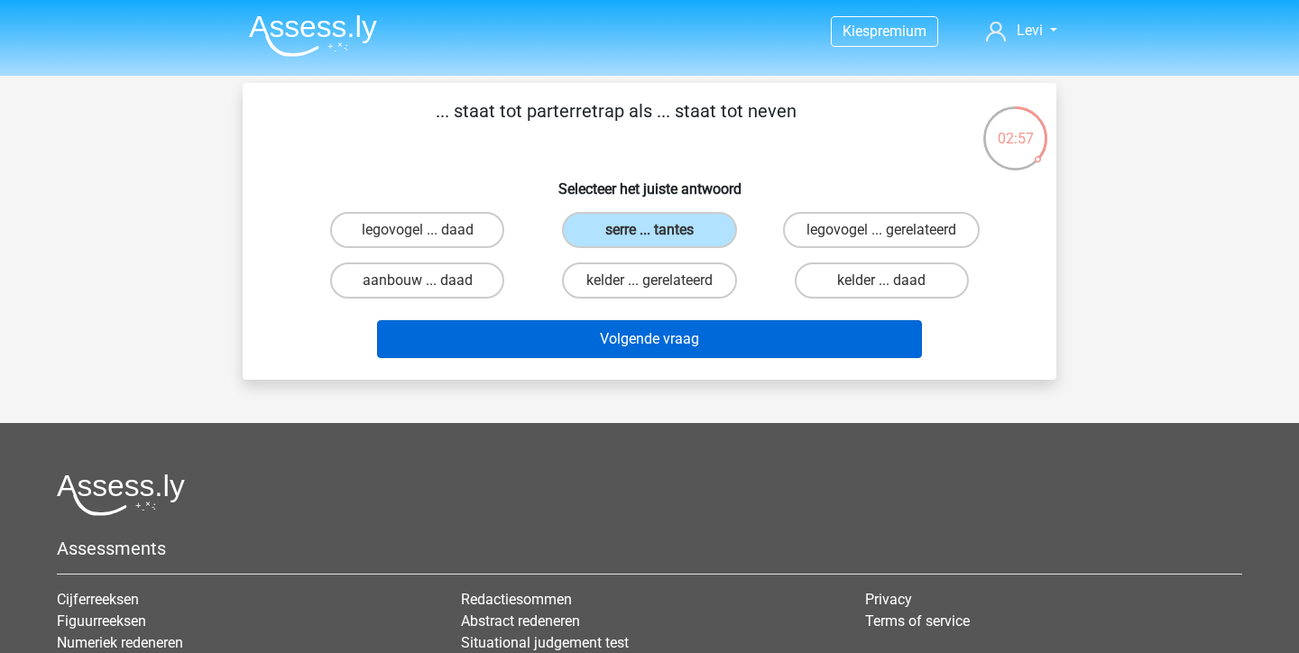
click at [668, 337] on button "Volgende vraag" at bounding box center [650, 339] width 546 height 38
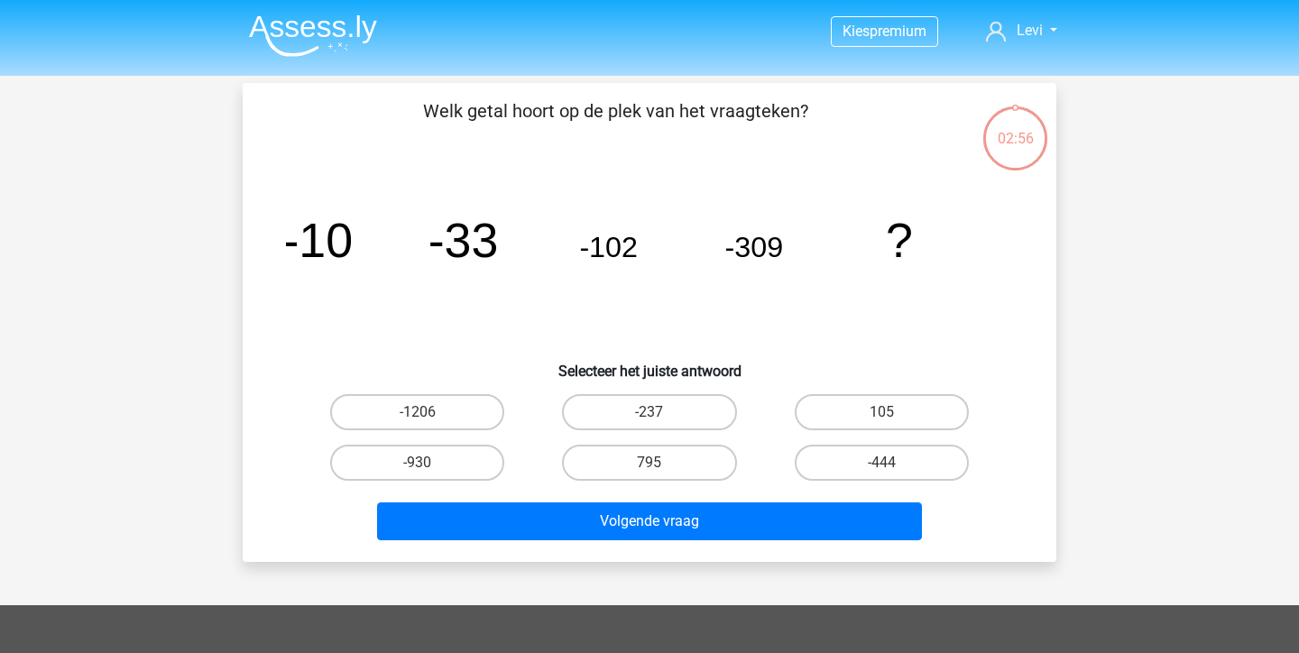
scroll to position [83, 0]
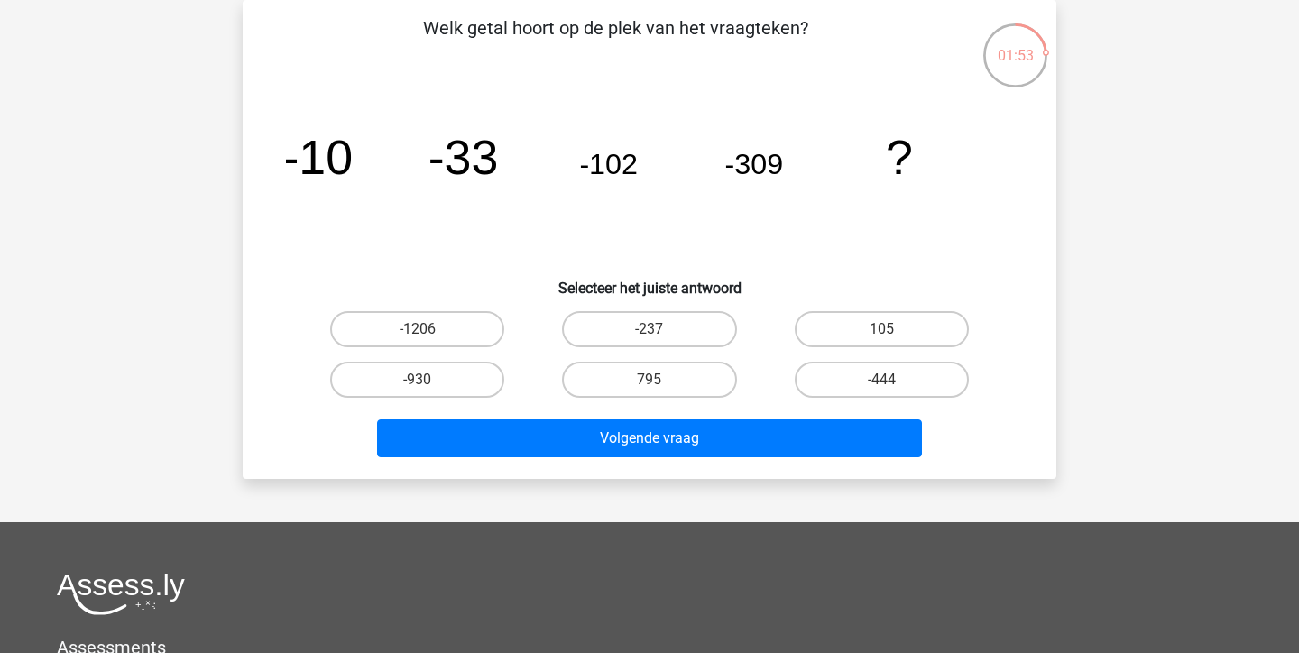
click at [419, 384] on input "-930" at bounding box center [424, 386] width 12 height 12
radio input "true"
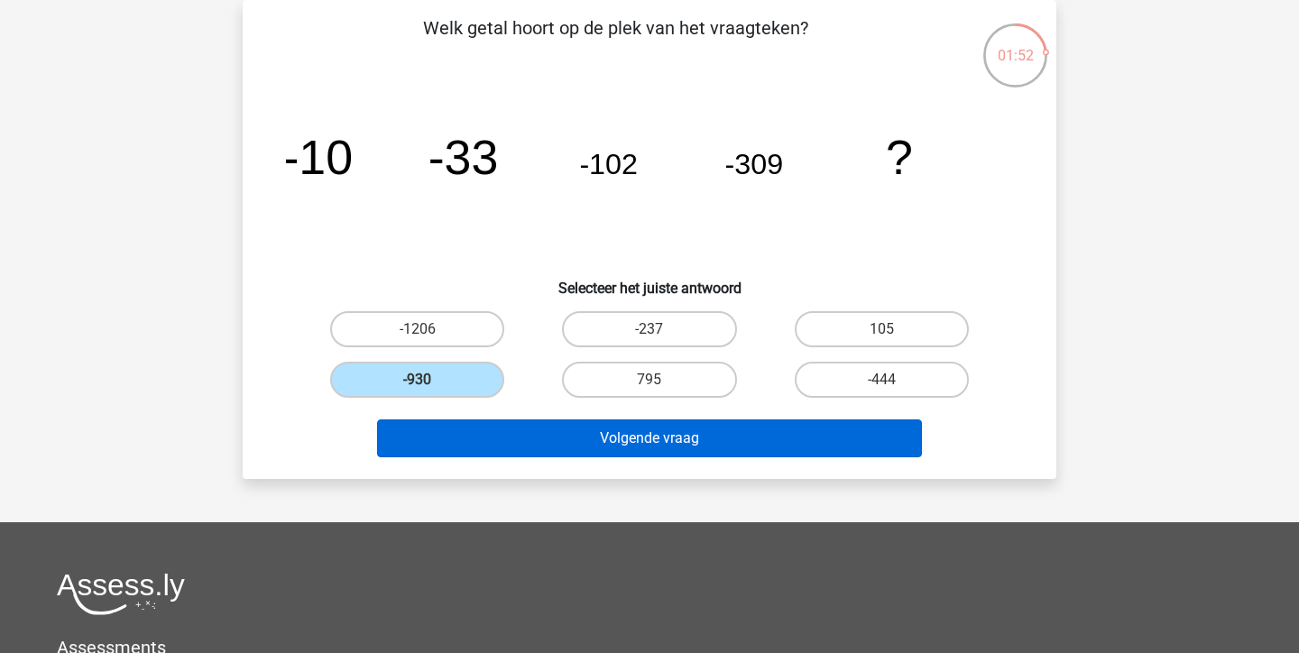
click at [540, 438] on button "Volgende vraag" at bounding box center [650, 438] width 546 height 38
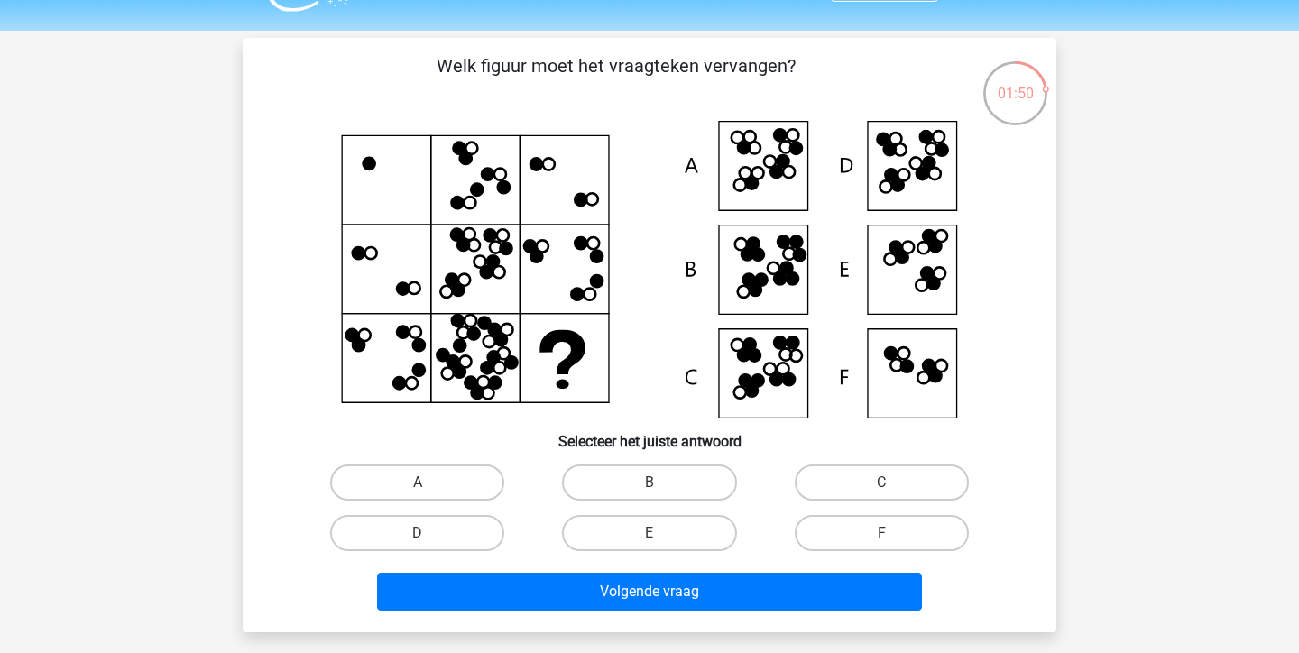
scroll to position [41, 0]
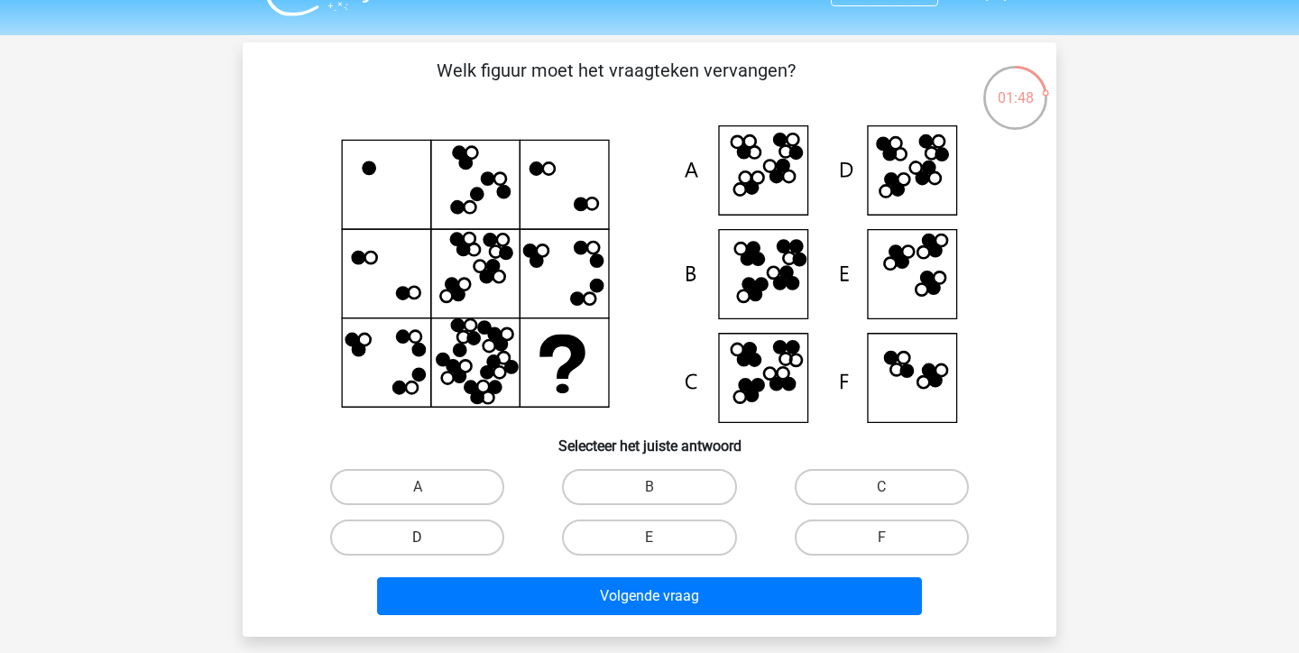
click at [438, 543] on label "D" at bounding box center [417, 538] width 174 height 36
click at [429, 543] on input "D" at bounding box center [424, 544] width 12 height 12
radio input "true"
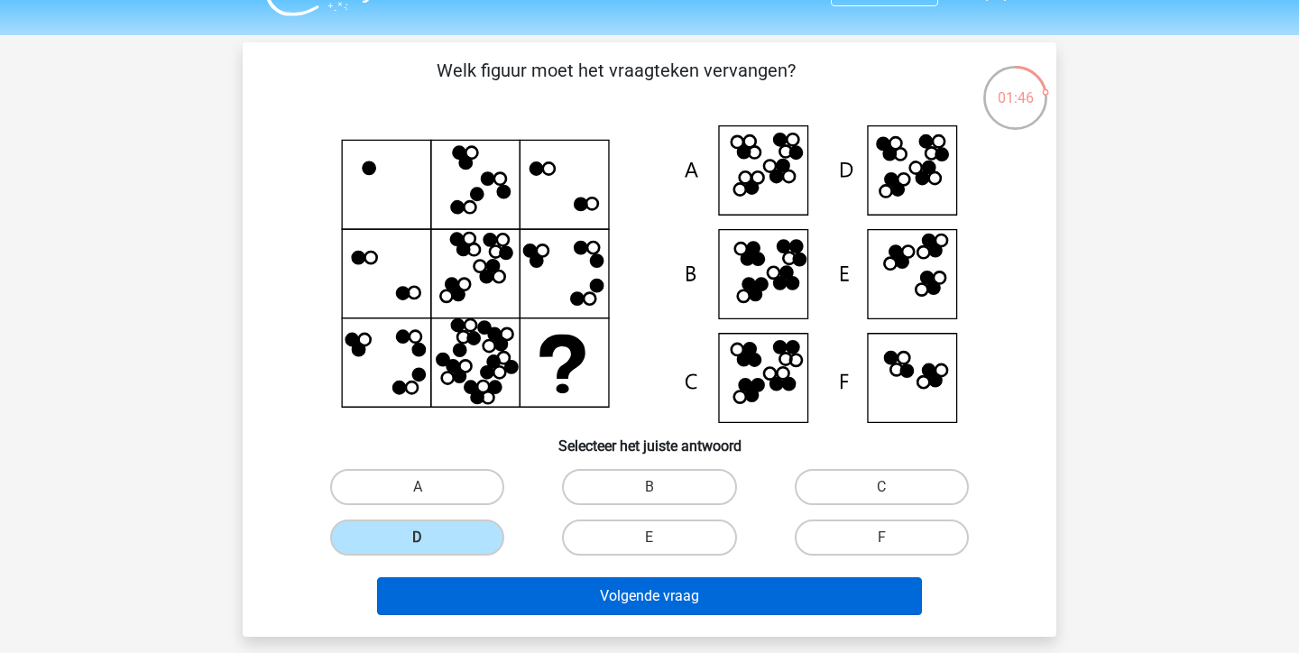
click at [610, 599] on button "Volgende vraag" at bounding box center [650, 596] width 546 height 38
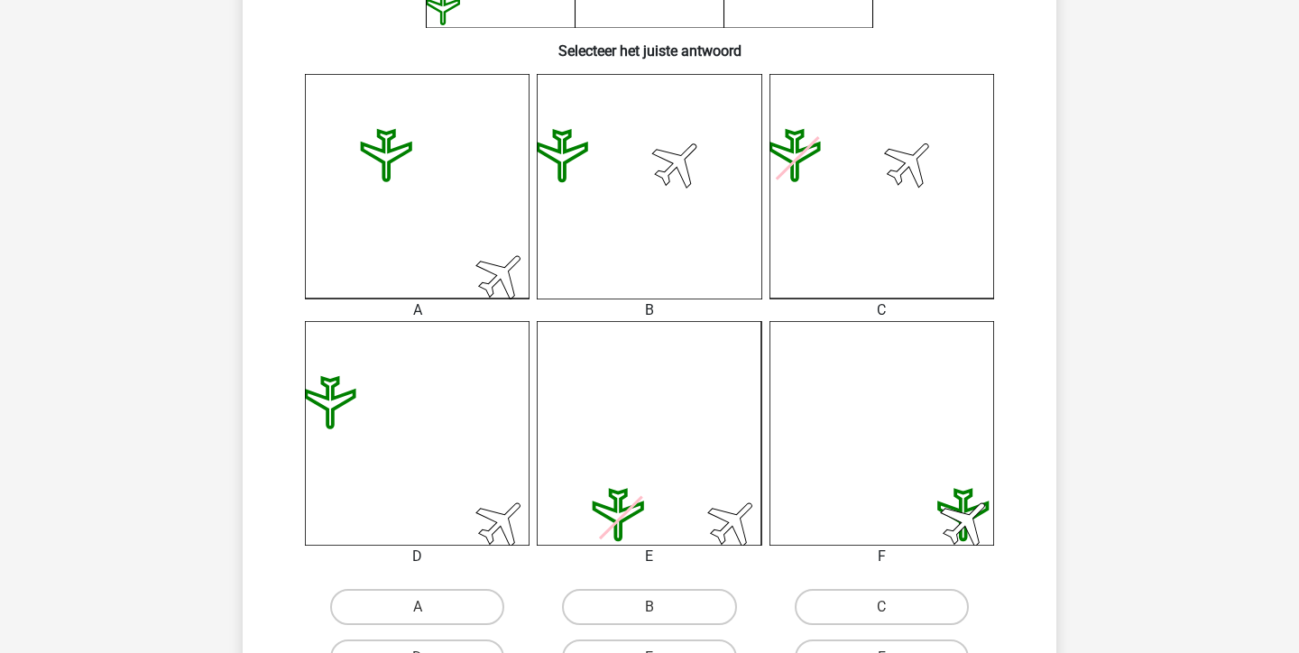
scroll to position [429, 0]
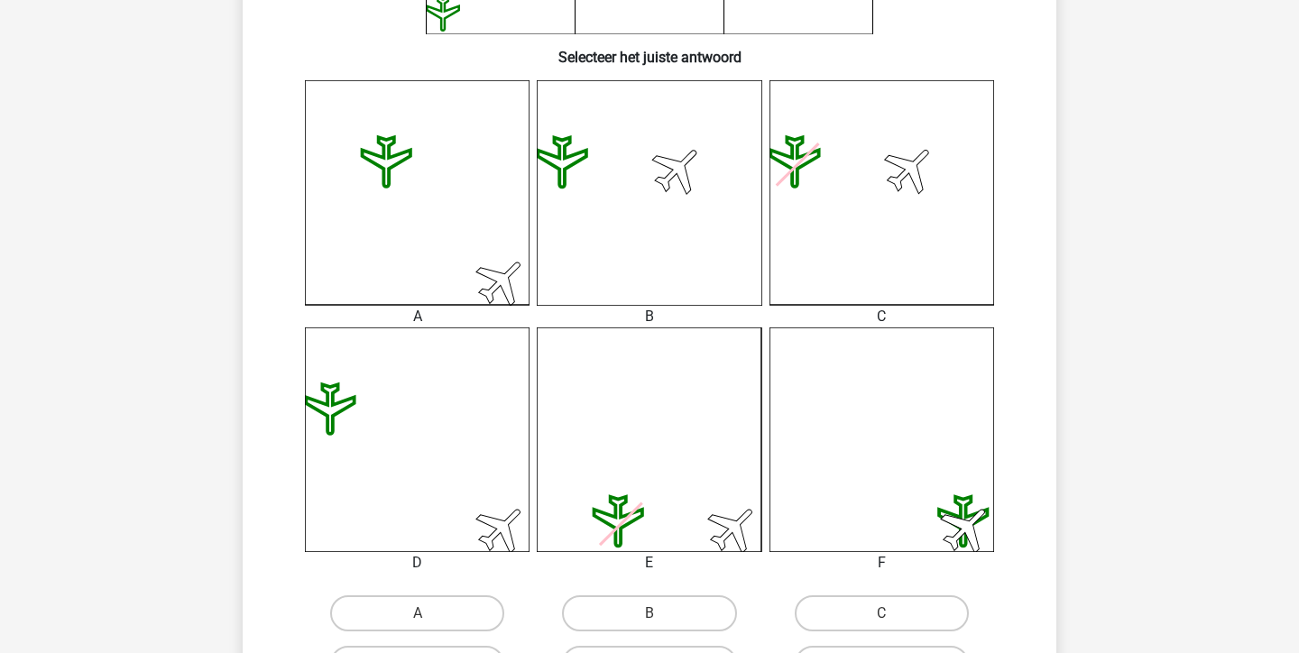
click at [478, 417] on icon at bounding box center [417, 439] width 225 height 225
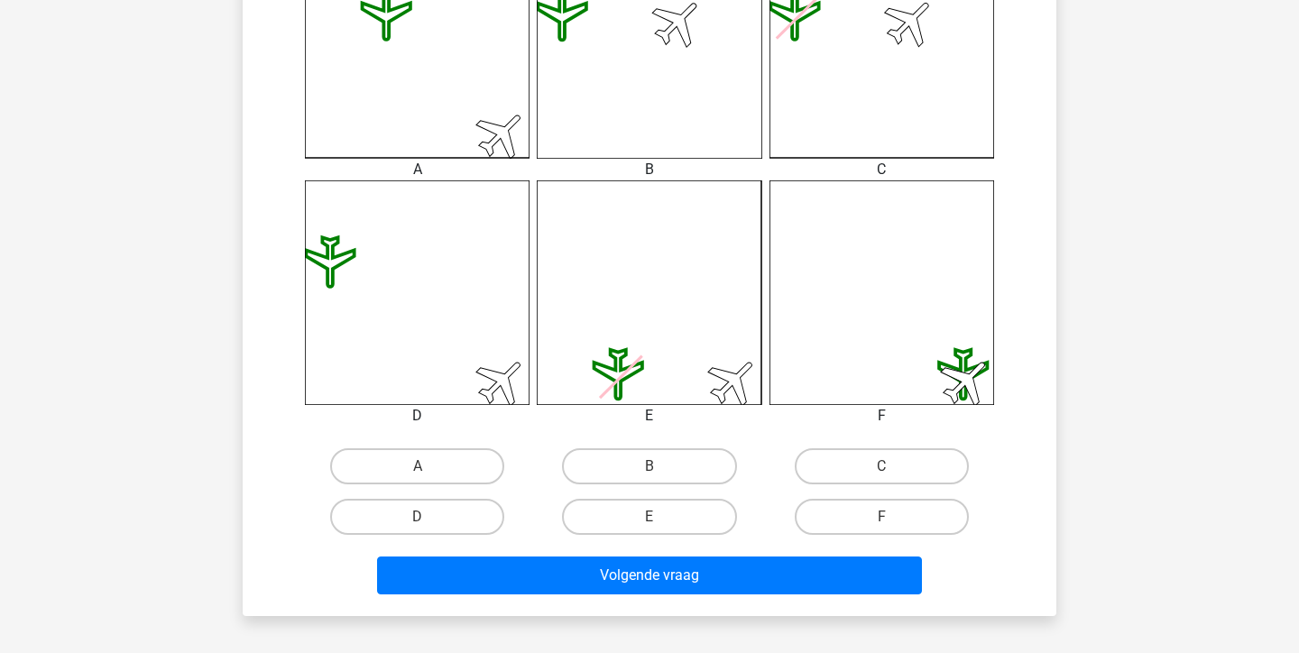
scroll to position [608, 0]
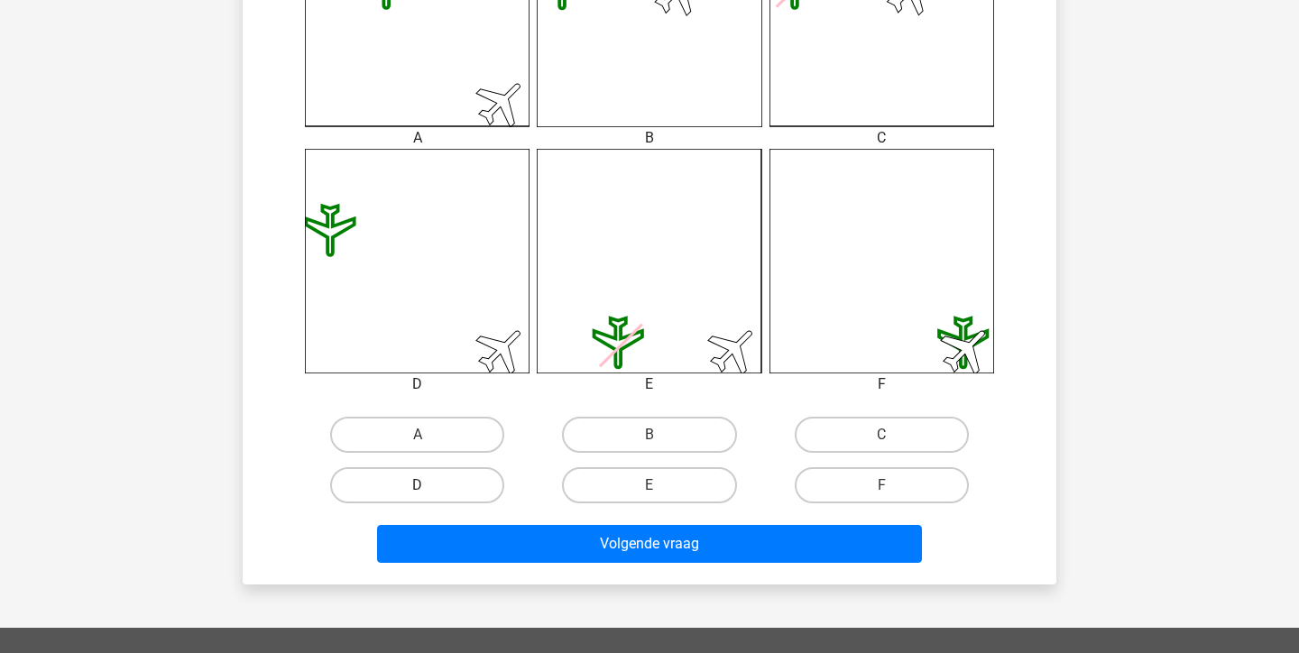
click at [488, 492] on label "D" at bounding box center [417, 485] width 174 height 36
click at [429, 492] on input "D" at bounding box center [424, 491] width 12 height 12
radio input "true"
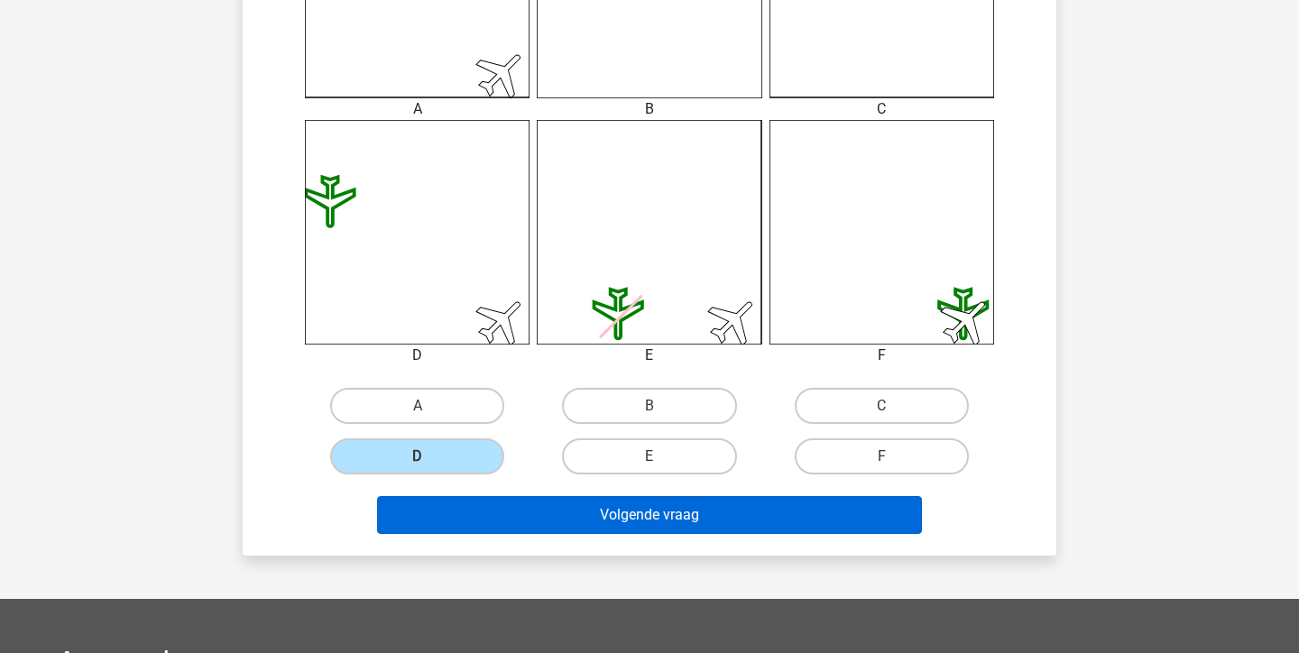
click at [802, 511] on button "Volgende vraag" at bounding box center [650, 515] width 546 height 38
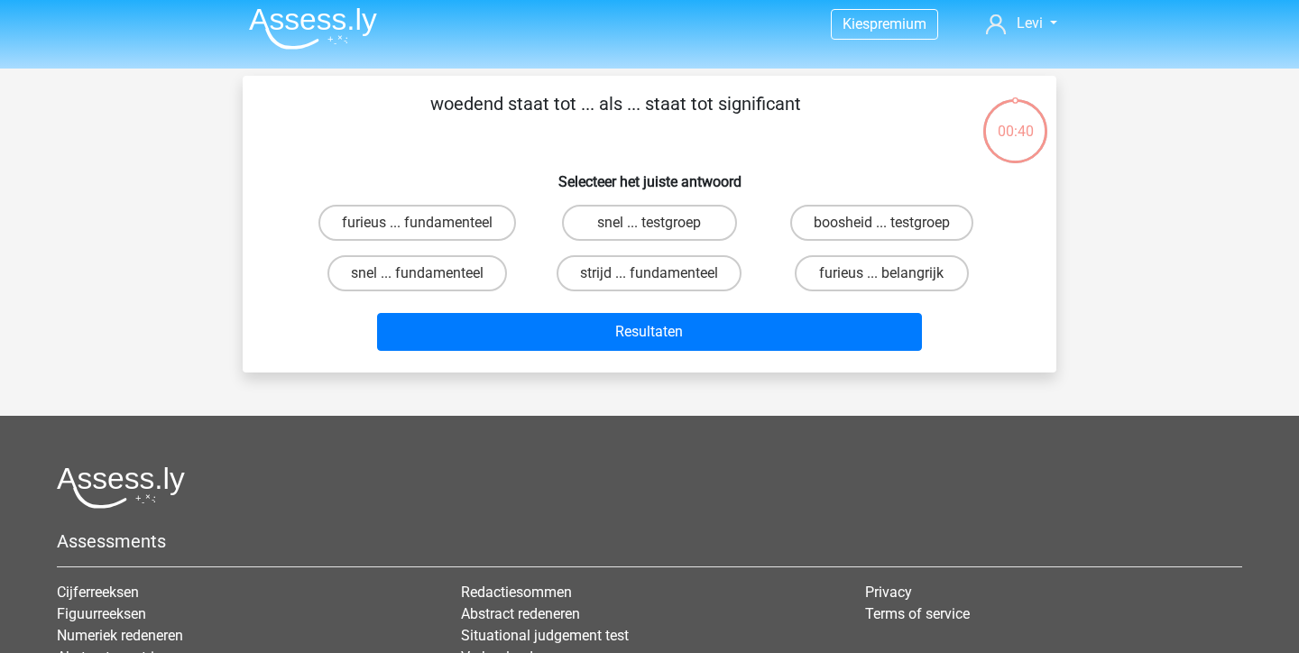
scroll to position [0, 0]
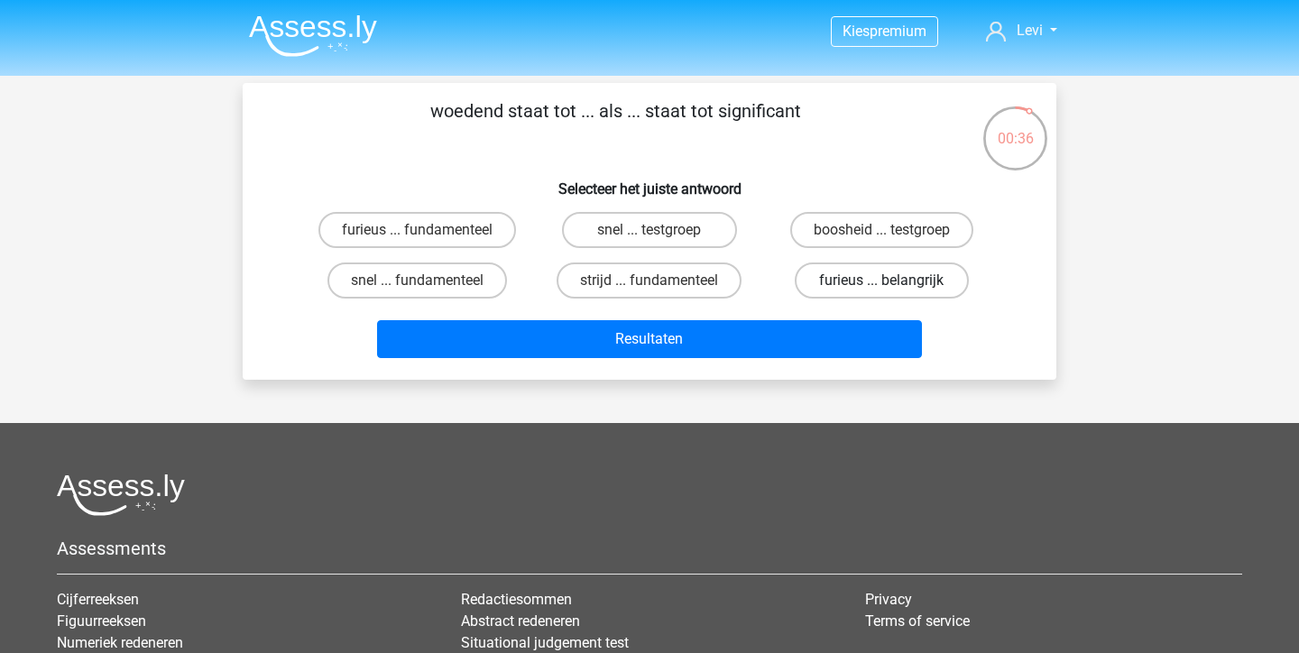
click at [842, 281] on label "furieus ... belangrijk" at bounding box center [882, 280] width 174 height 36
click at [881, 281] on input "furieus ... belangrijk" at bounding box center [887, 287] width 12 height 12
radio input "true"
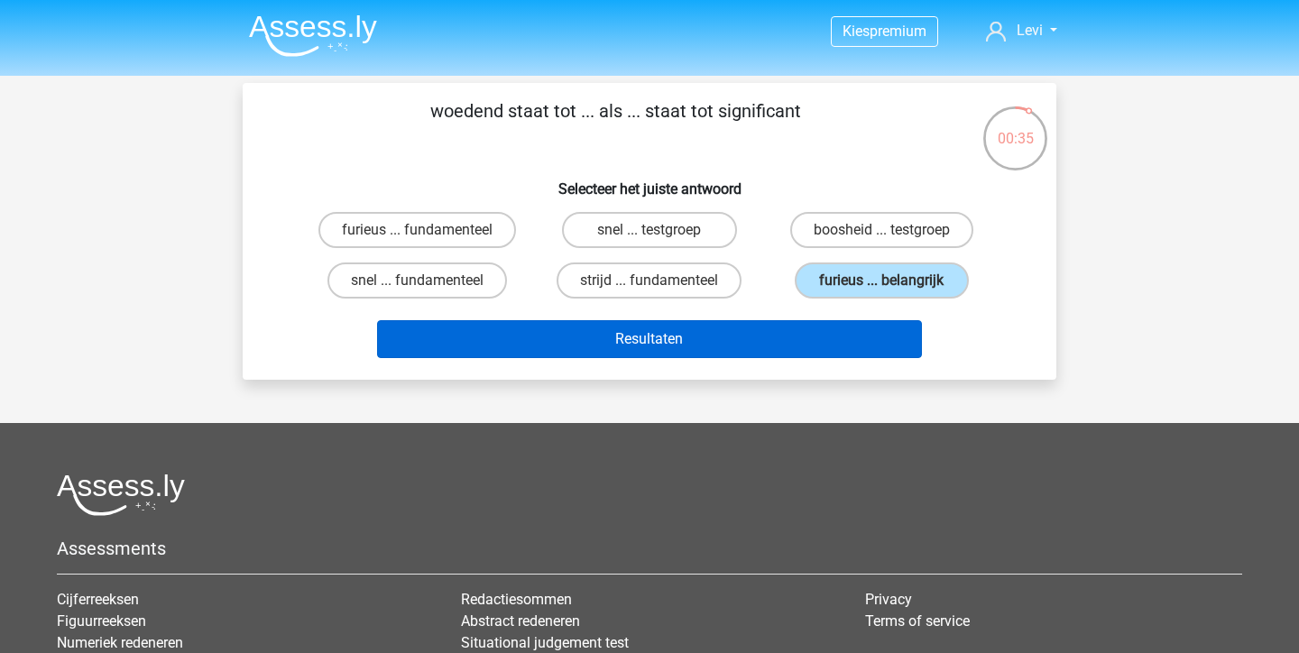
click at [778, 345] on button "Resultaten" at bounding box center [650, 339] width 546 height 38
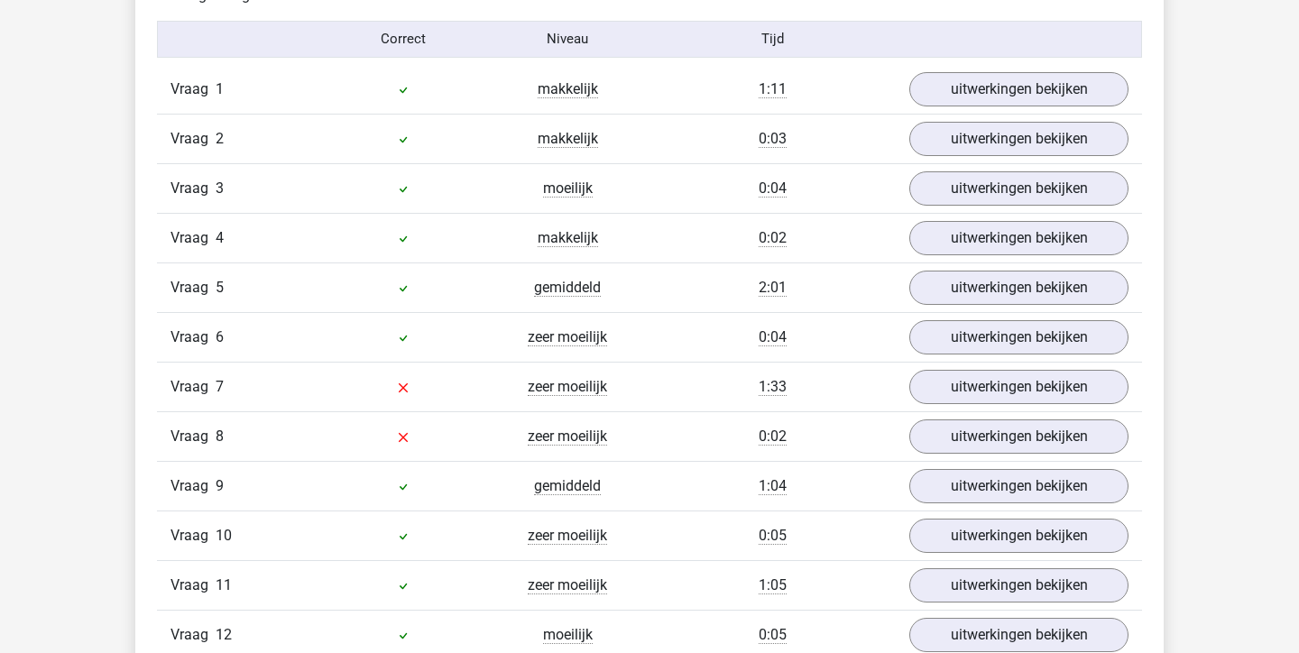
scroll to position [2058, 0]
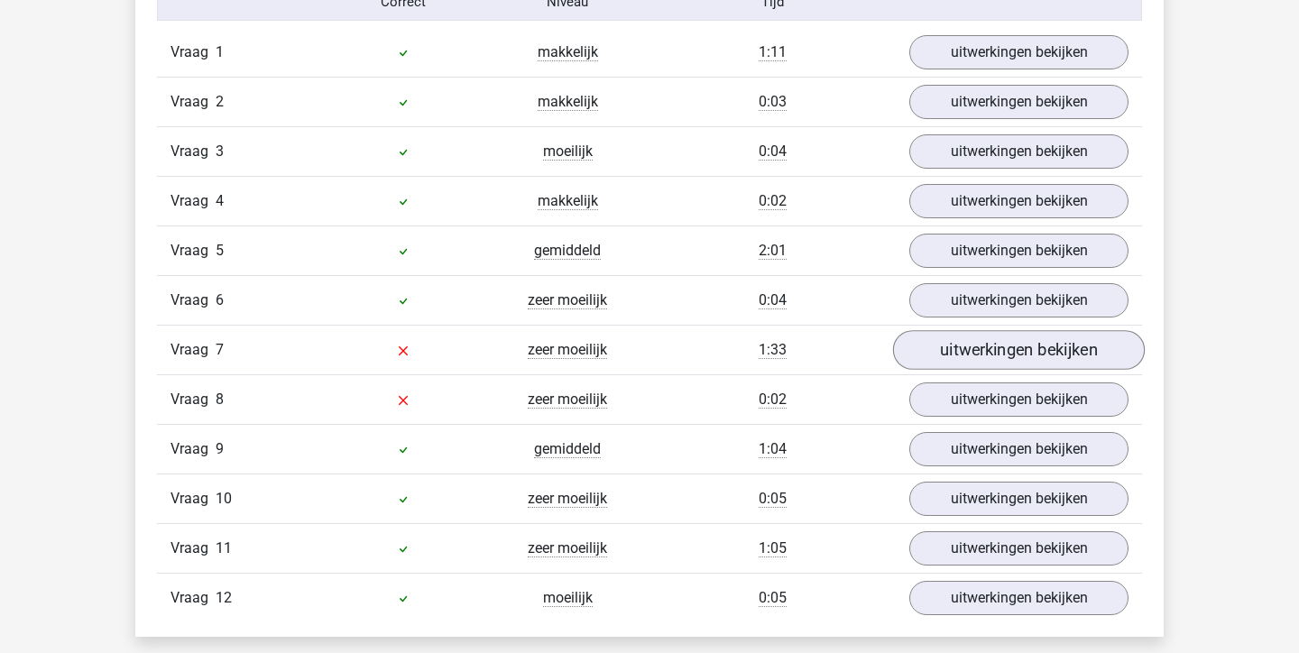
click at [981, 359] on link "uitwerkingen bekijken" at bounding box center [1019, 350] width 252 height 40
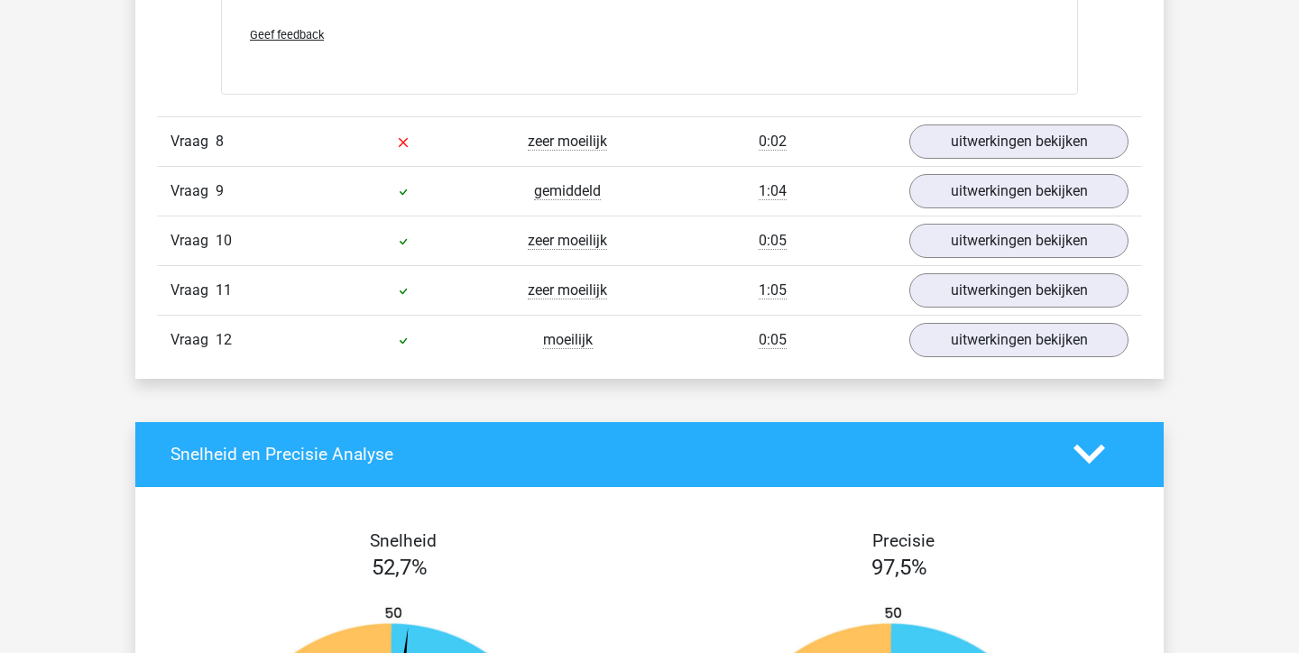
scroll to position [3972, 0]
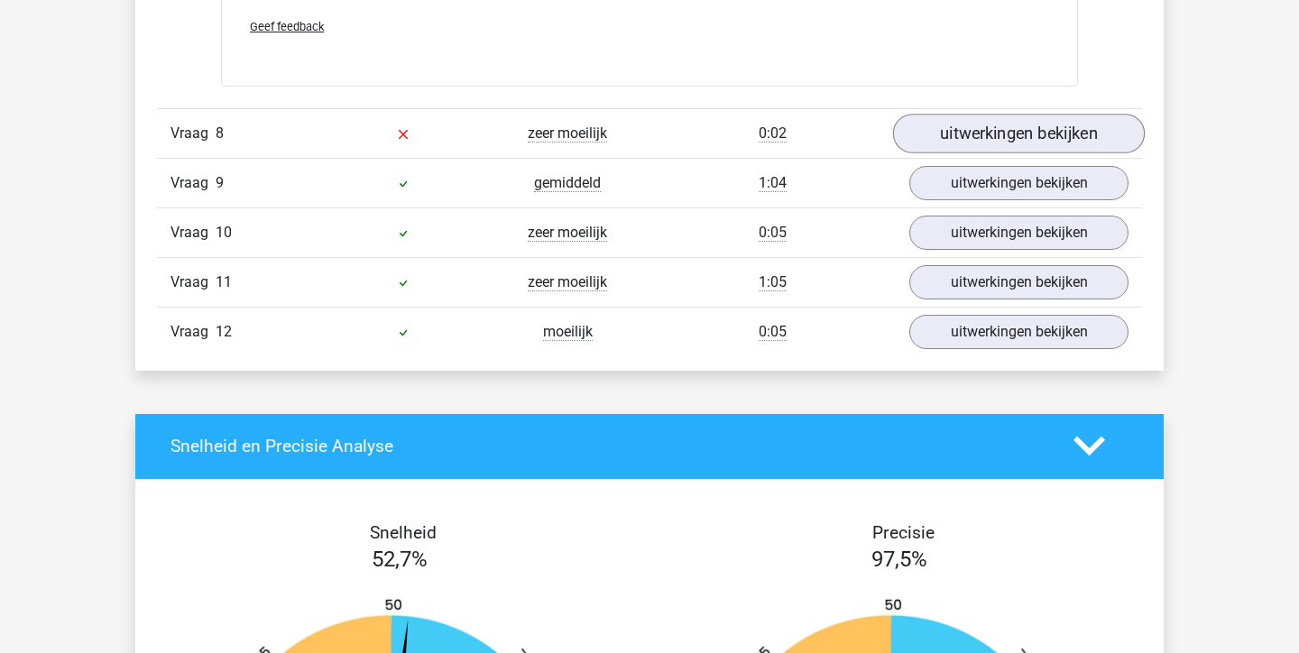
click at [979, 132] on link "uitwerkingen bekijken" at bounding box center [1019, 134] width 252 height 40
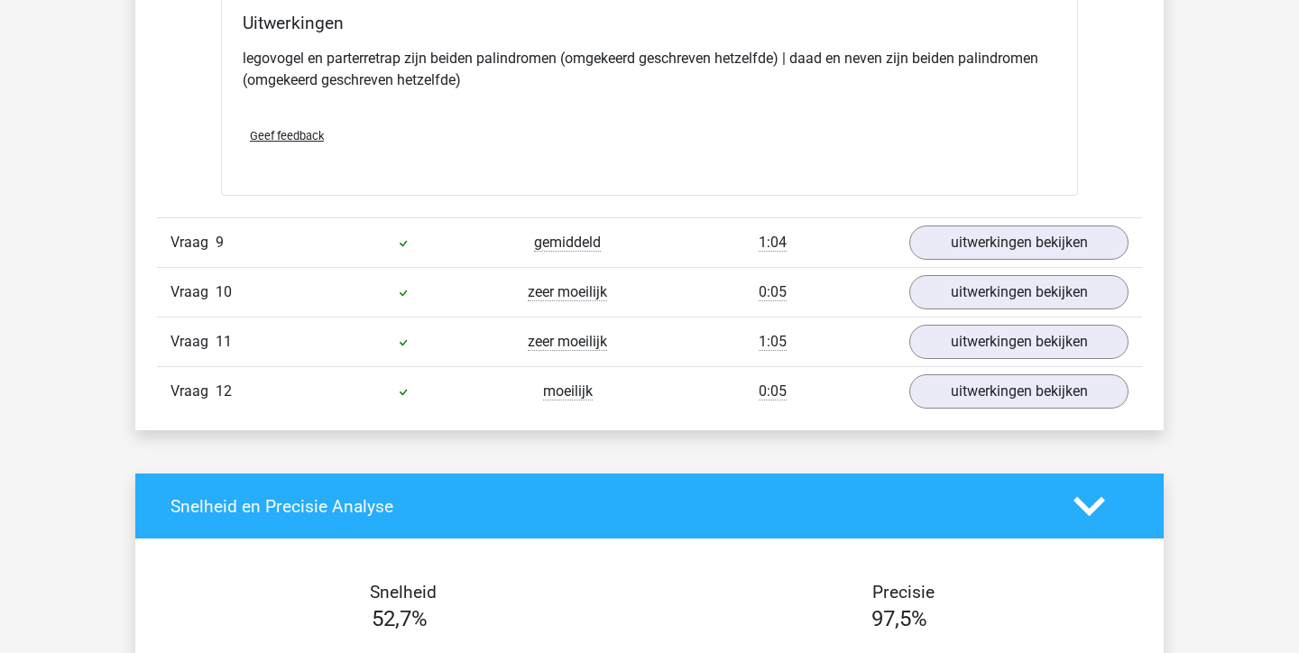
scroll to position [4344, 0]
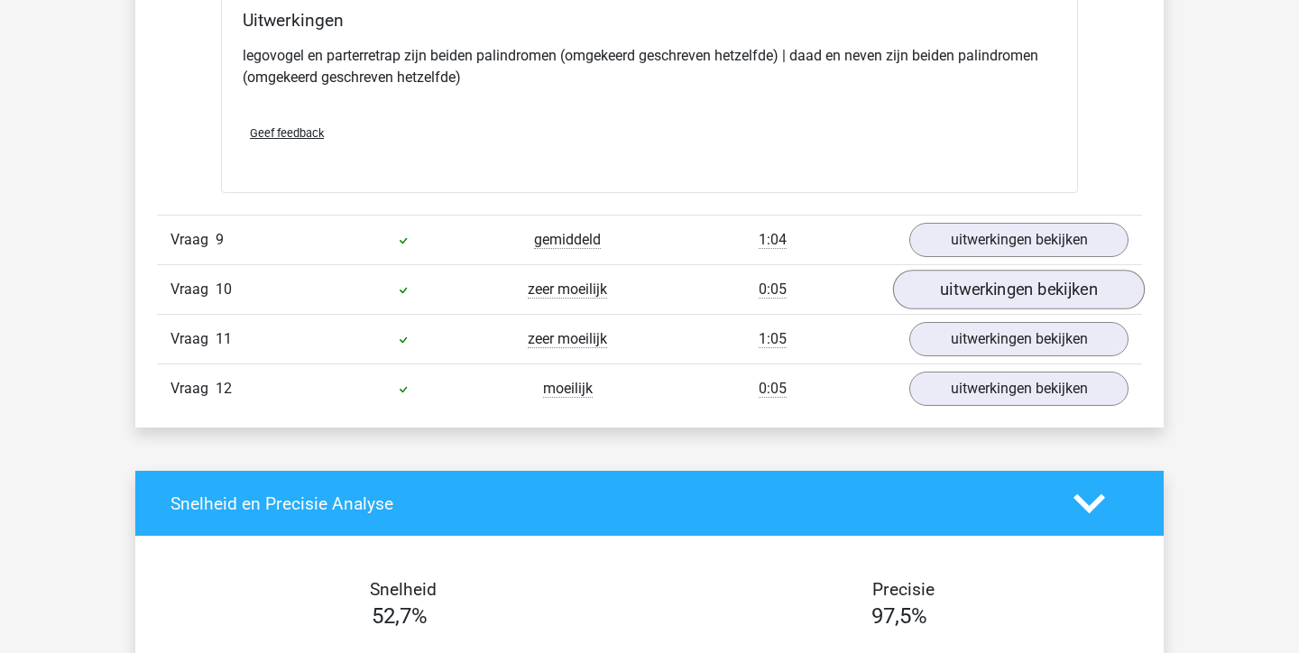
click at [978, 294] on link "uitwerkingen bekijken" at bounding box center [1019, 290] width 252 height 40
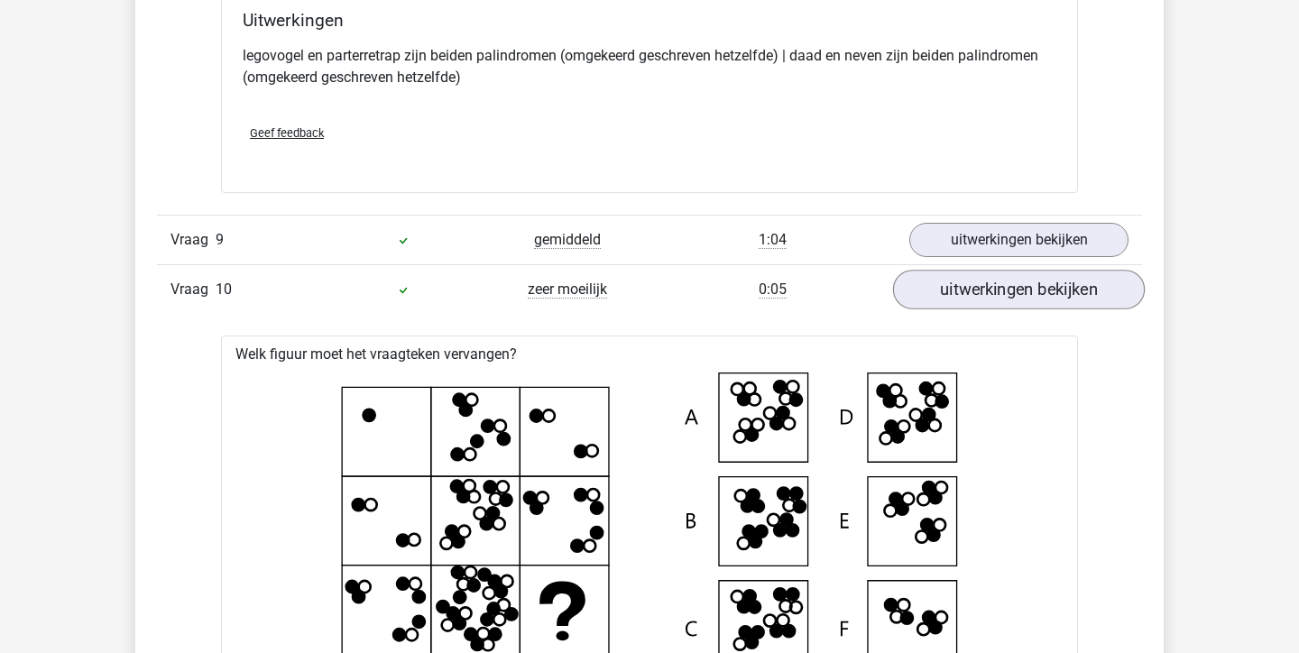
click at [978, 294] on link "uitwerkingen bekijken" at bounding box center [1019, 290] width 252 height 40
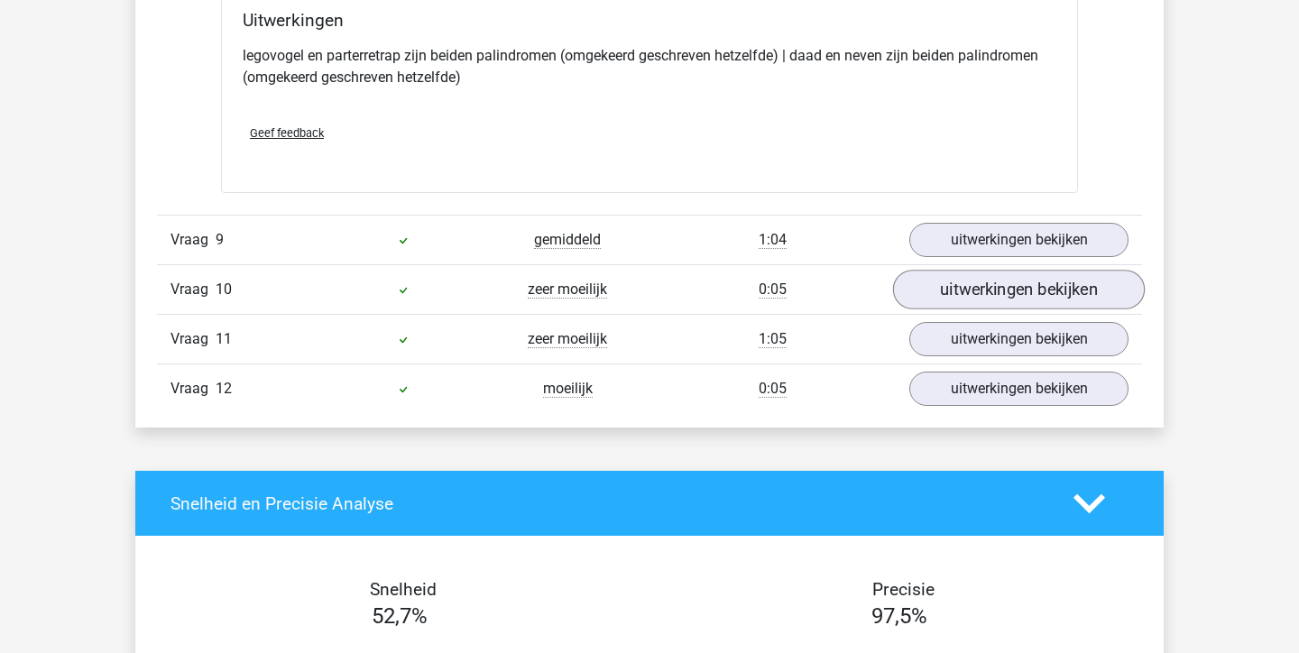
click at [972, 297] on link "uitwerkingen bekijken" at bounding box center [1019, 290] width 252 height 40
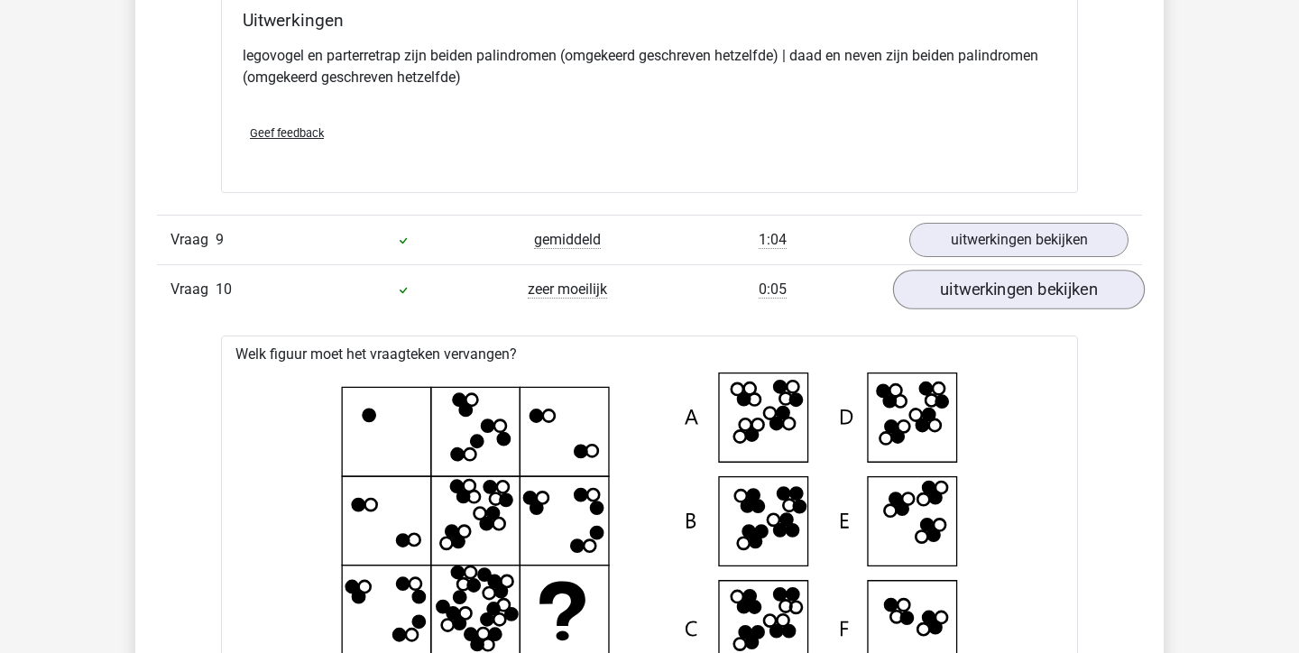
click at [972, 297] on link "uitwerkingen bekijken" at bounding box center [1019, 290] width 252 height 40
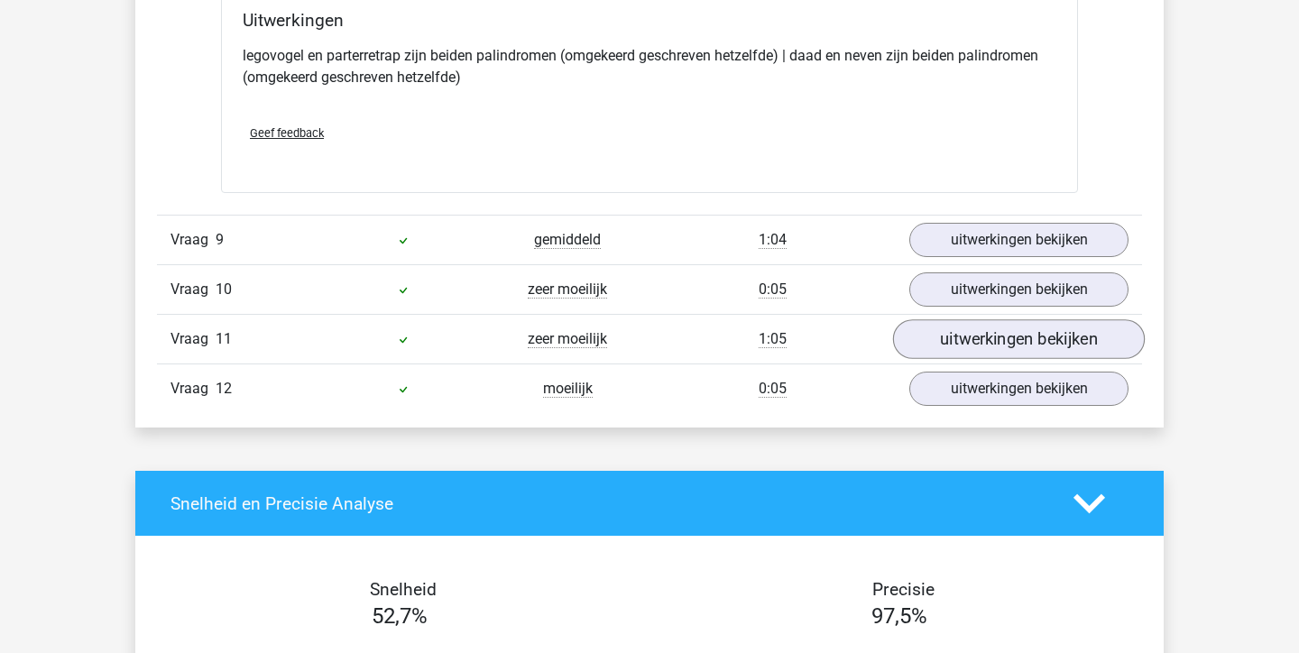
click at [976, 350] on link "uitwerkingen bekijken" at bounding box center [1019, 339] width 252 height 40
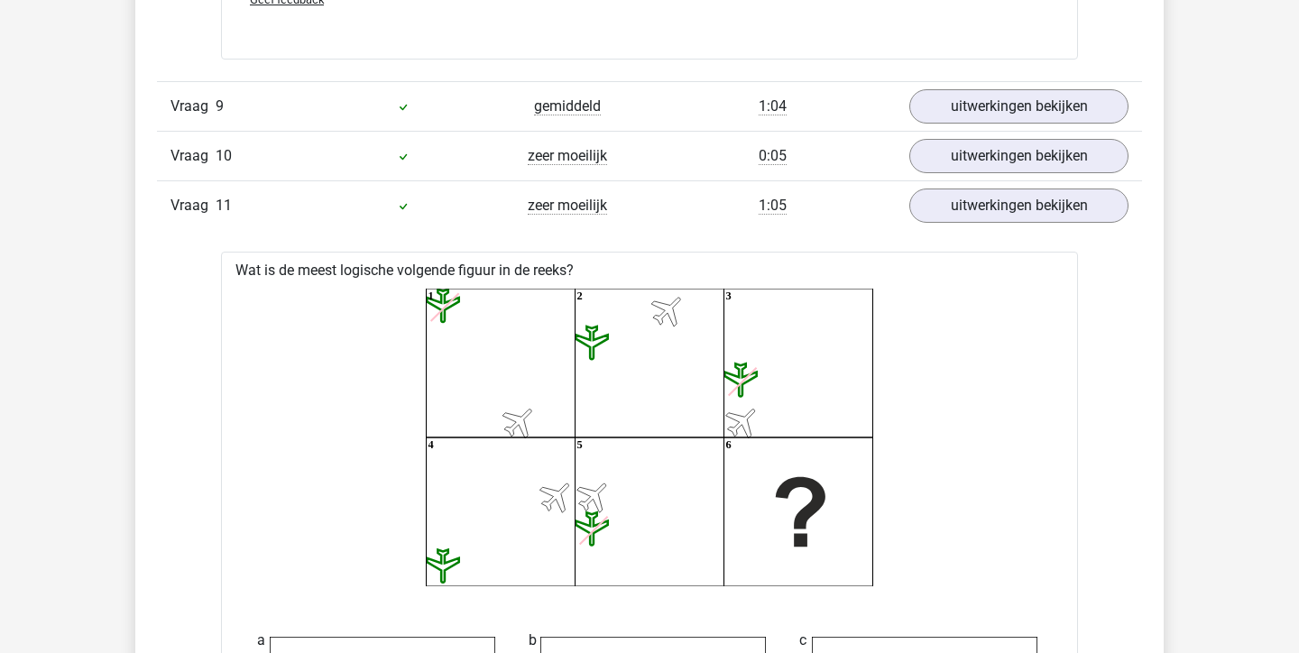
scroll to position [4450, 0]
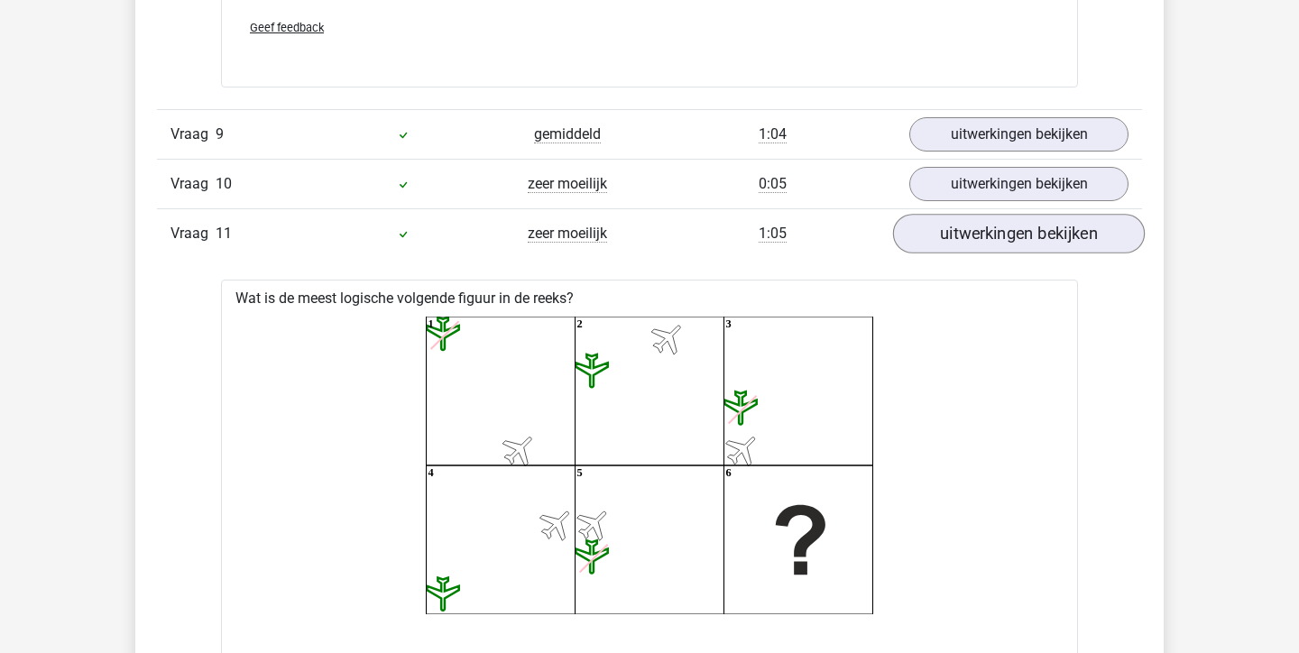
click at [1002, 225] on link "uitwerkingen bekijken" at bounding box center [1019, 234] width 252 height 40
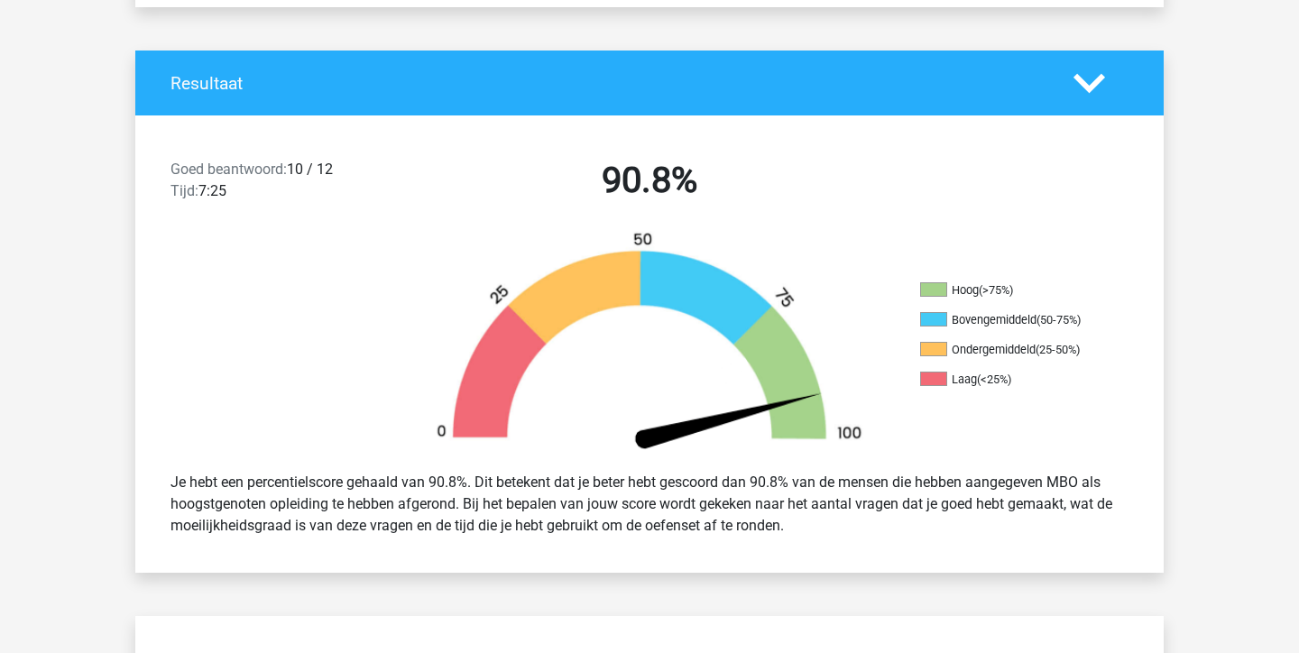
scroll to position [385, 0]
